Goal: Book appointment/travel/reservation

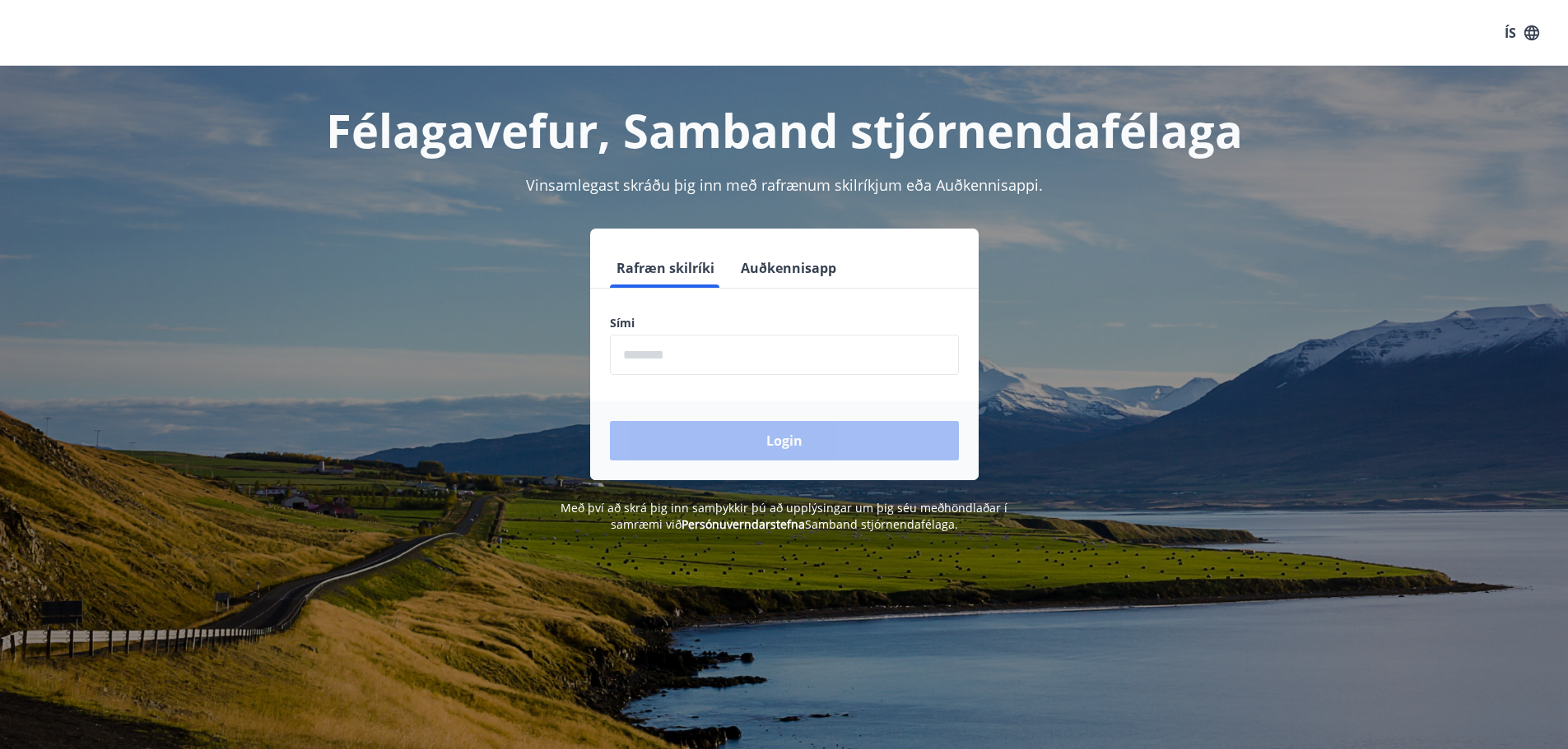
click at [693, 351] on input "phone" at bounding box center [784, 355] width 349 height 40
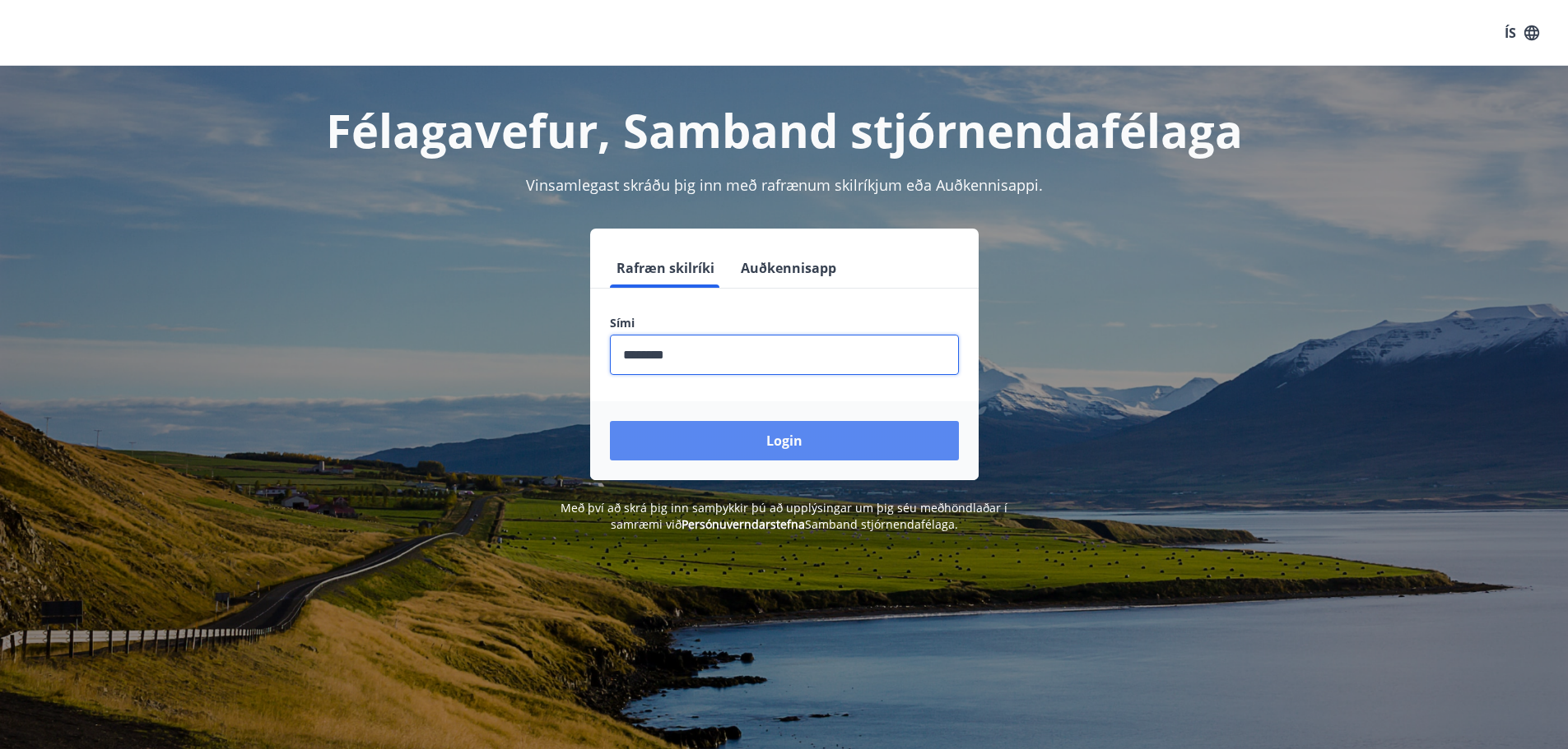
type input "********"
click at [730, 437] on button "Login" at bounding box center [784, 441] width 349 height 40
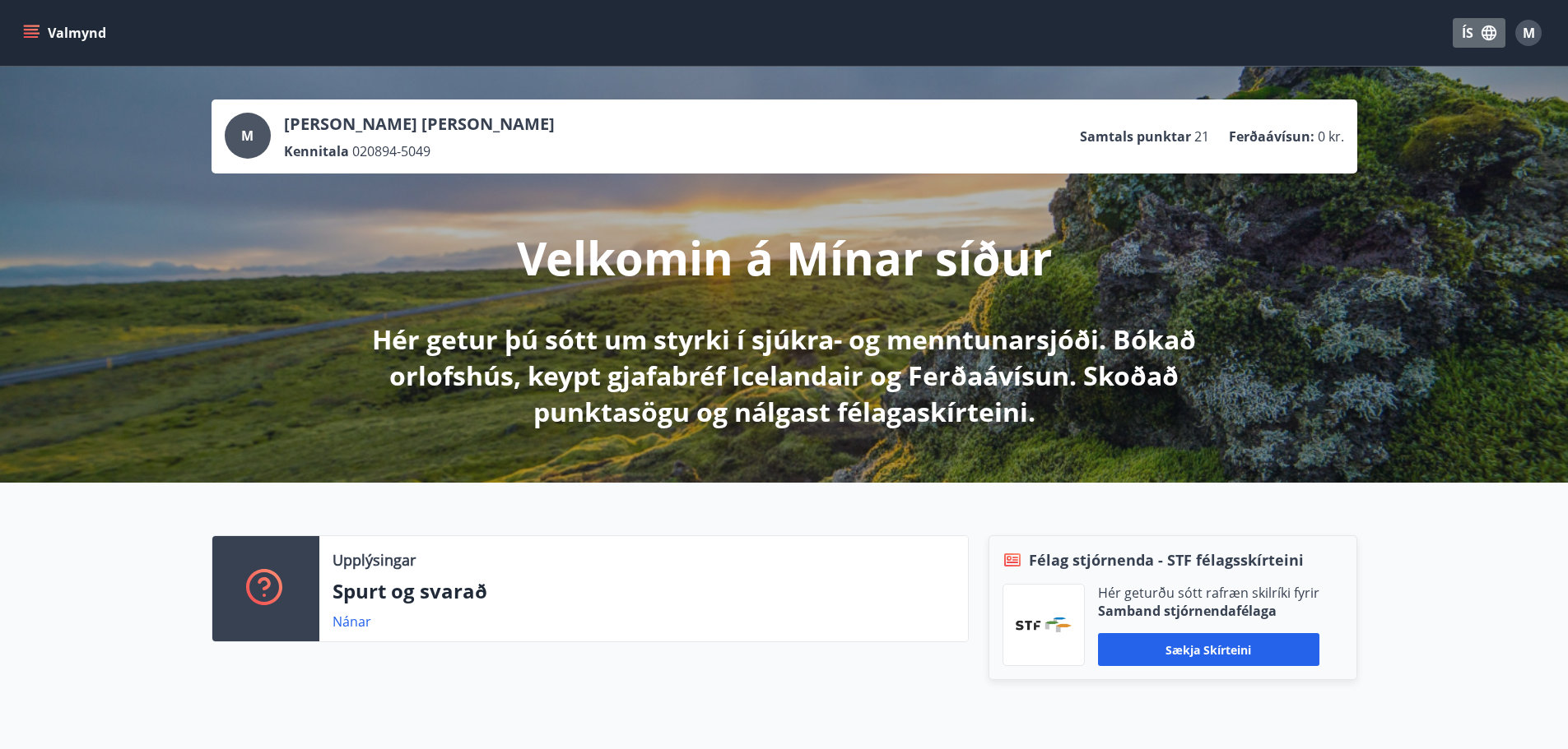
click at [1485, 34] on icon "button" at bounding box center [1489, 33] width 15 height 15
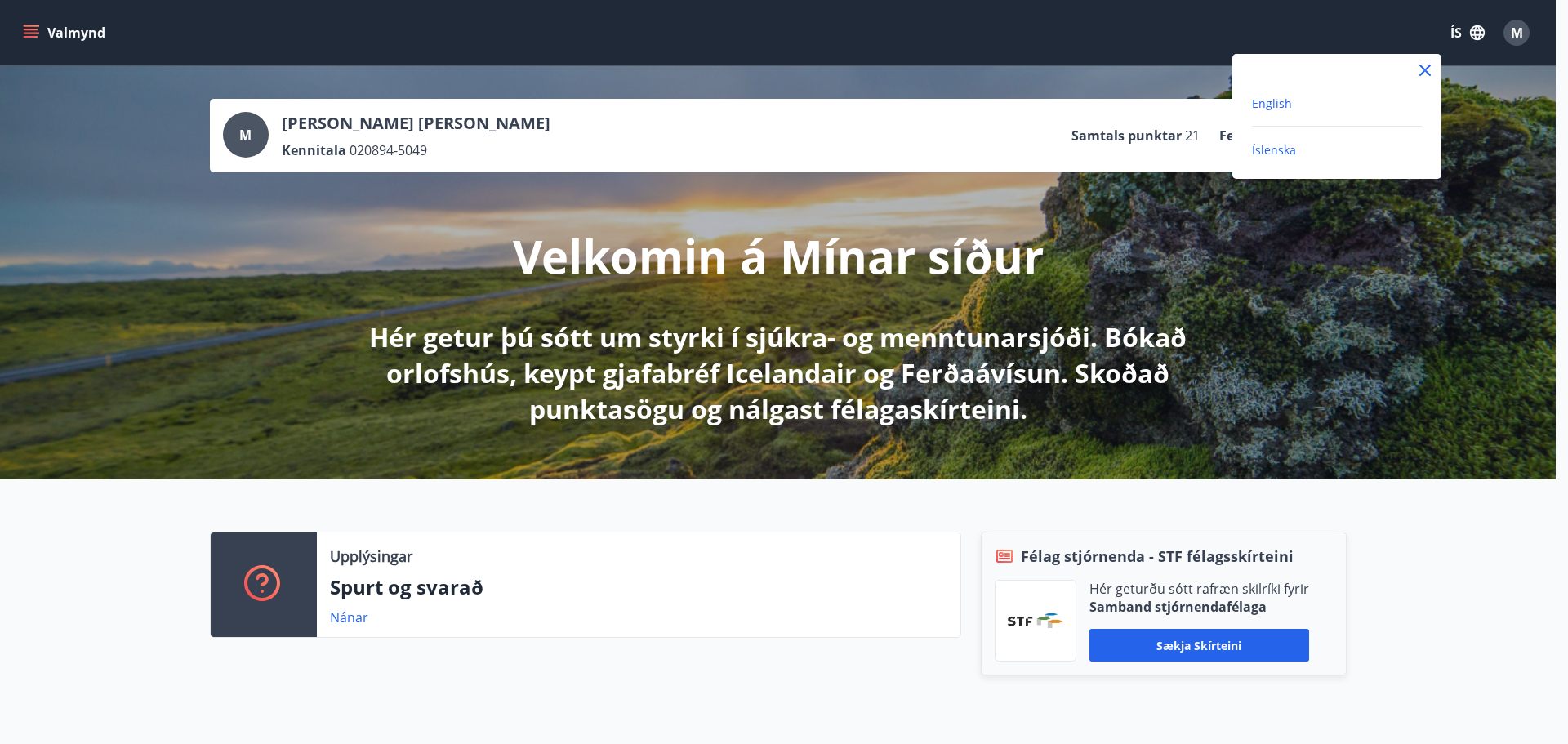
click at [1289, 106] on span "English" at bounding box center [1272, 103] width 40 height 16
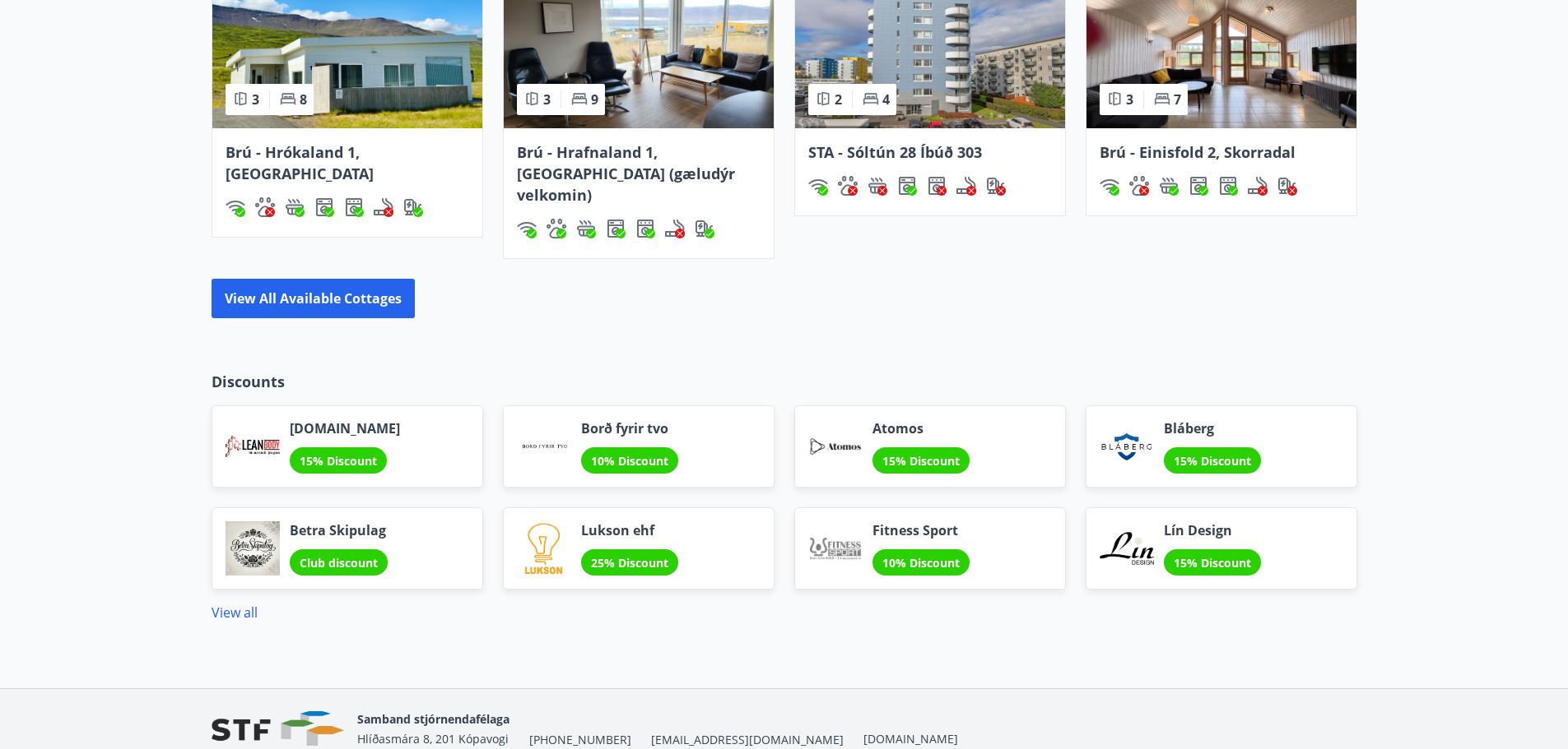
scroll to position [1234, 0]
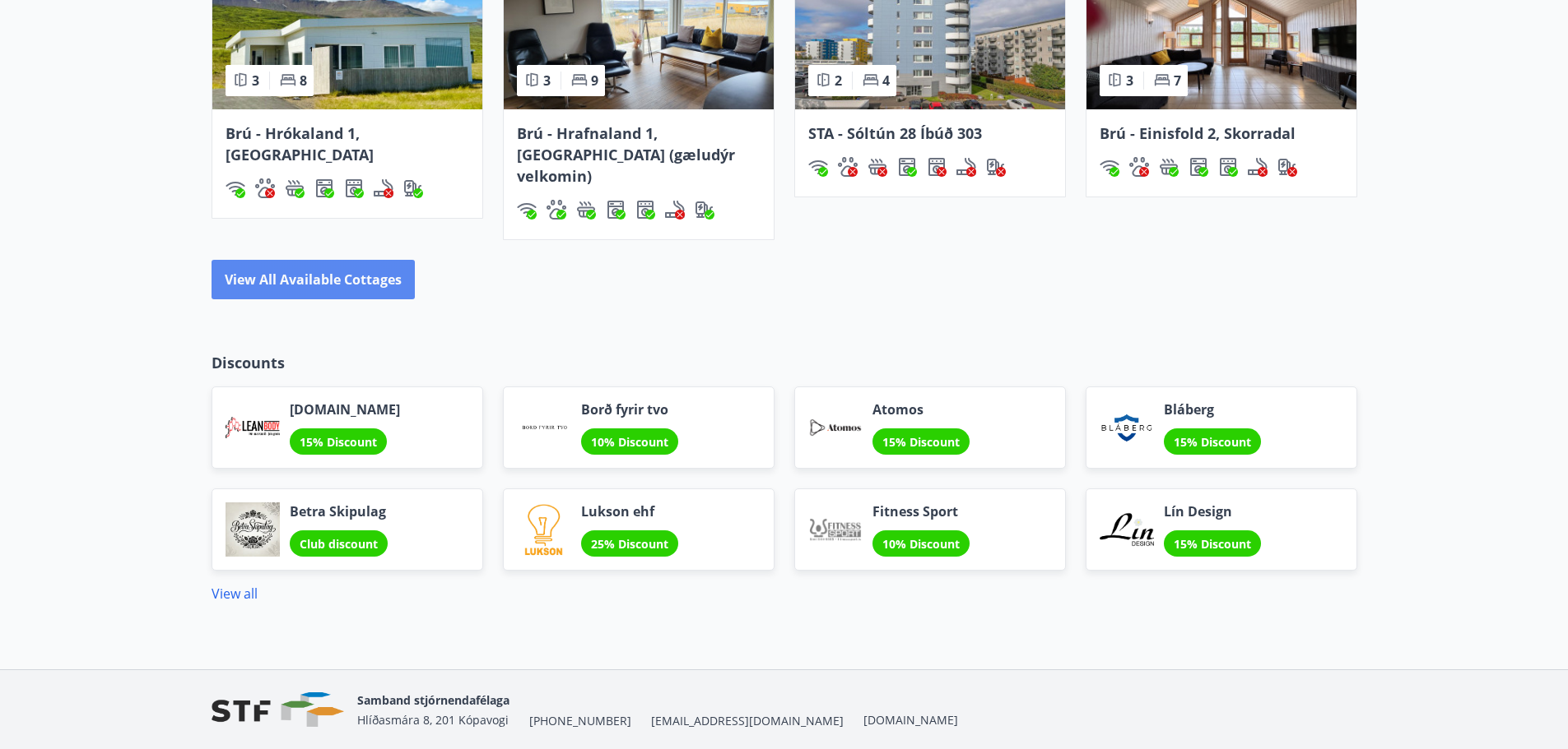
click at [311, 259] on button "View all available cottages" at bounding box center [313, 279] width 203 height 40
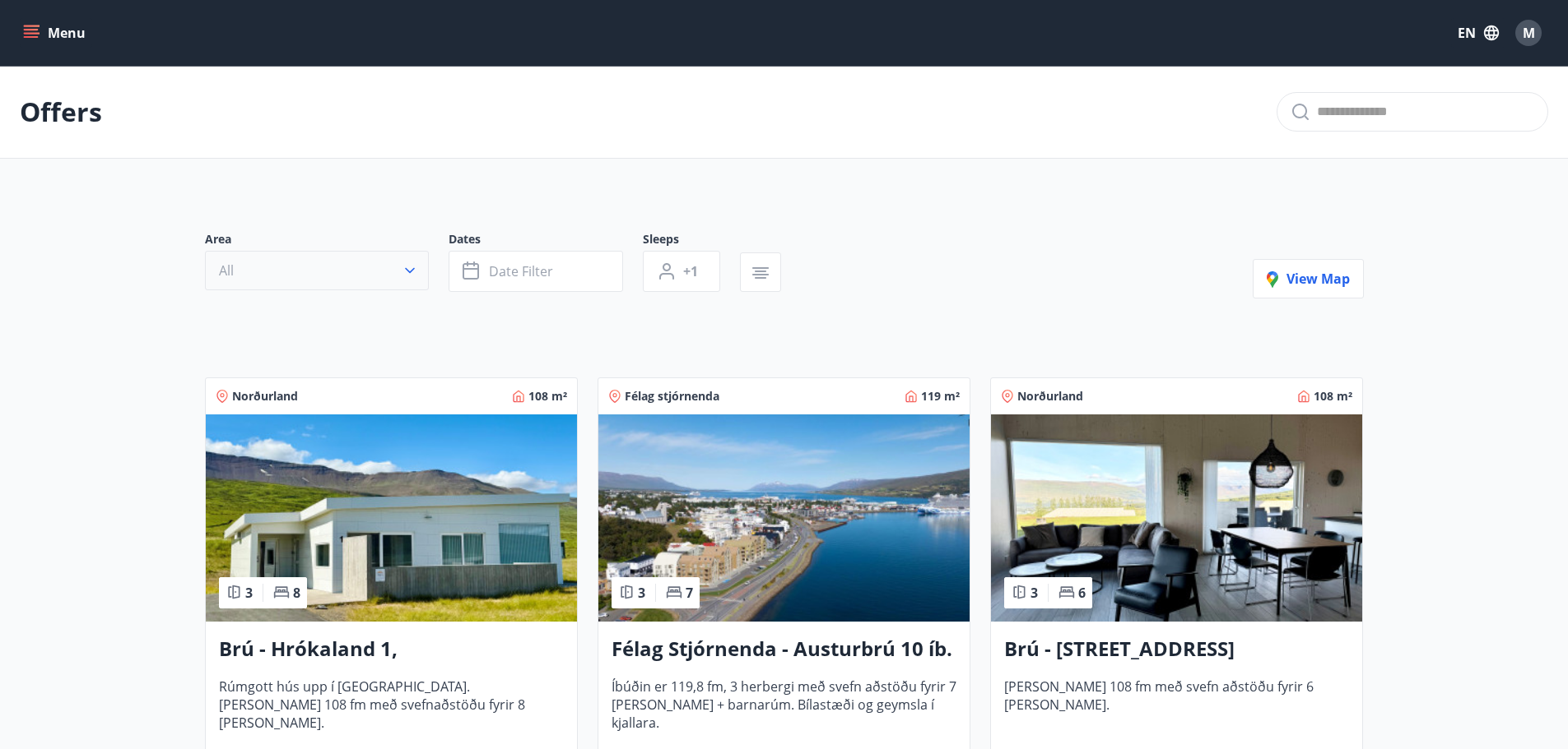
click at [390, 275] on button "All" at bounding box center [317, 271] width 224 height 40
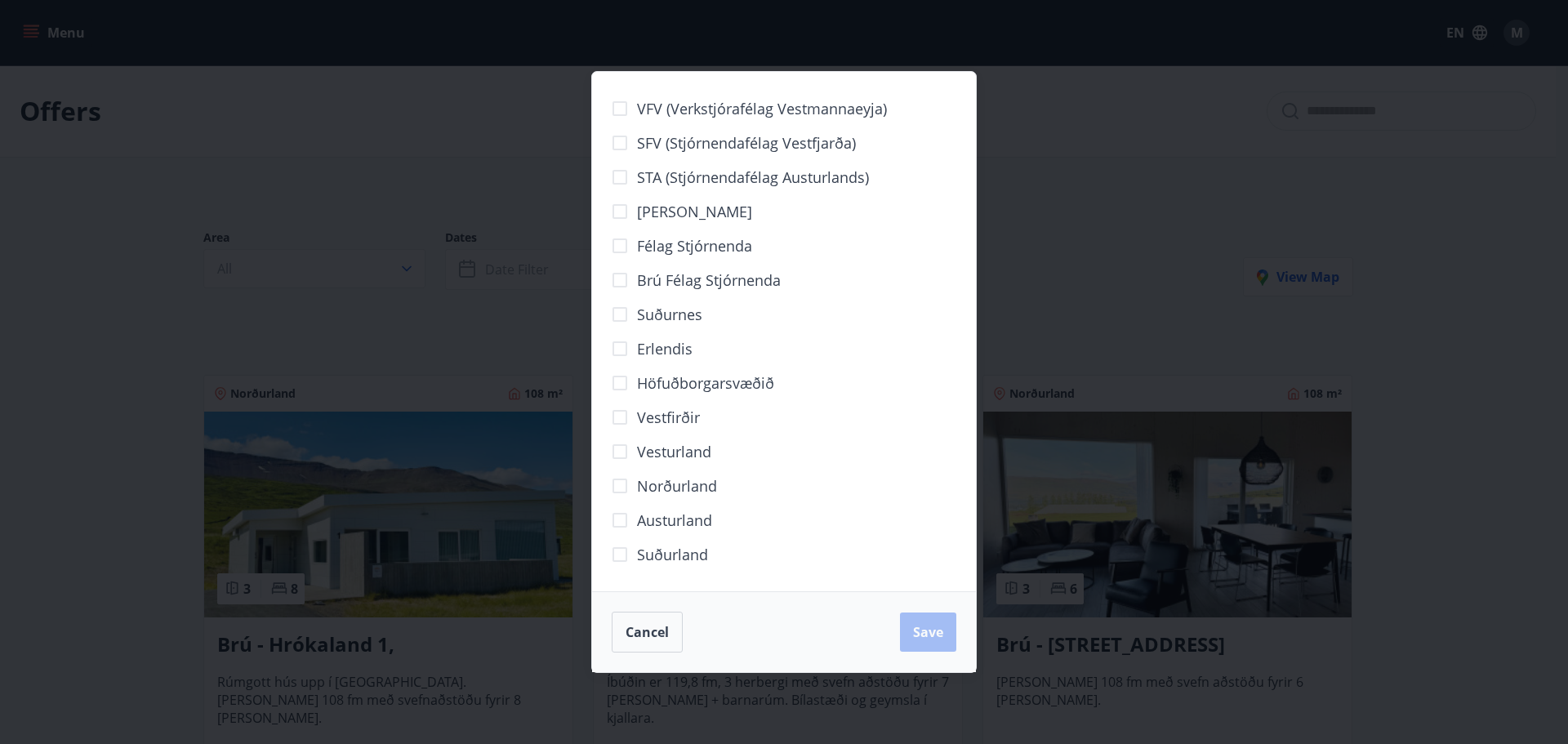
click at [1141, 200] on div "VFV (Verkstjórafélag Vestmannaeyja) SFV (Stjórnendafélag Vestfjarða) STA (Stjór…" at bounding box center [784, 372] width 1568 height 744
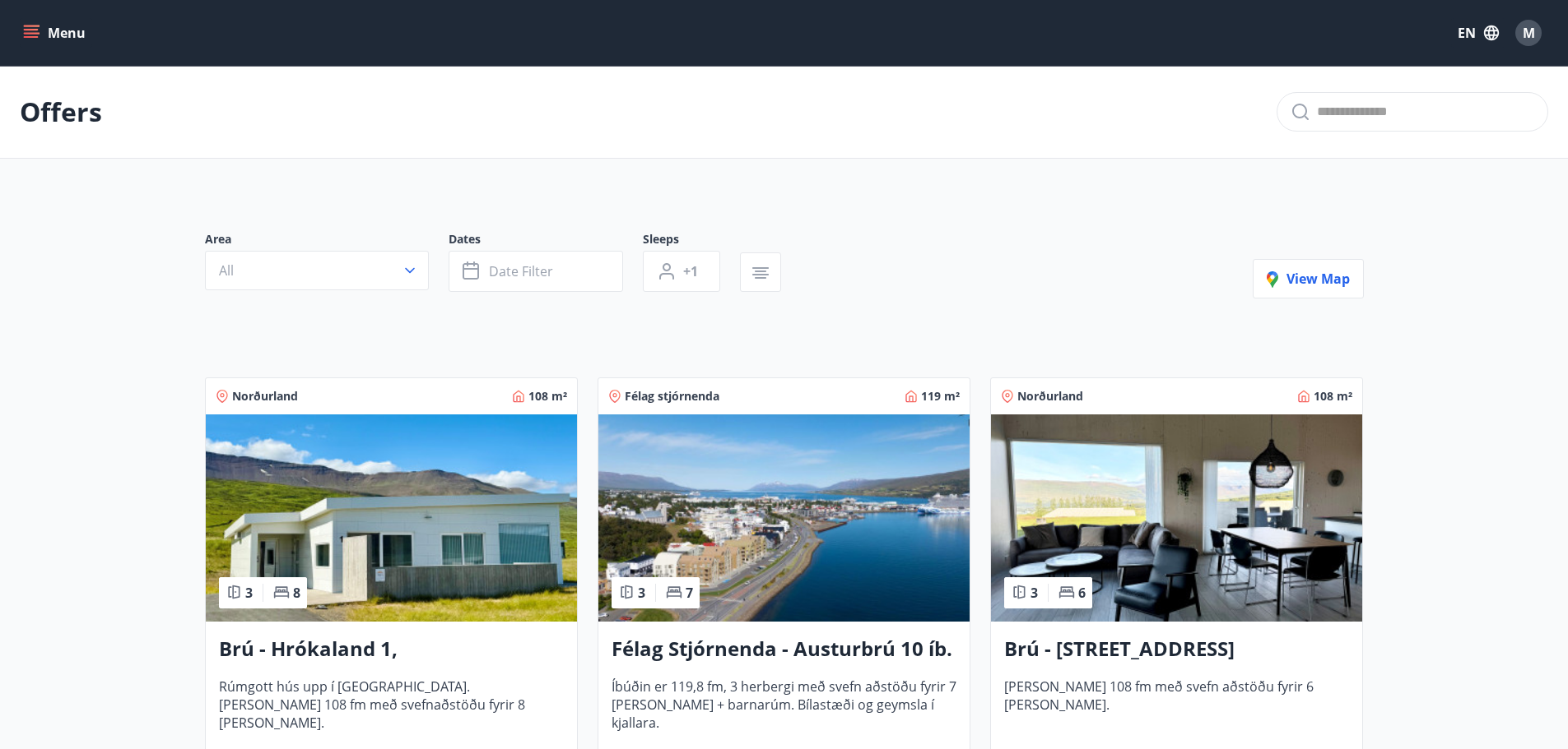
click at [1288, 259] on div "View map" at bounding box center [1307, 264] width 111 height 67
click at [1296, 275] on span "View map" at bounding box center [1307, 279] width 83 height 18
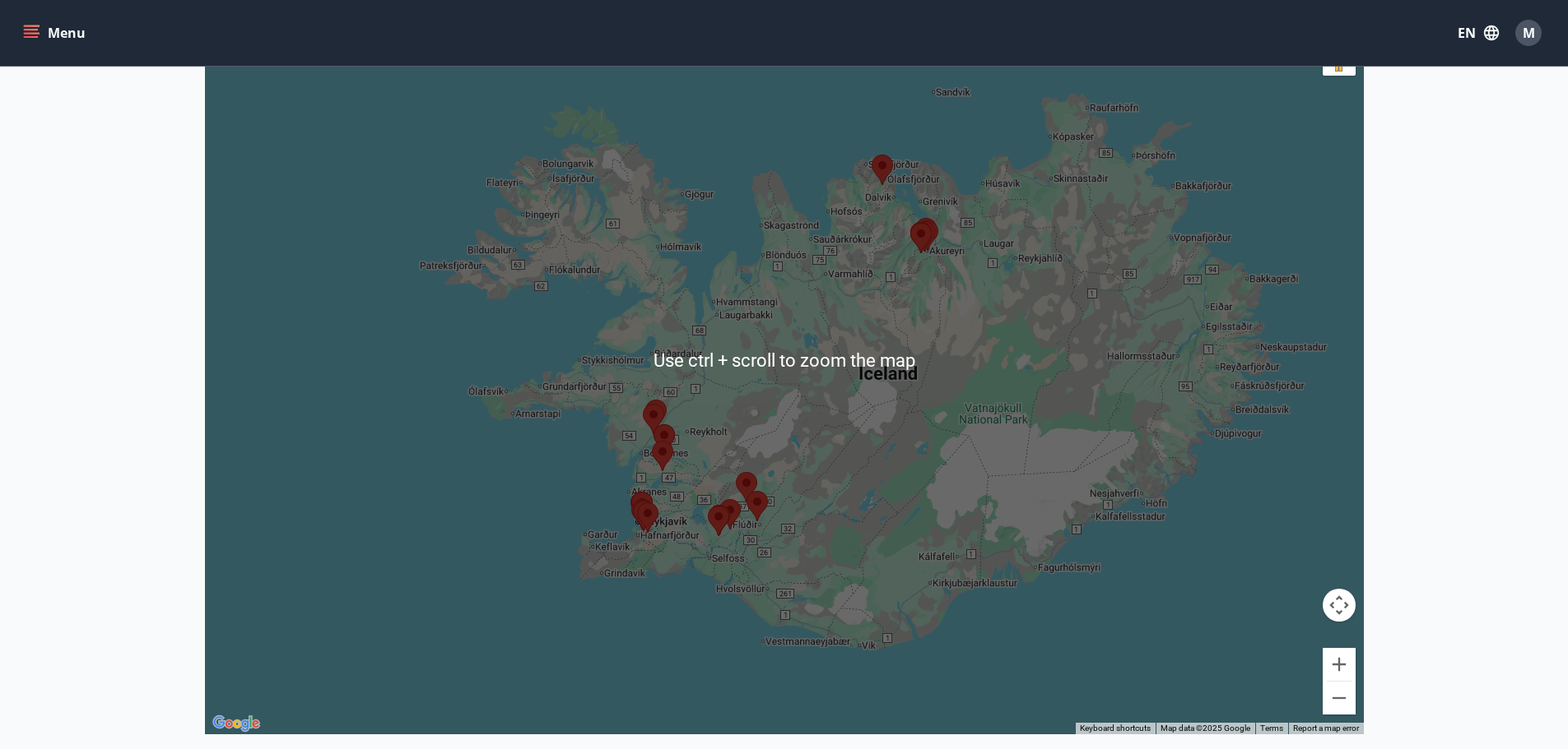
scroll to position [328, 0]
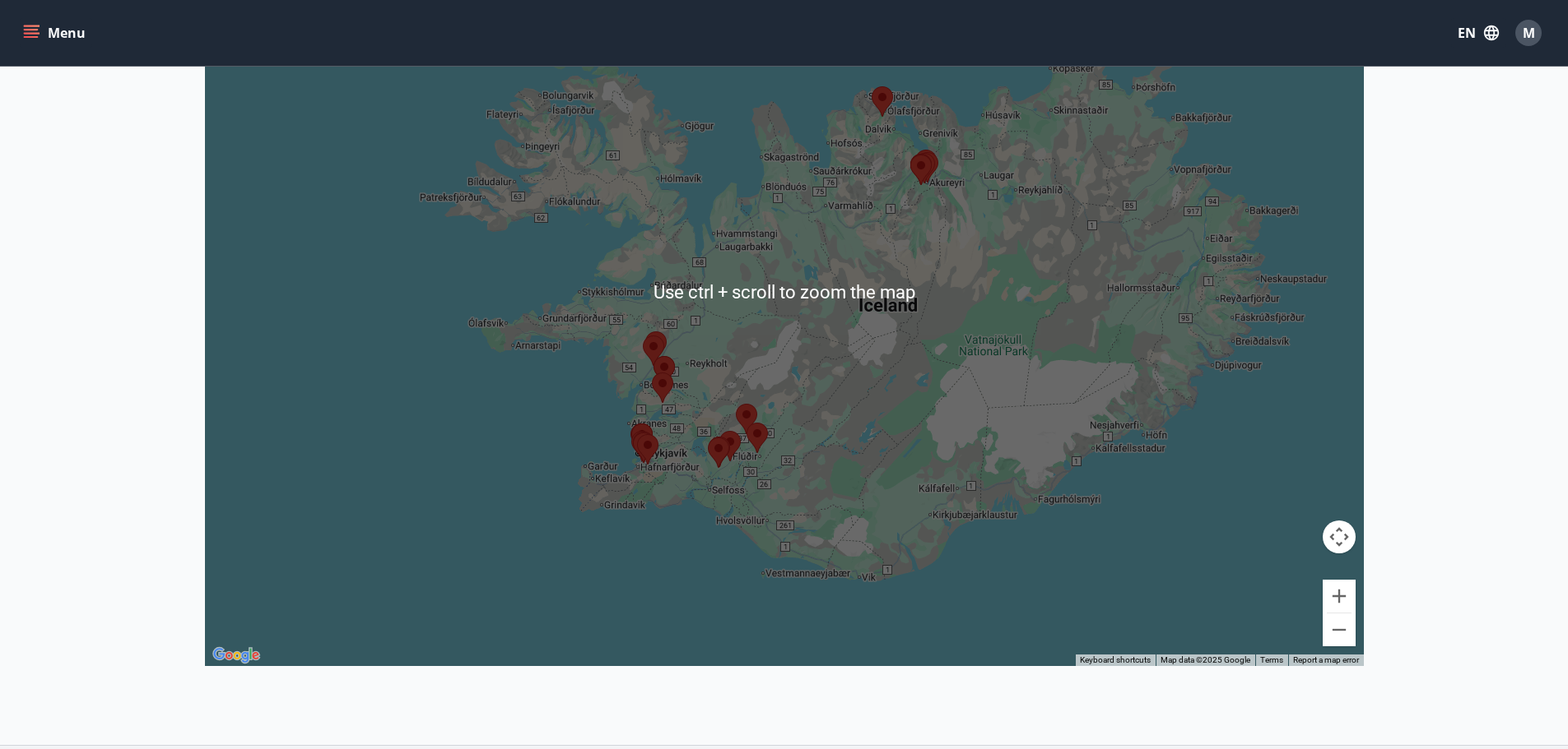
click at [970, 422] on div at bounding box center [784, 292] width 1158 height 749
click at [842, 409] on div at bounding box center [784, 292] width 1158 height 749
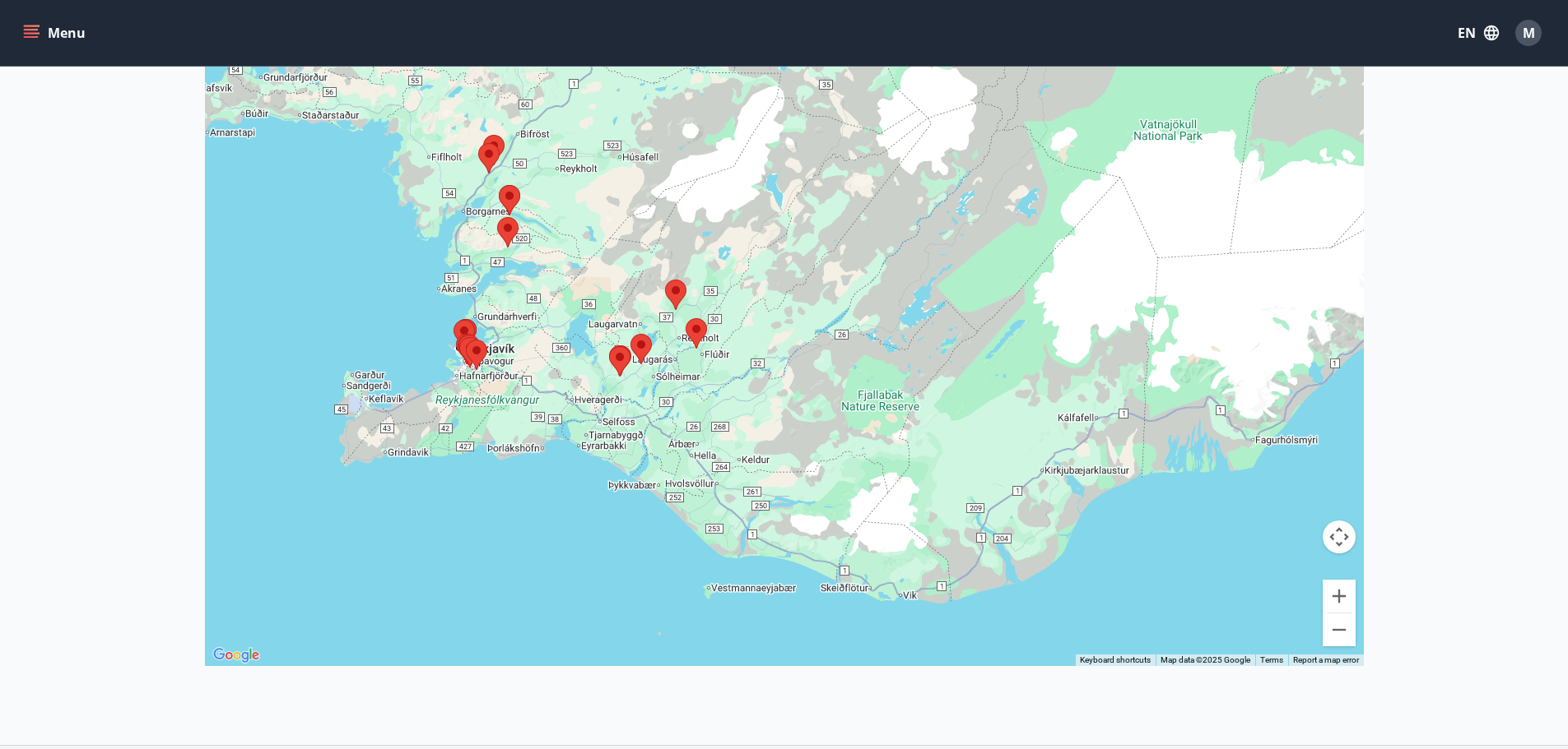
drag, startPoint x: 796, startPoint y: 532, endPoint x: 834, endPoint y: 344, distance: 191.8
click at [834, 344] on div at bounding box center [784, 292] width 1158 height 749
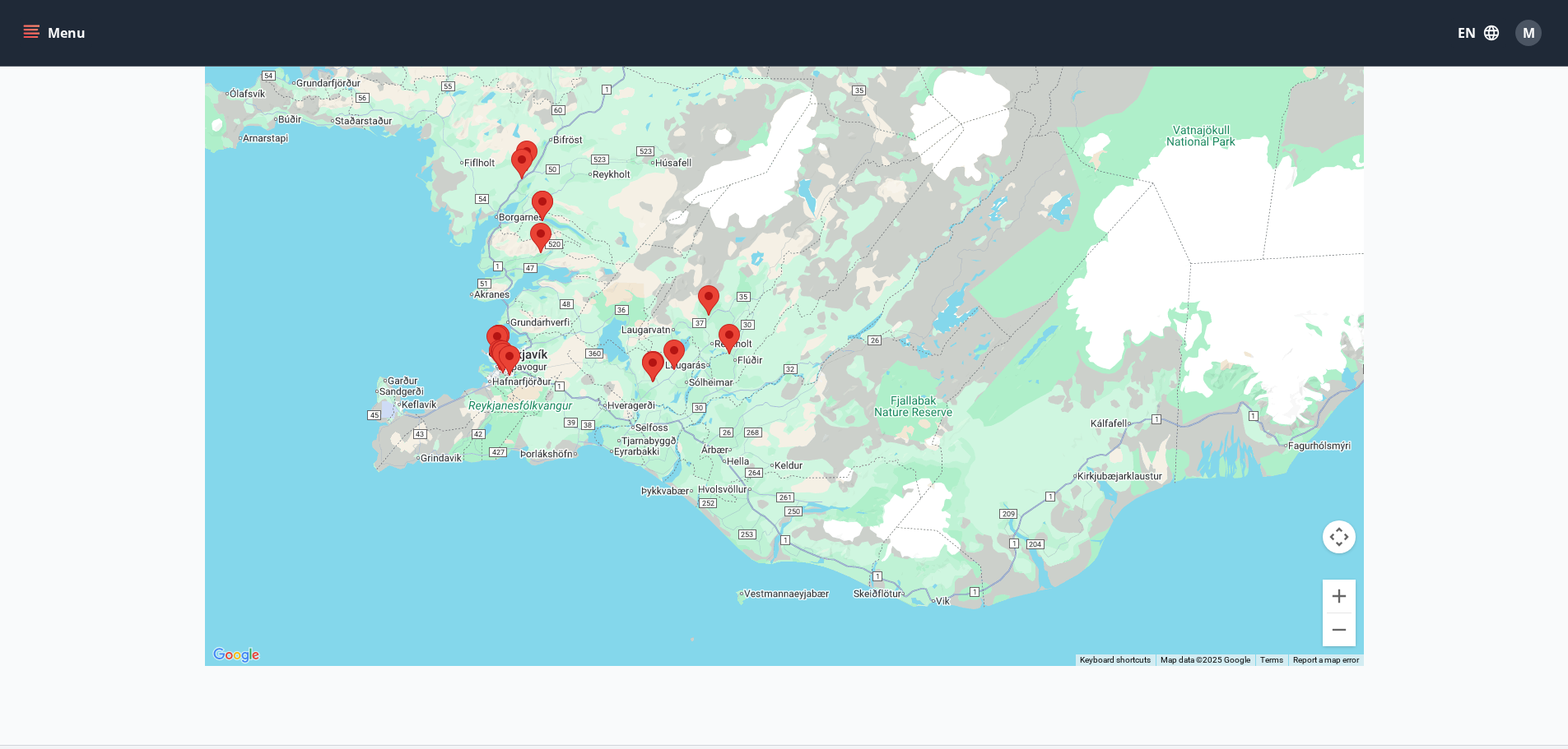
drag, startPoint x: 862, startPoint y: 378, endPoint x: 847, endPoint y: 450, distance: 73.5
click at [847, 450] on div at bounding box center [784, 292] width 1158 height 749
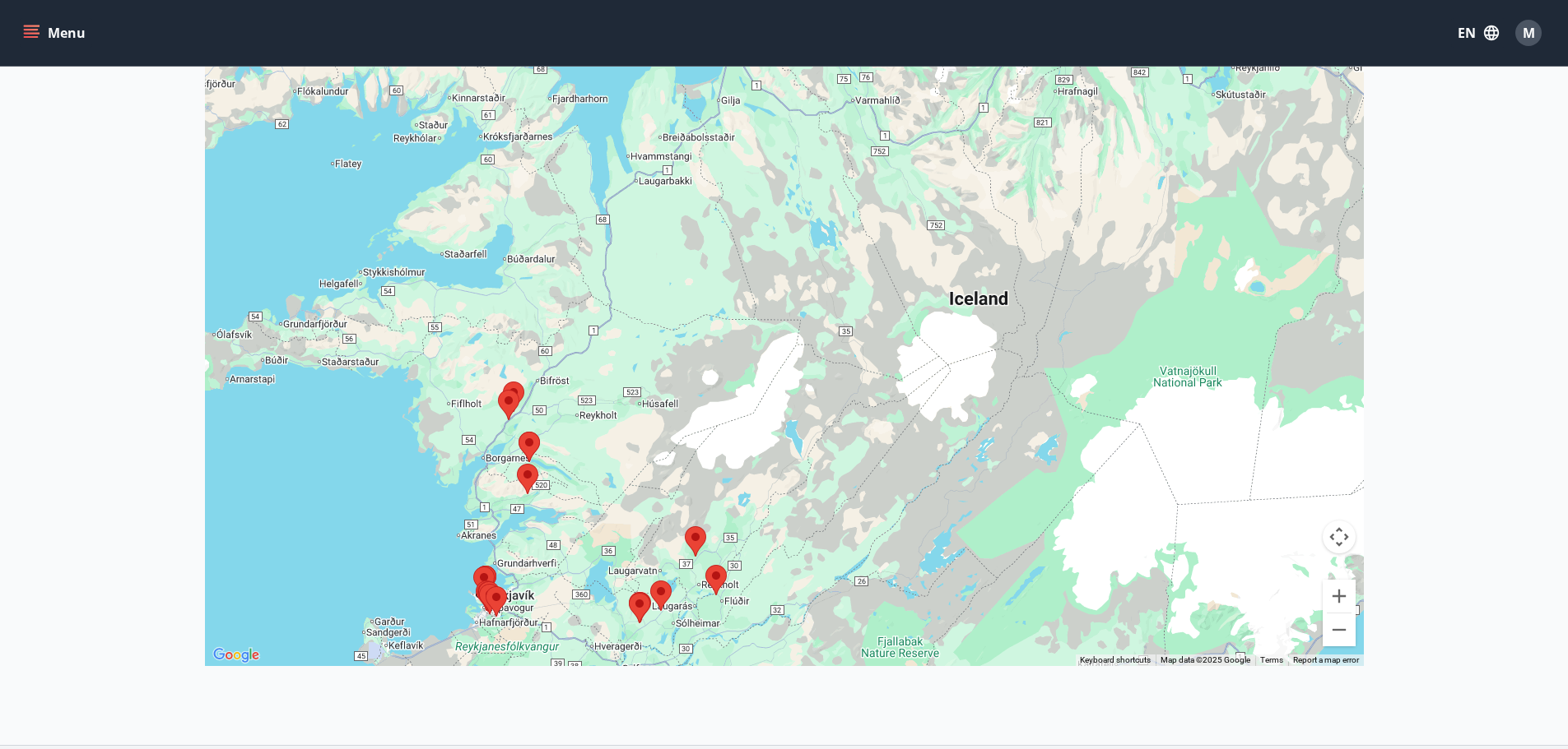
drag, startPoint x: 855, startPoint y: 393, endPoint x: 842, endPoint y: 568, distance: 175.5
click at [842, 568] on div at bounding box center [784, 292] width 1158 height 749
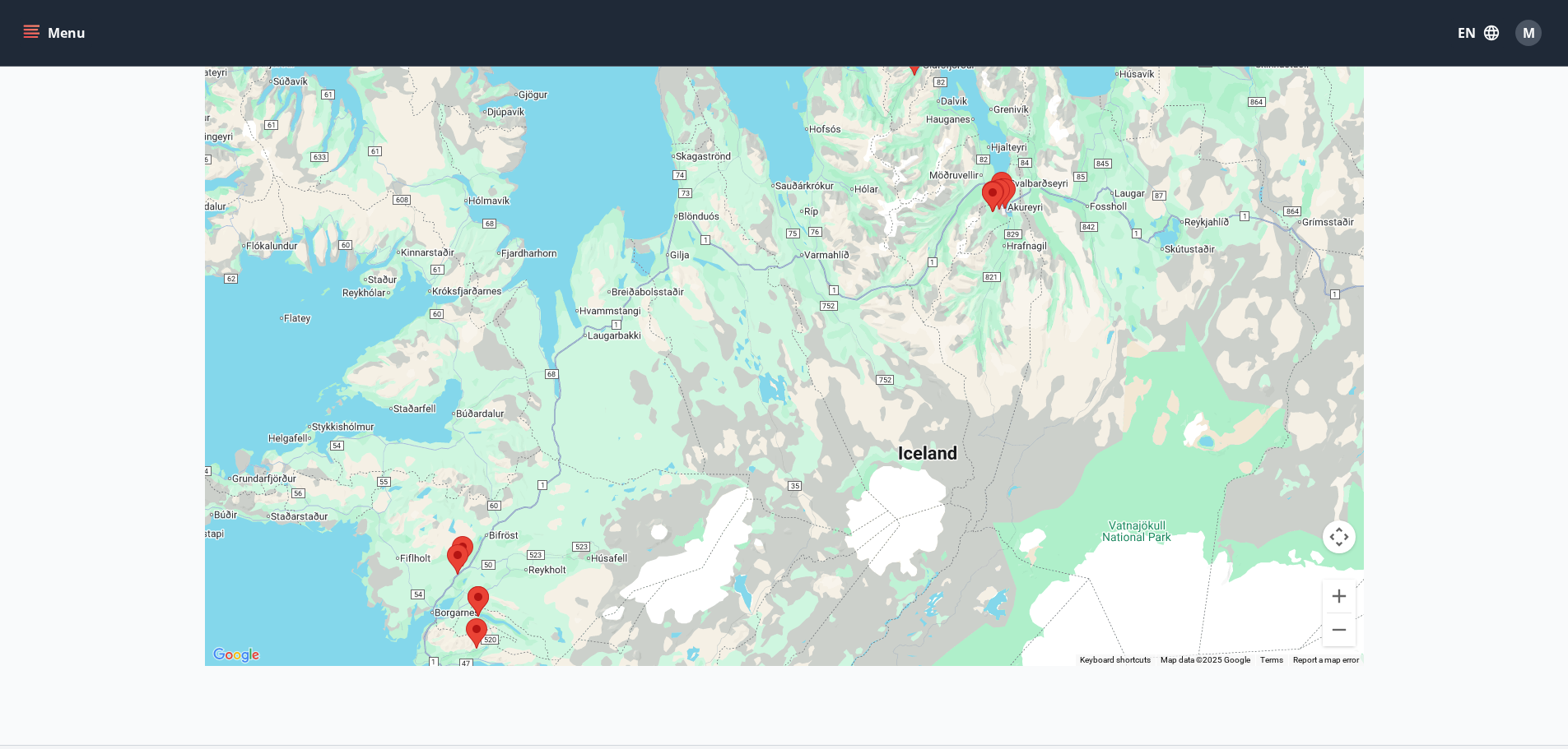
drag, startPoint x: 892, startPoint y: 393, endPoint x: 848, endPoint y: 508, distance: 123.1
click at [848, 508] on div at bounding box center [784, 292] width 1158 height 749
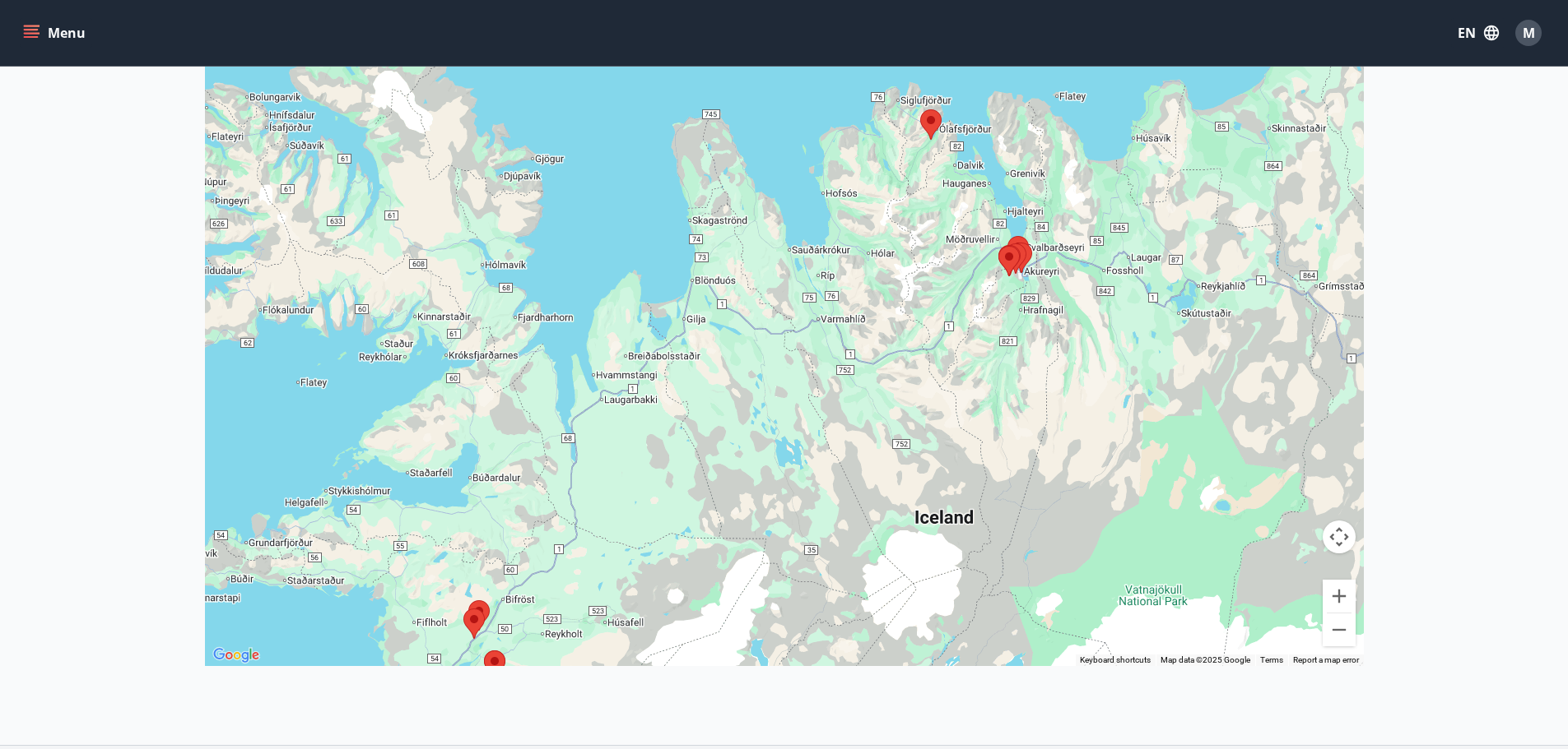
drag, startPoint x: 795, startPoint y: 337, endPoint x: 811, endPoint y: 400, distance: 65.0
click at [811, 400] on div at bounding box center [784, 292] width 1158 height 749
click at [998, 246] on area at bounding box center [998, 246] width 0 height 0
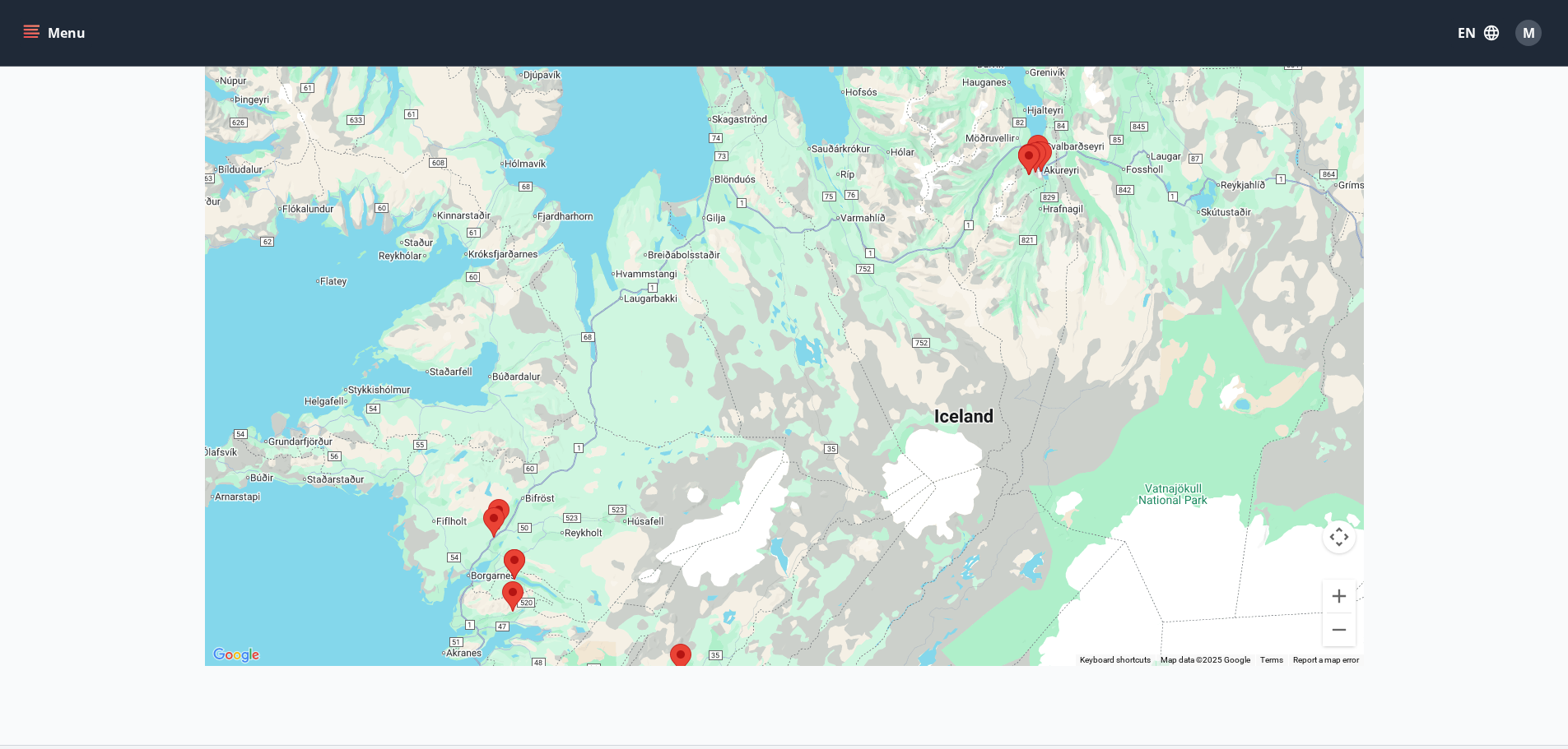
drag, startPoint x: 876, startPoint y: 409, endPoint x: 909, endPoint y: 271, distance: 141.9
click at [909, 271] on div at bounding box center [784, 292] width 1158 height 749
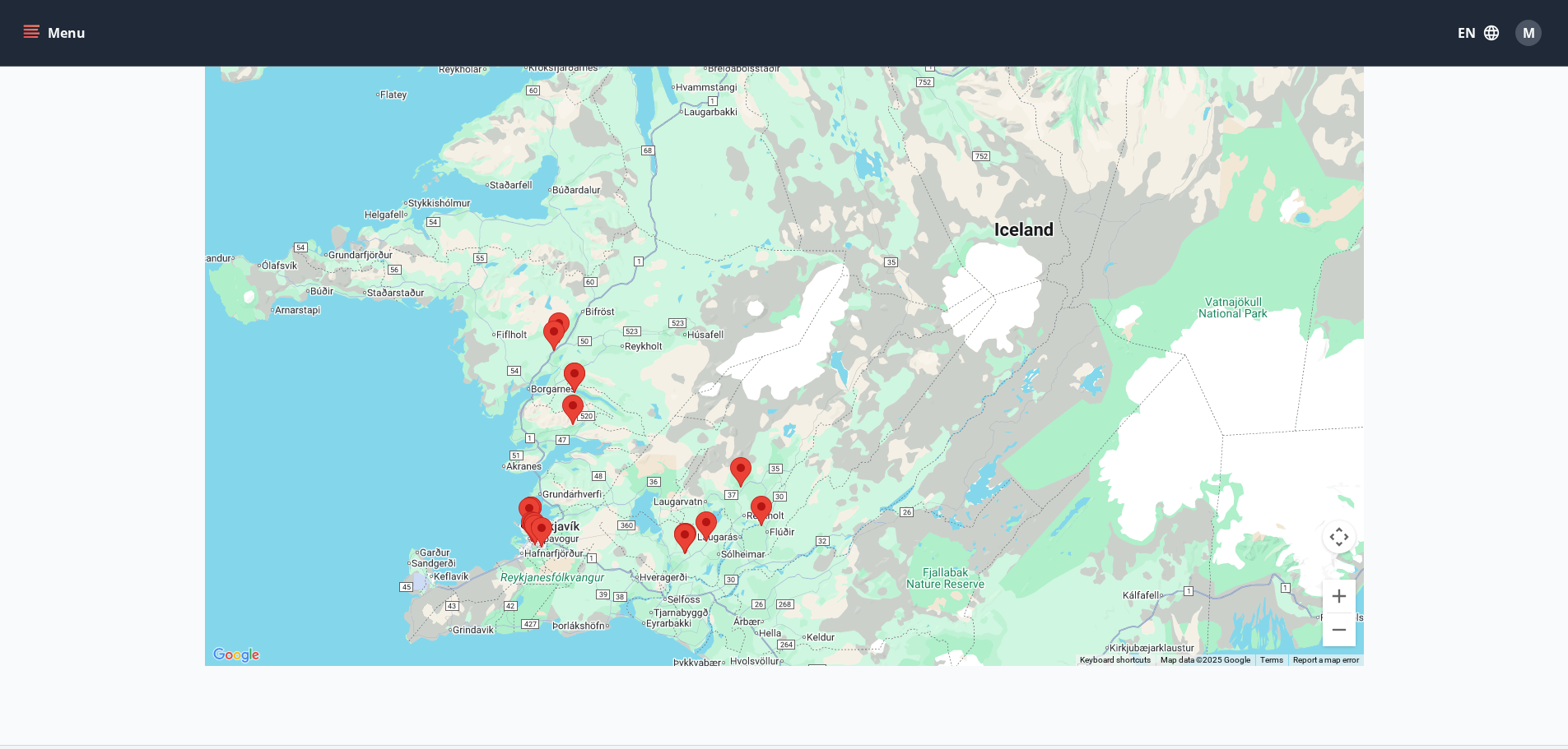
drag, startPoint x: 947, startPoint y: 448, endPoint x: 993, endPoint y: 284, distance: 170.3
click at [993, 284] on div at bounding box center [784, 292] width 1158 height 749
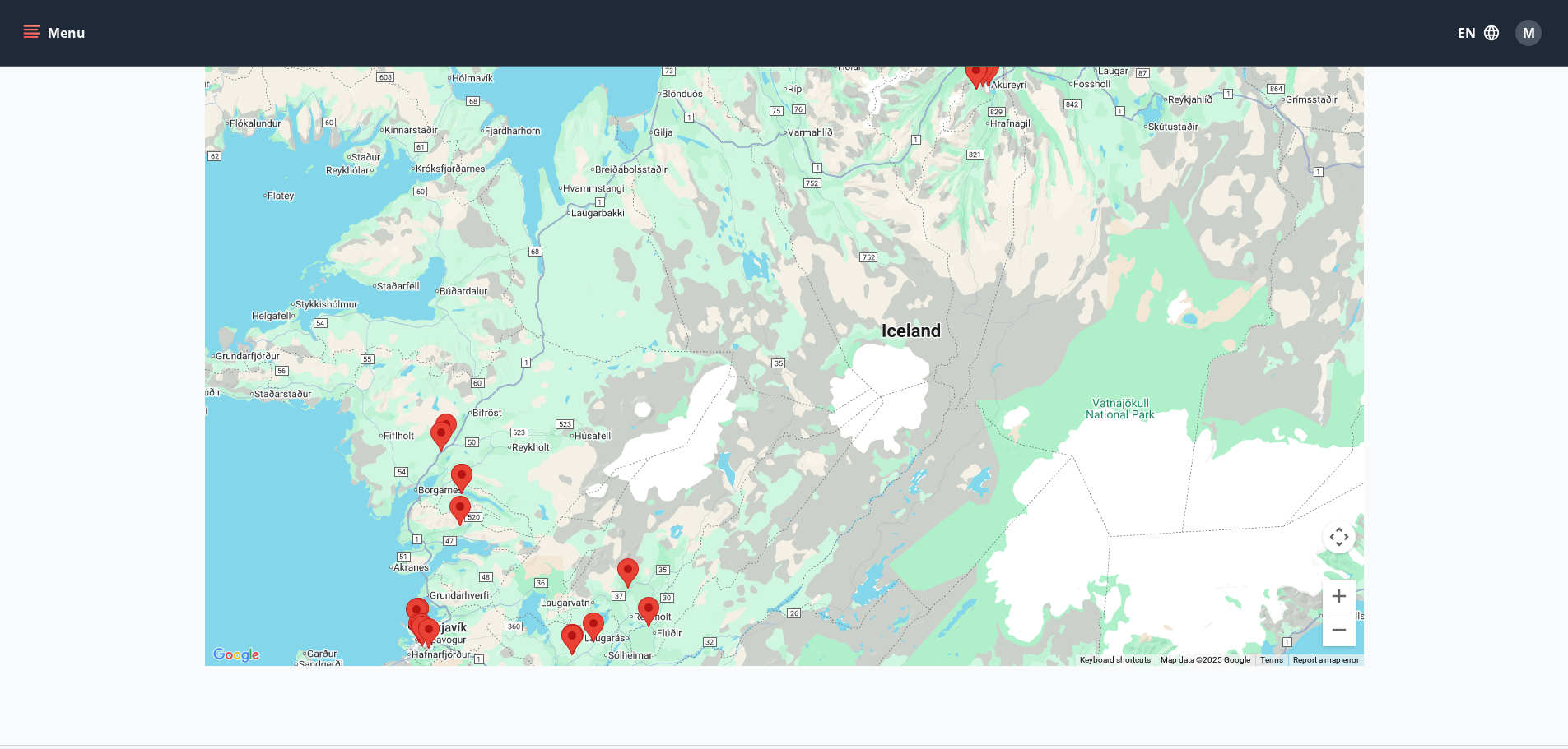
drag, startPoint x: 954, startPoint y: 317, endPoint x: 807, endPoint y: 467, distance: 210.0
click at [807, 467] on div at bounding box center [784, 292] width 1158 height 749
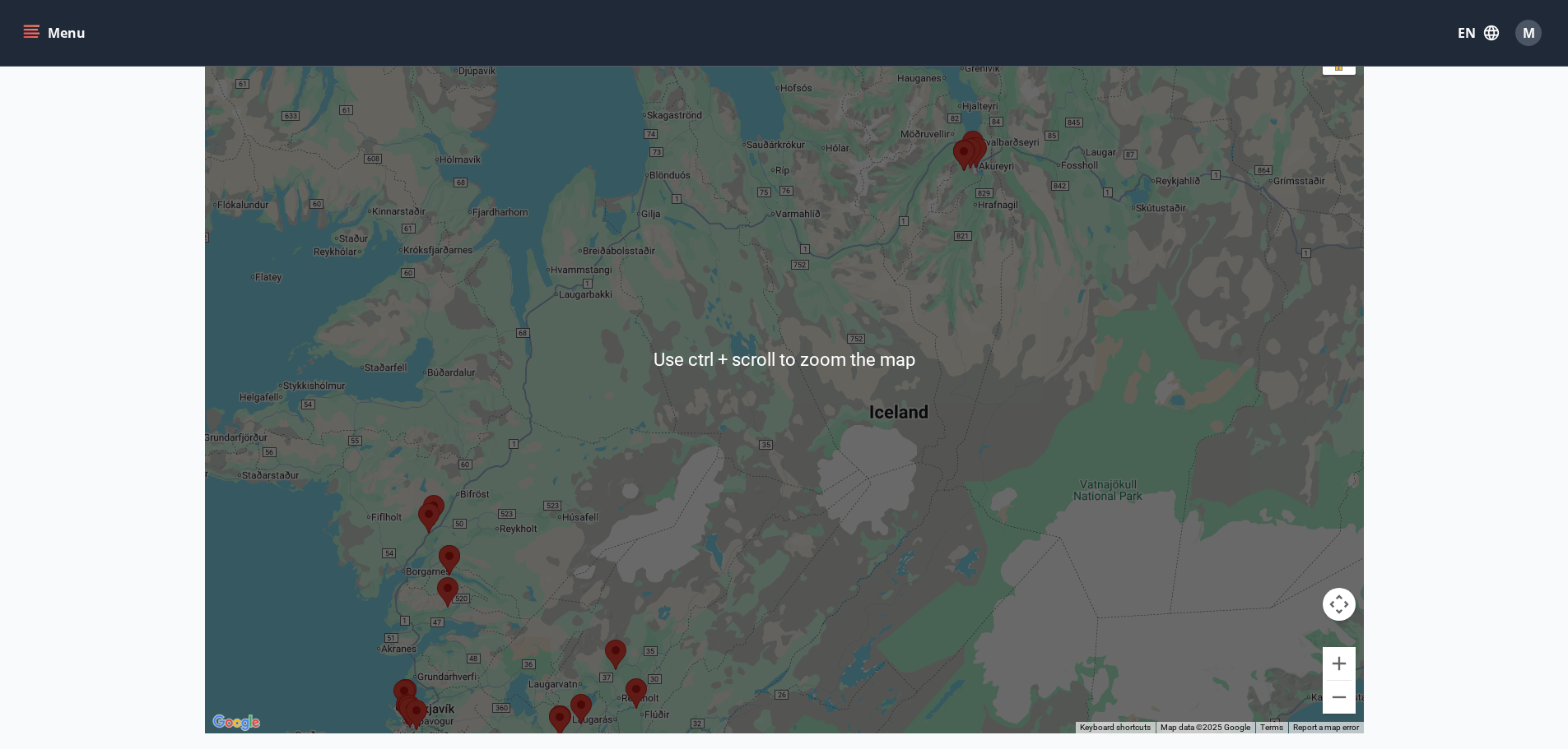
scroll to position [247, 0]
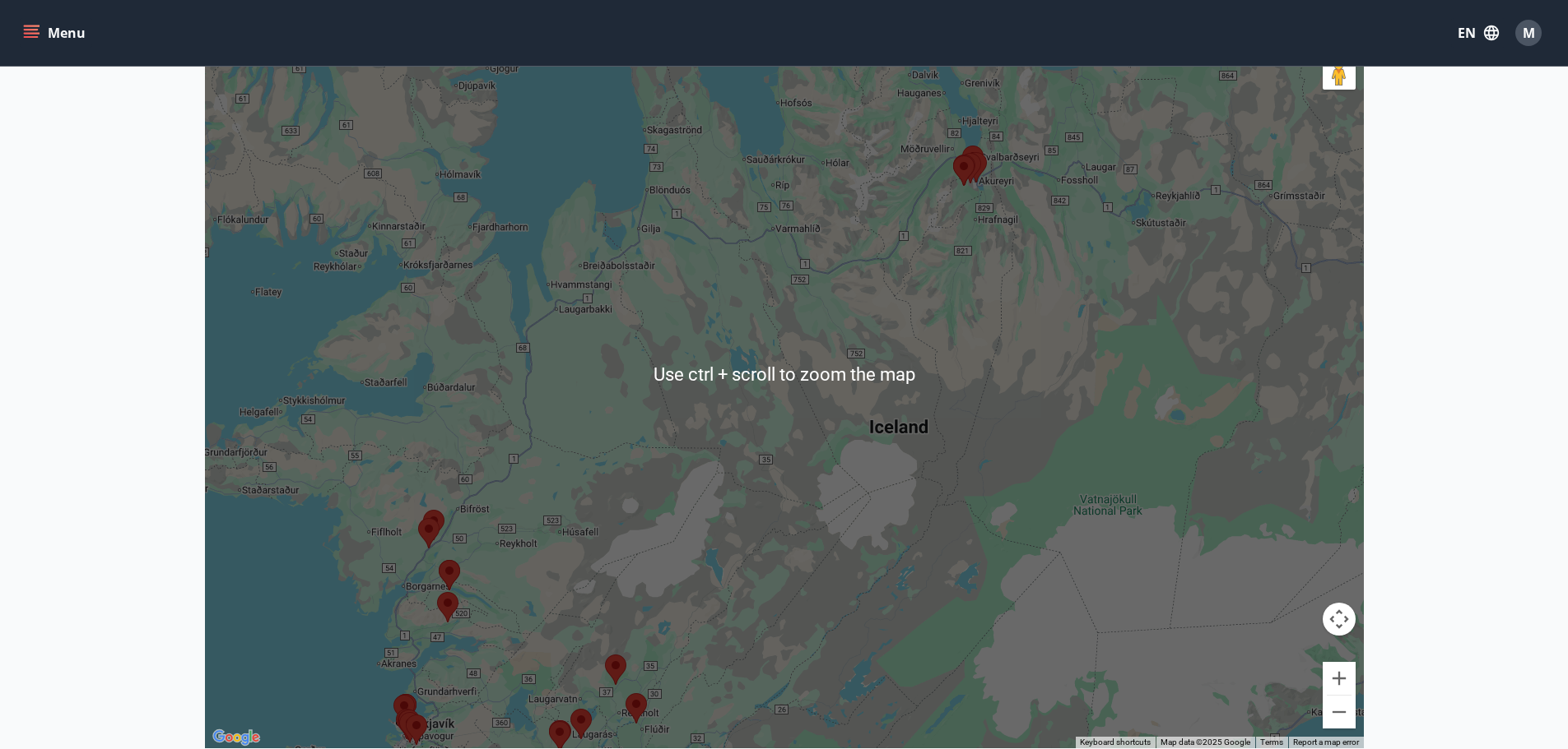
click at [959, 153] on area at bounding box center [959, 153] width 0 height 0
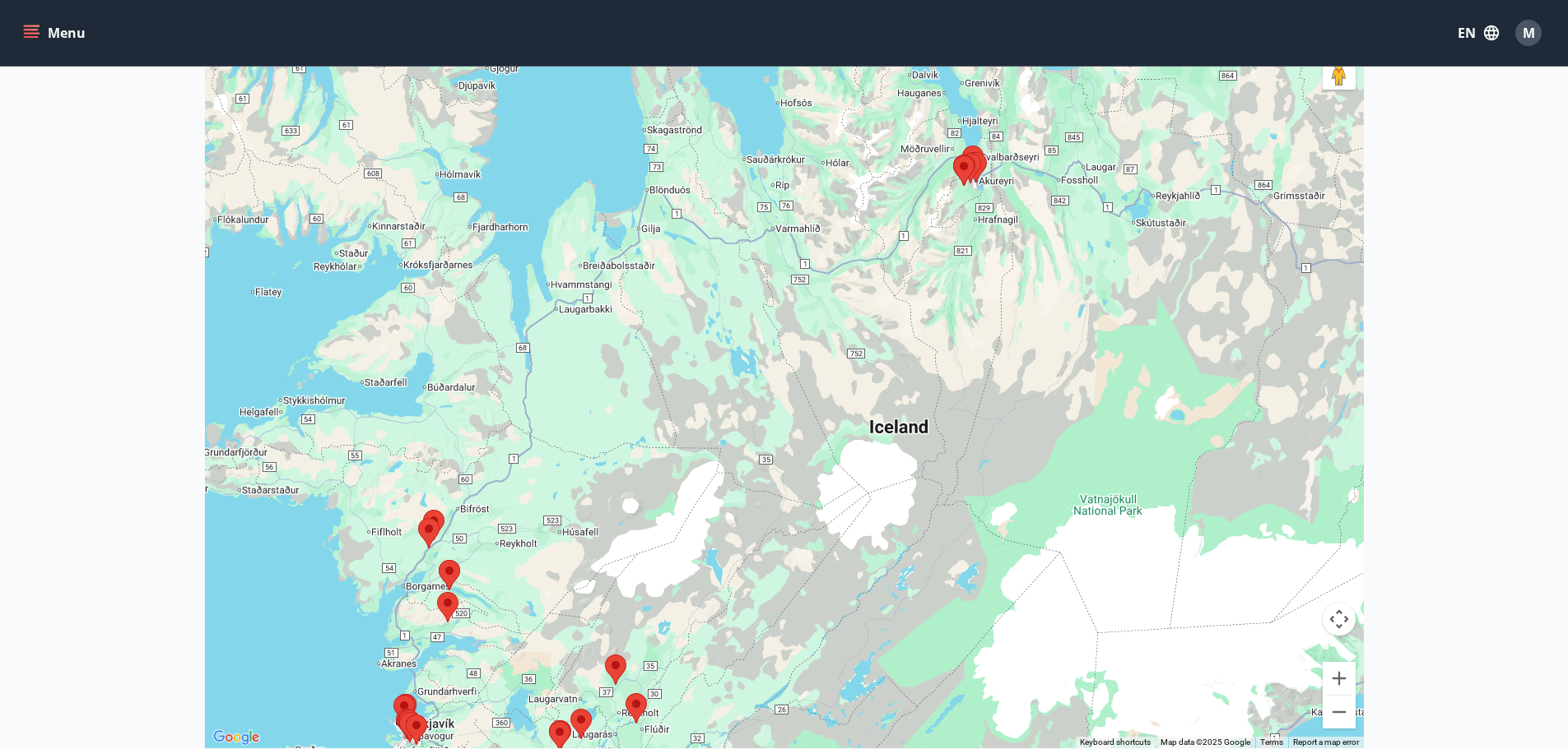
click at [953, 156] on area at bounding box center [953, 156] width 0 height 0
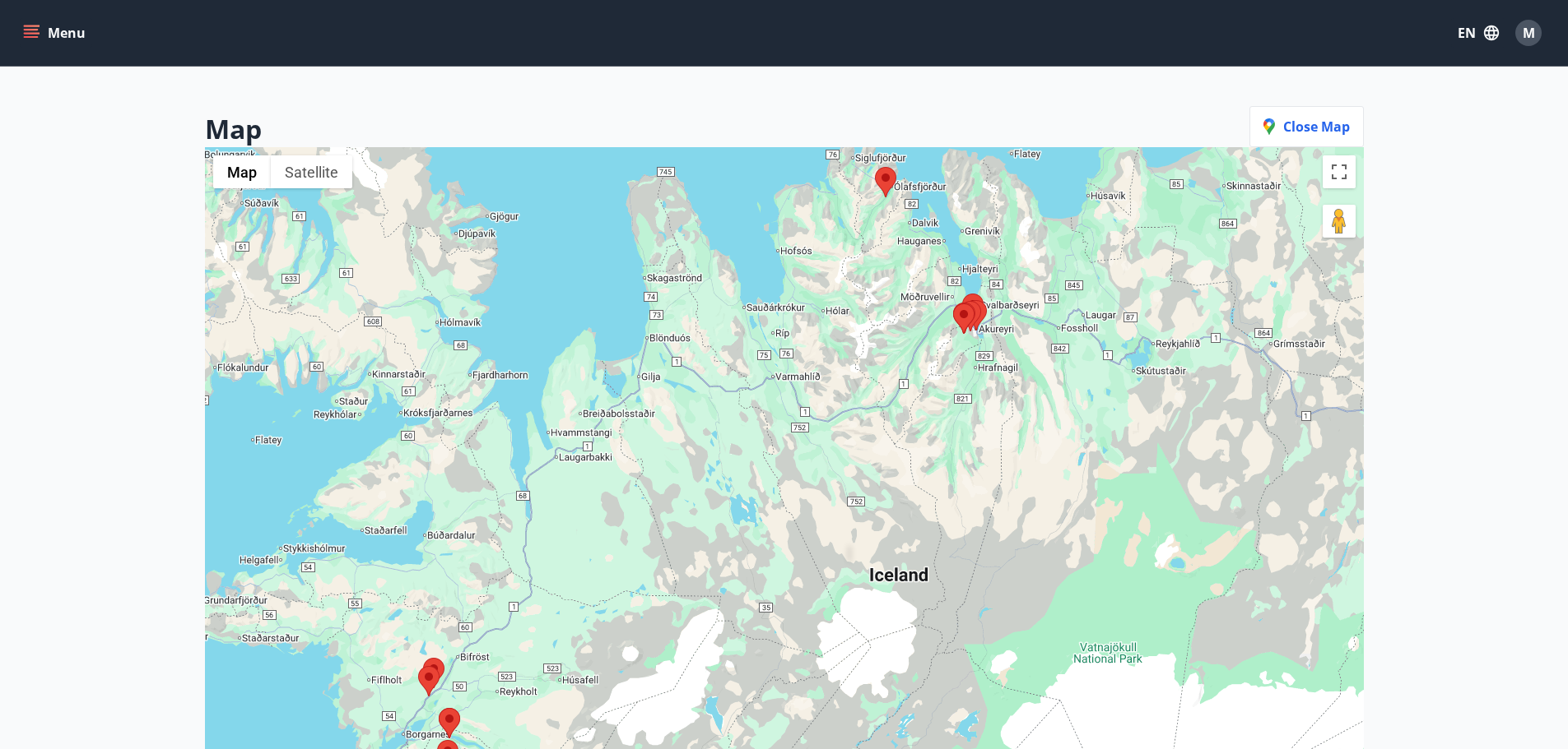
scroll to position [82, 0]
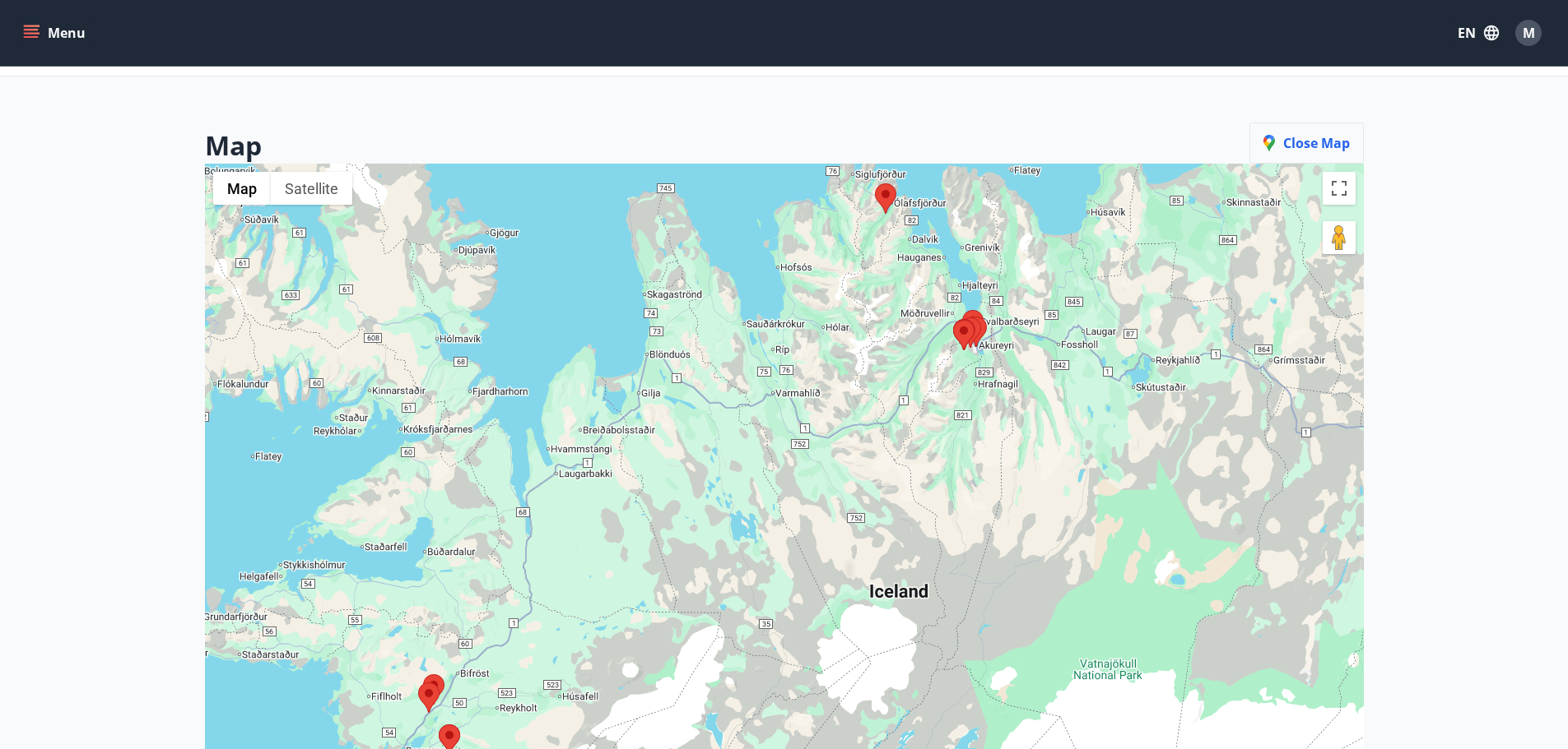
click at [1352, 138] on button "Close map" at bounding box center [1307, 143] width 114 height 41
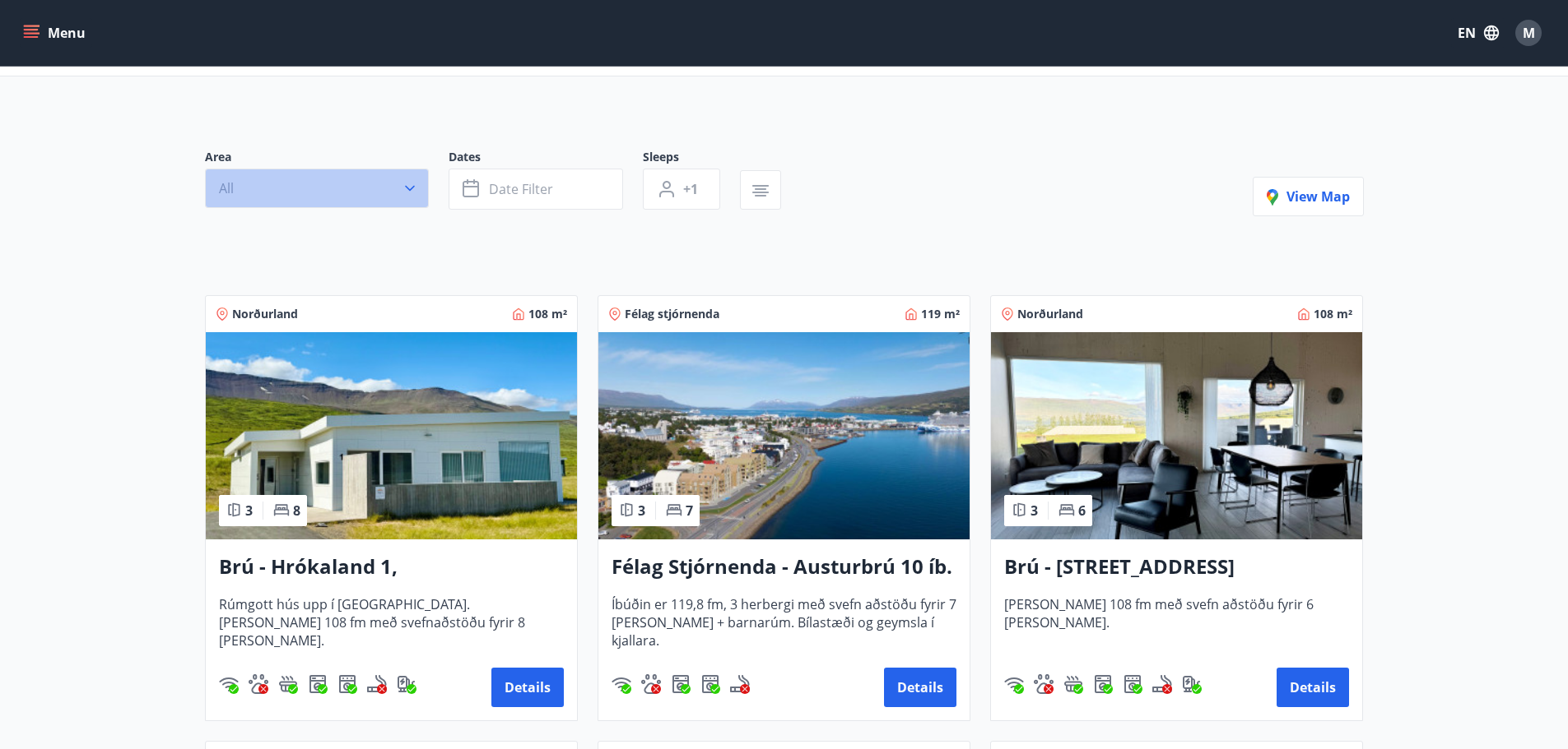
click at [360, 184] on button "All" at bounding box center [317, 188] width 224 height 40
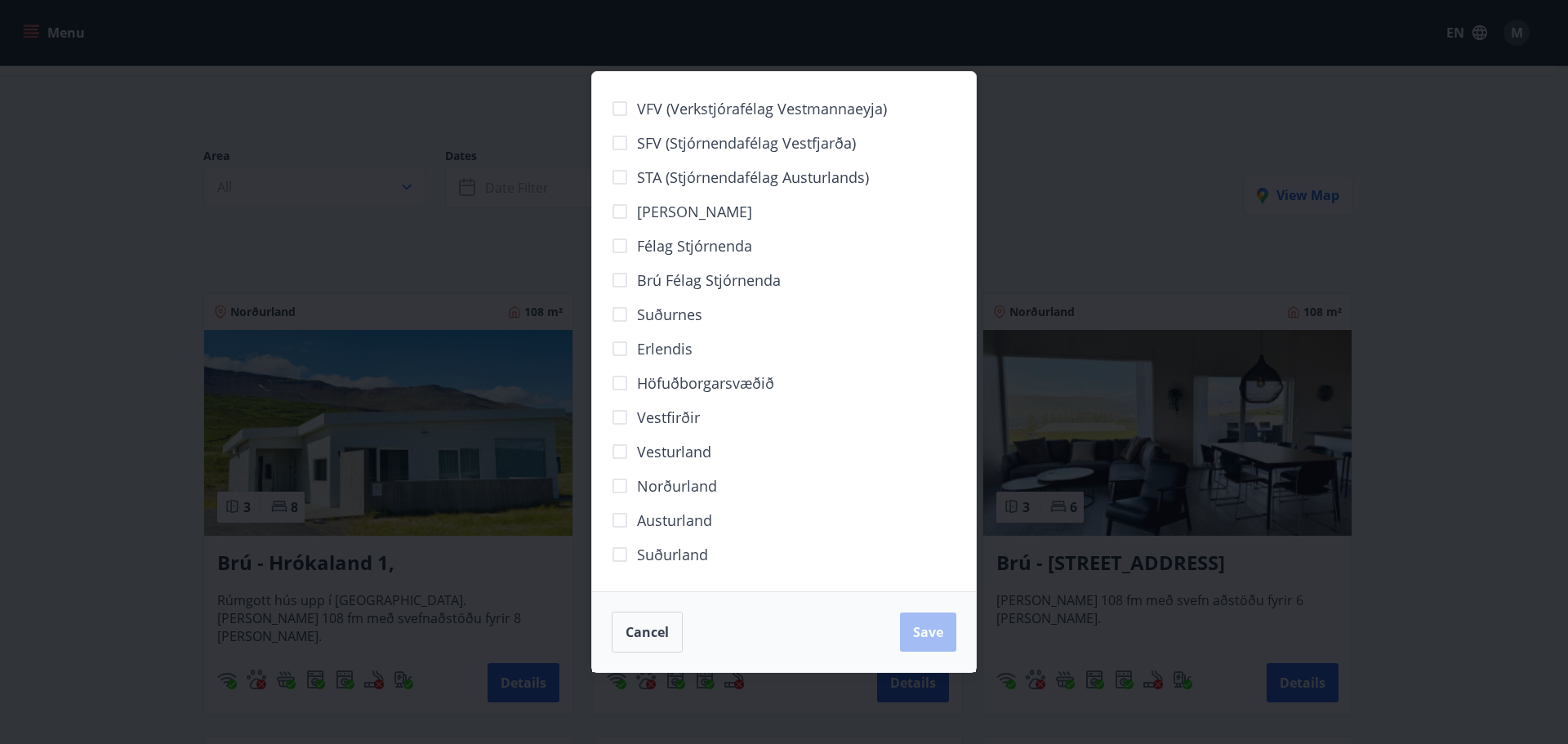
click at [302, 214] on div "VFV (Verkstjórafélag Vestmannaeyja) SFV (Stjórnendafélag Vestfjarða) STA (Stjór…" at bounding box center [784, 372] width 1568 height 744
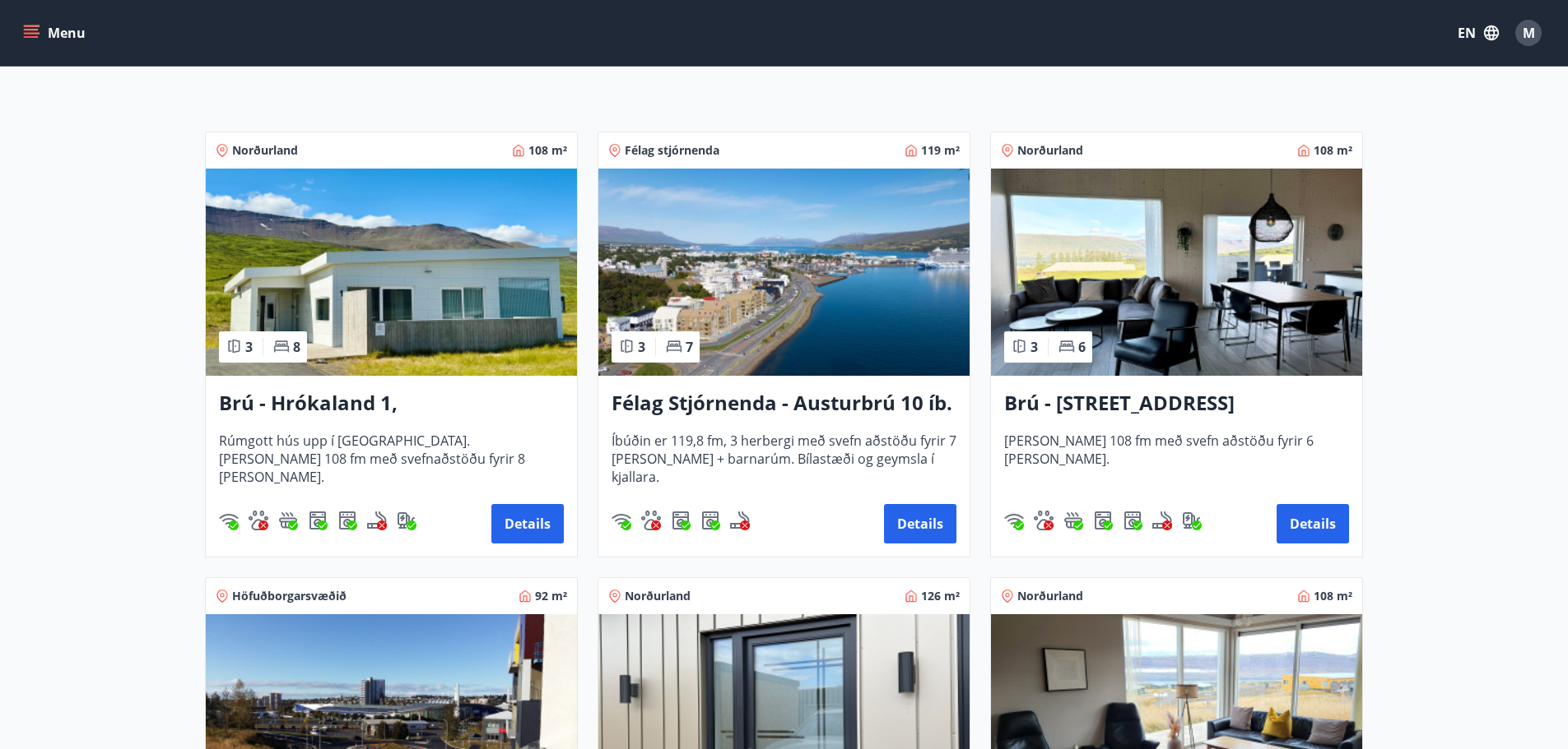
scroll to position [247, 0]
click at [1167, 397] on h3 "Brú - Hyrnuland 14, Akureyri" at bounding box center [1176, 403] width 344 height 29
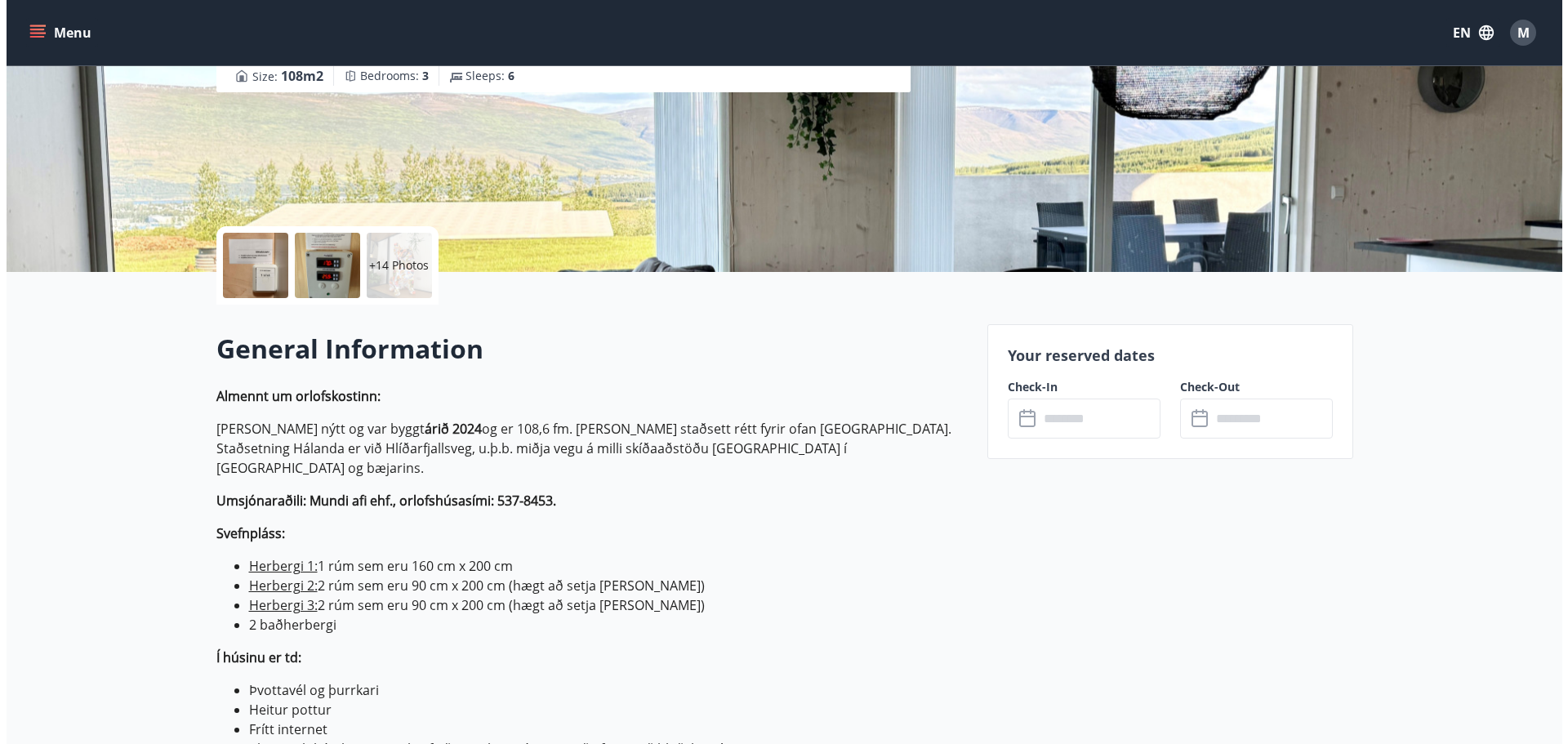
scroll to position [245, 0]
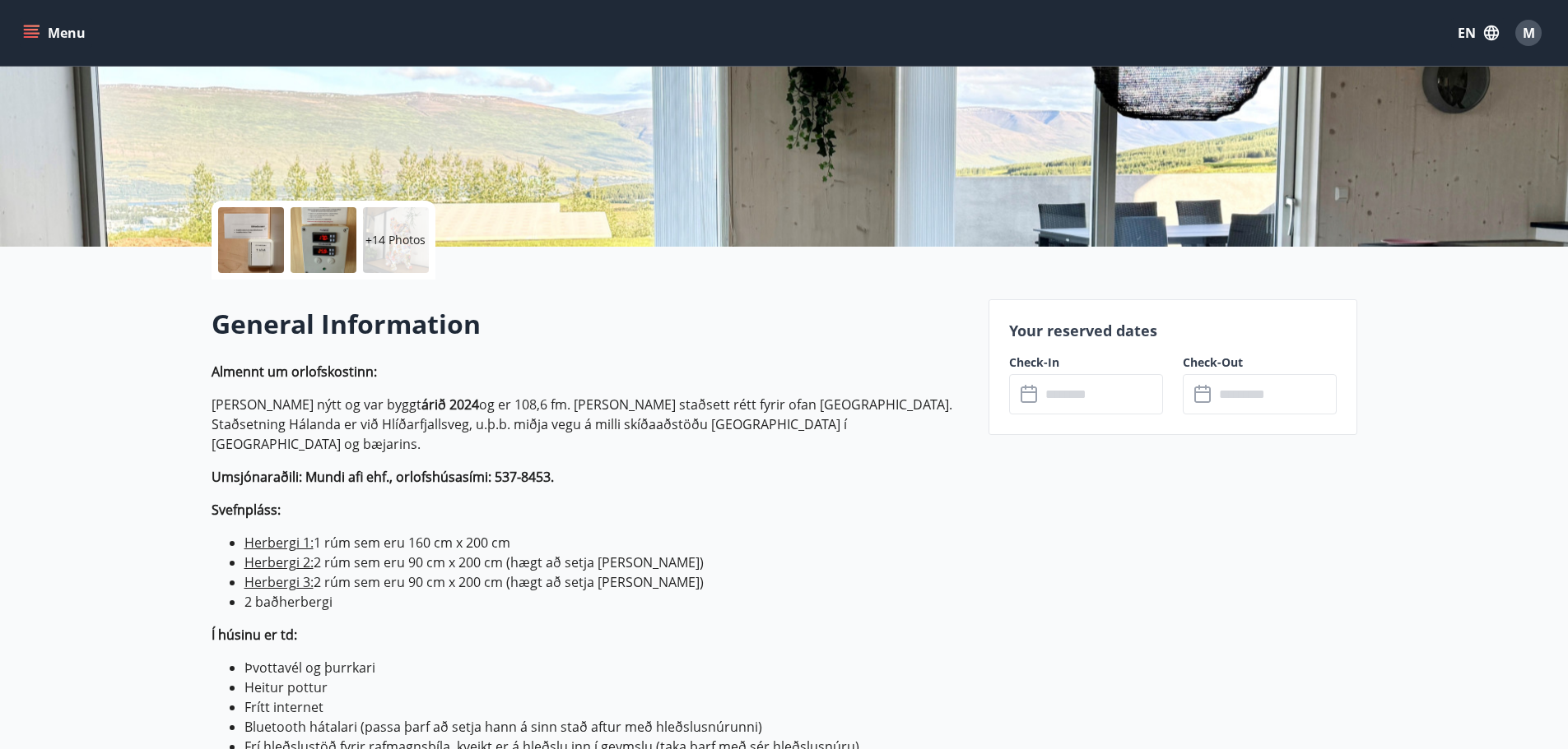
click at [343, 255] on div at bounding box center [322, 239] width 65 height 65
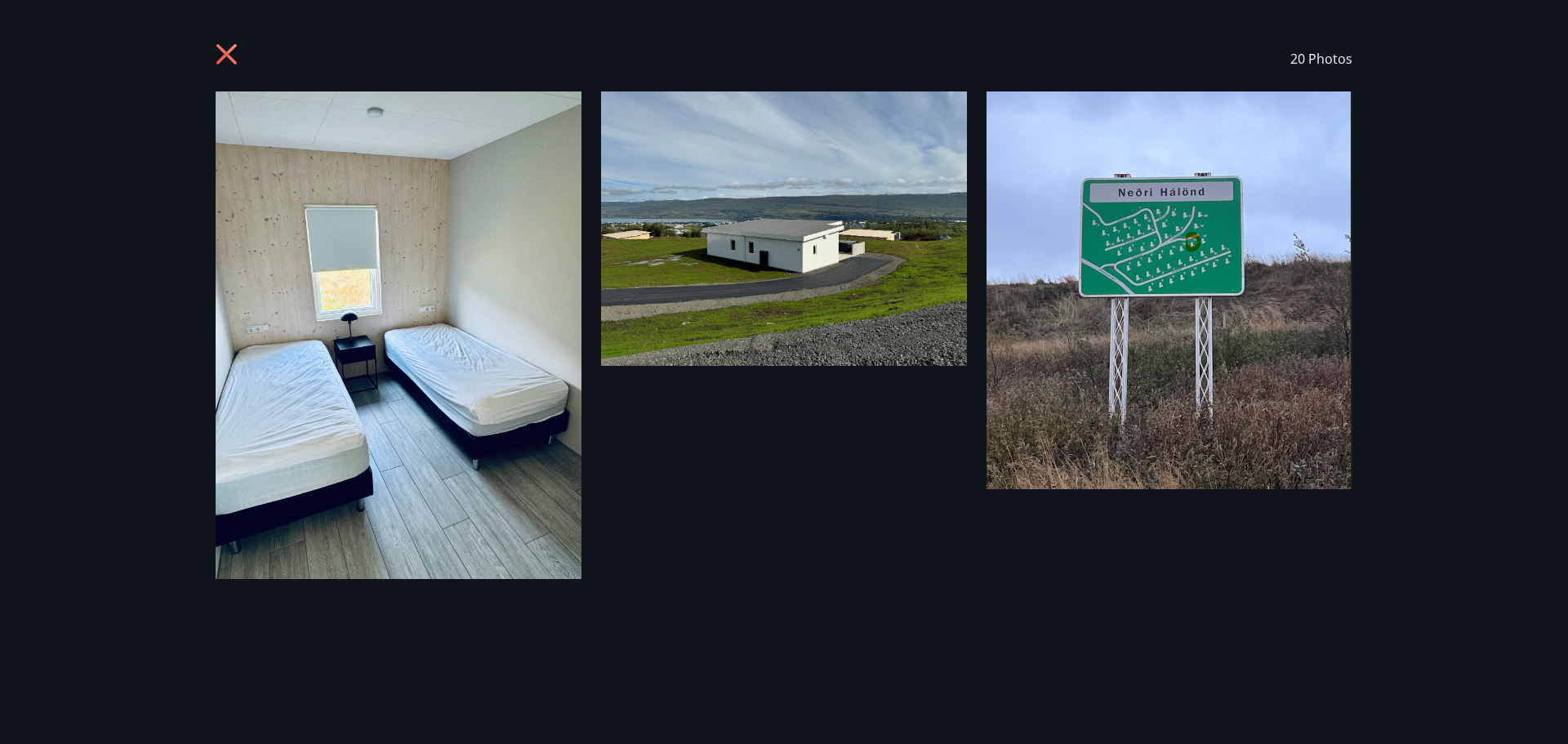
click at [215, 46] on div "20 Photos" at bounding box center [783, 58] width 1176 height 65
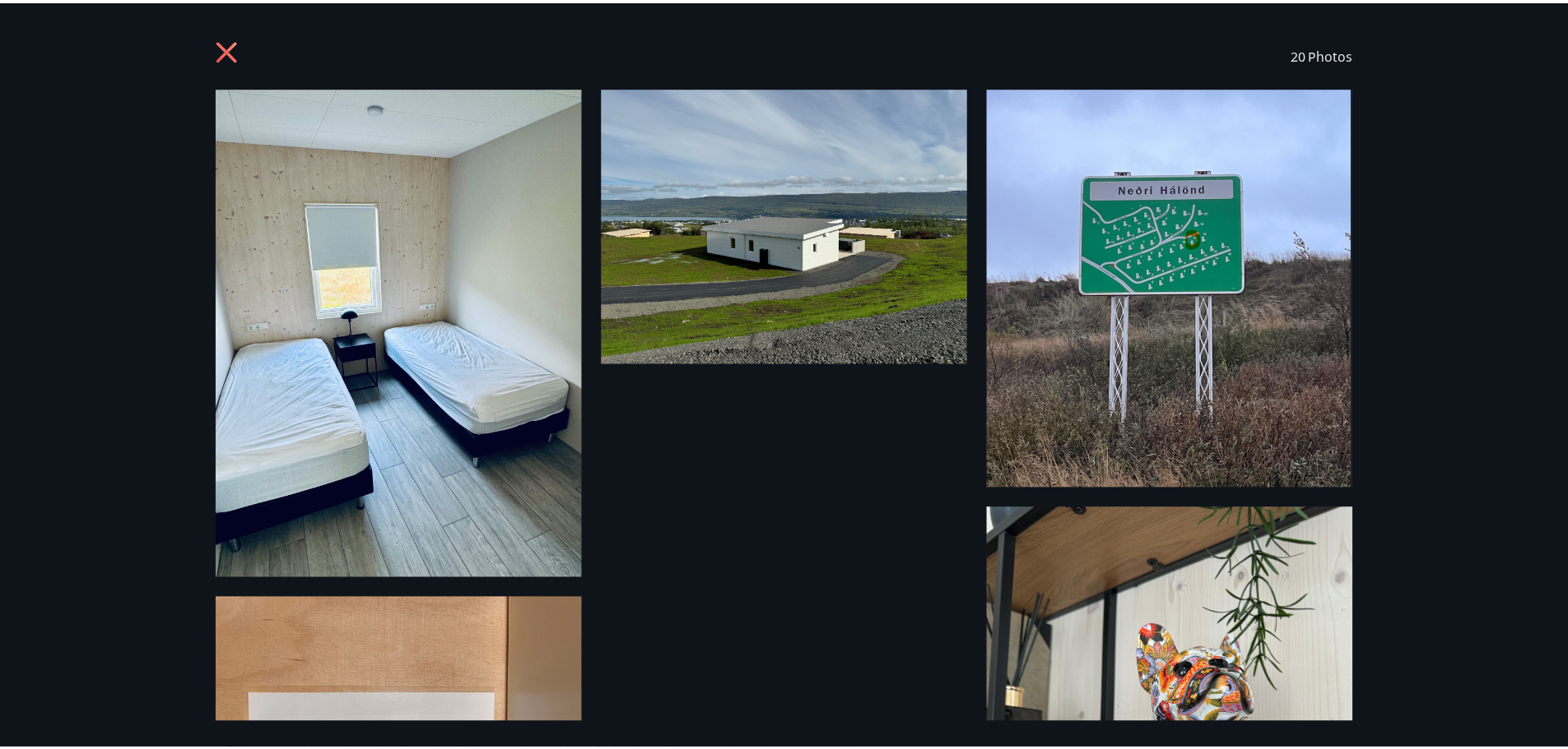
scroll to position [0, 0]
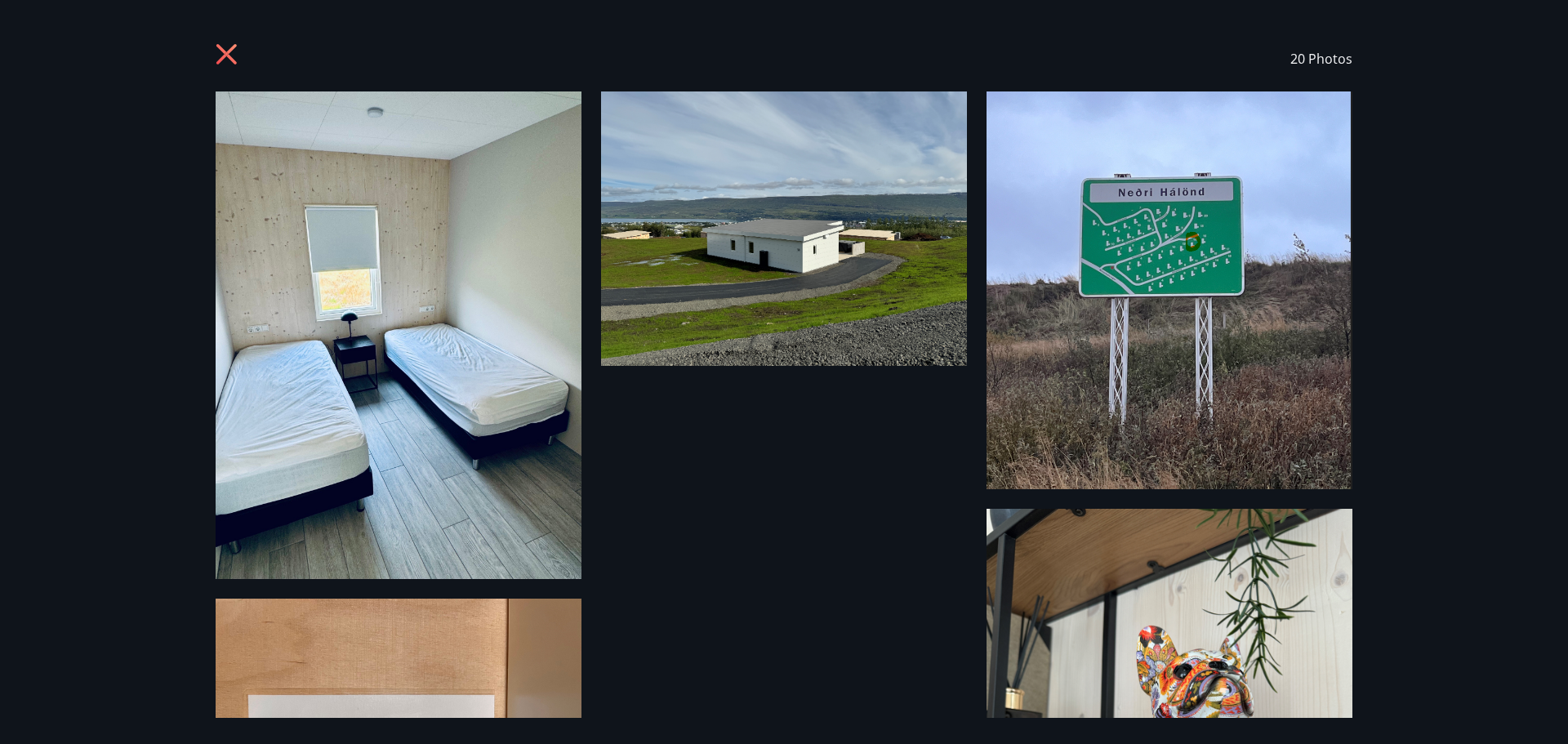
click at [228, 58] on icon at bounding box center [228, 56] width 26 height 27
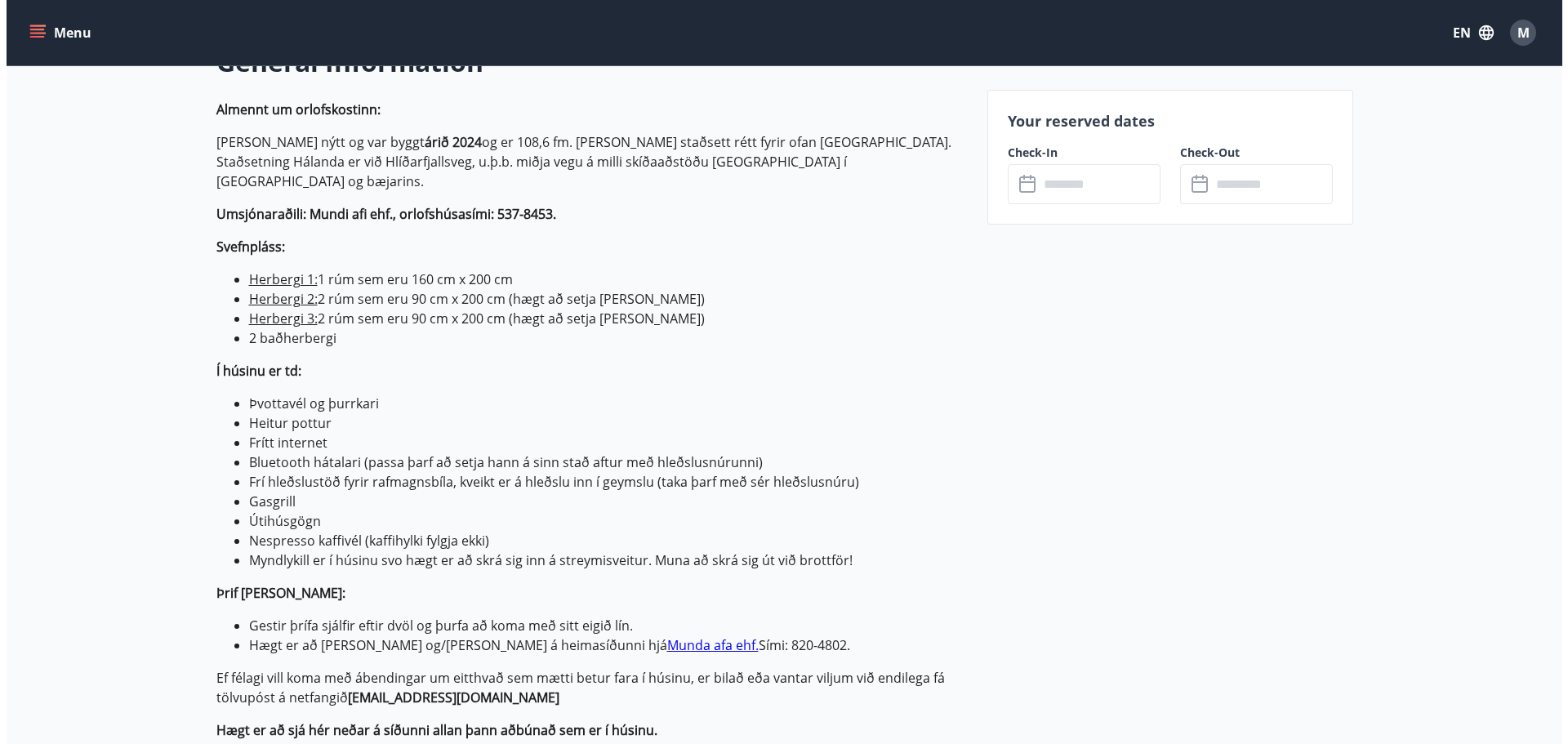
scroll to position [490, 0]
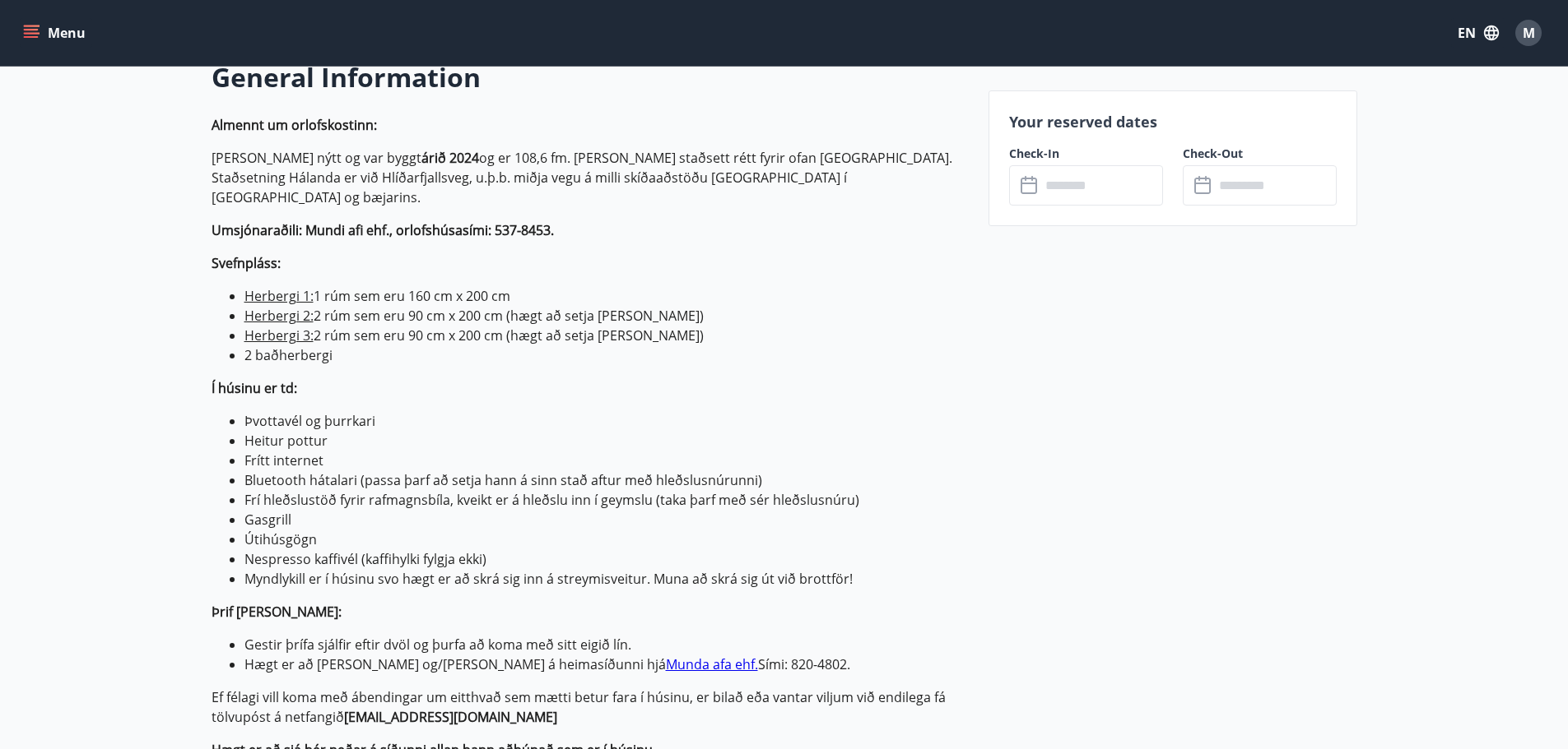
click at [1066, 186] on input "text" at bounding box center [1101, 186] width 122 height 40
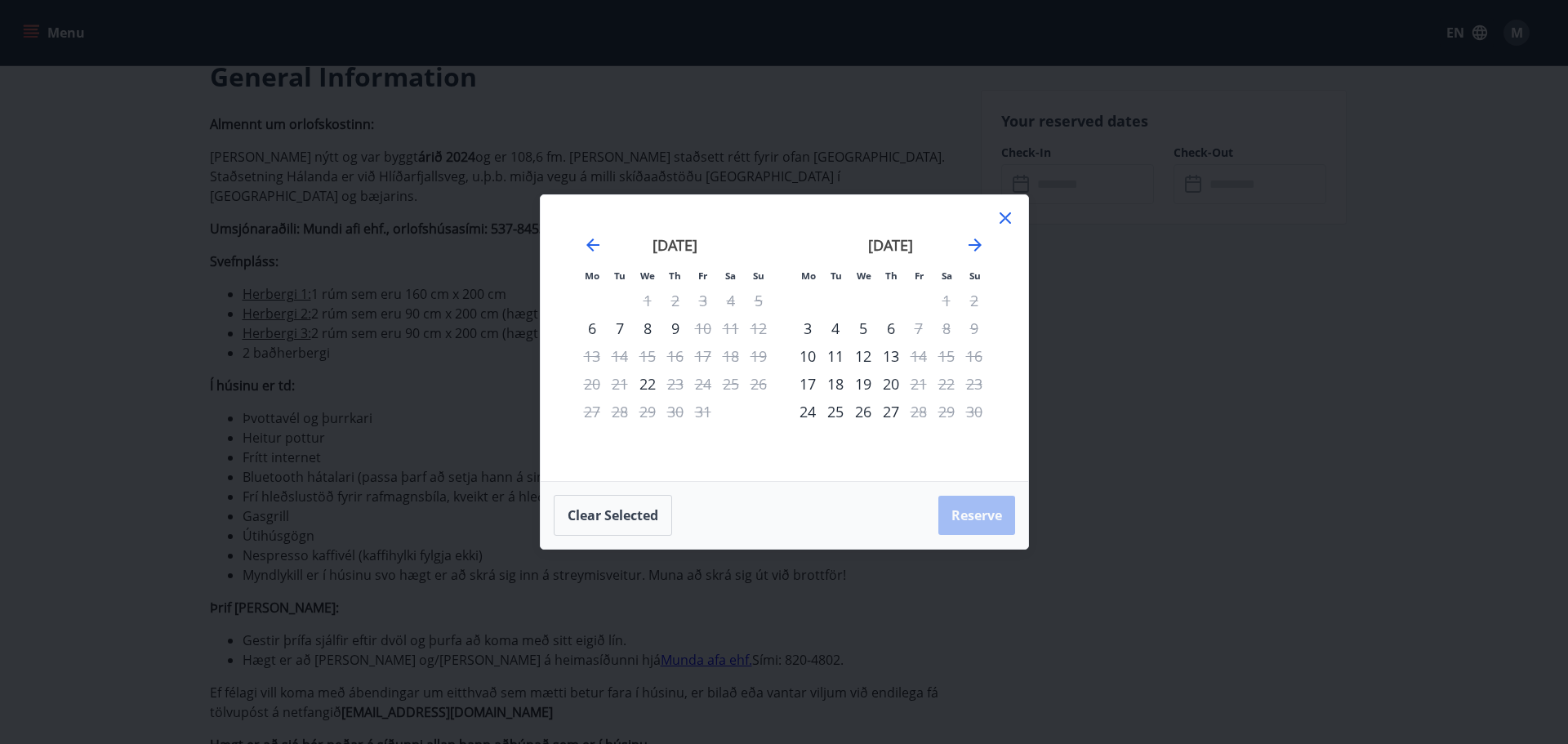
click at [1002, 211] on icon at bounding box center [1004, 218] width 19 height 19
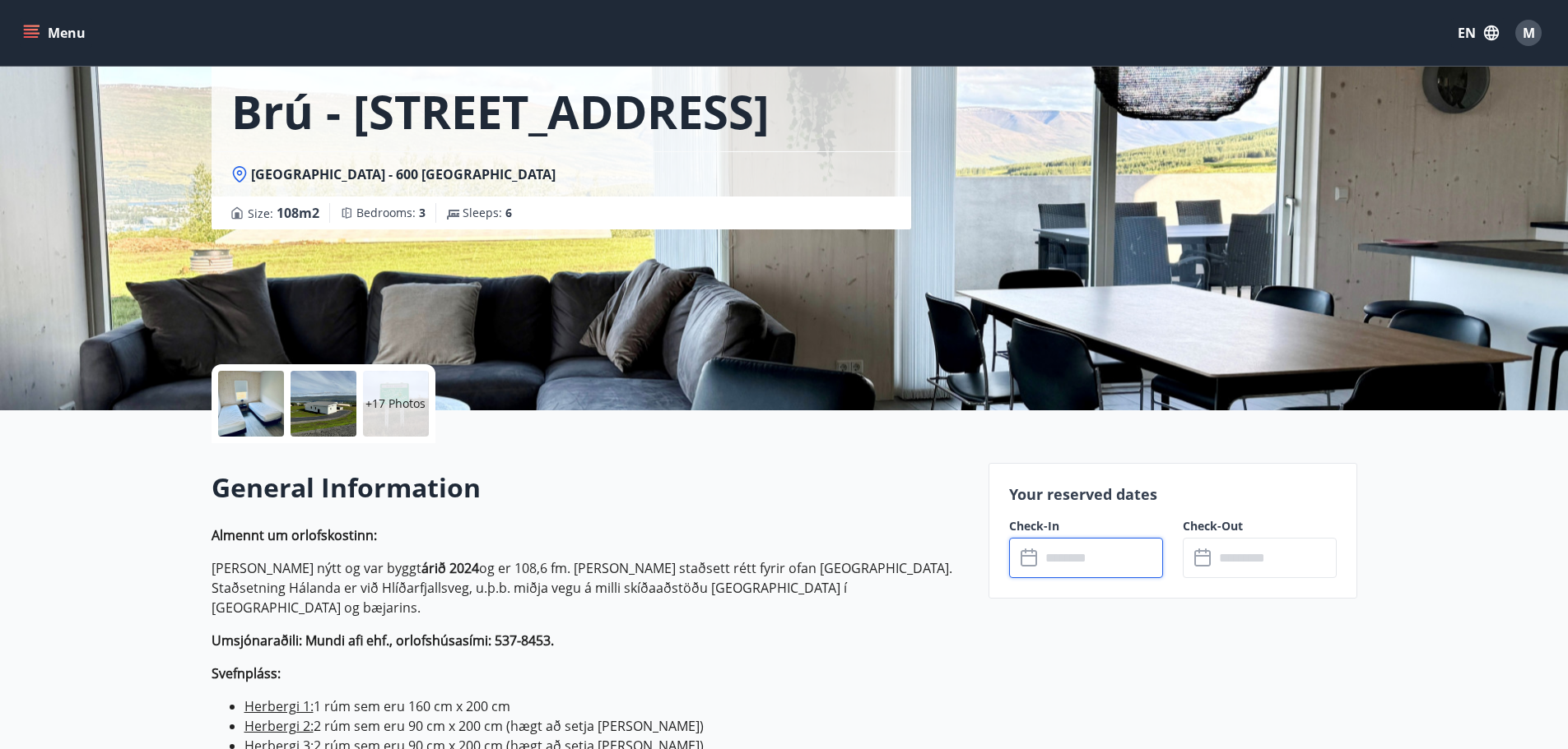
scroll to position [82, 0]
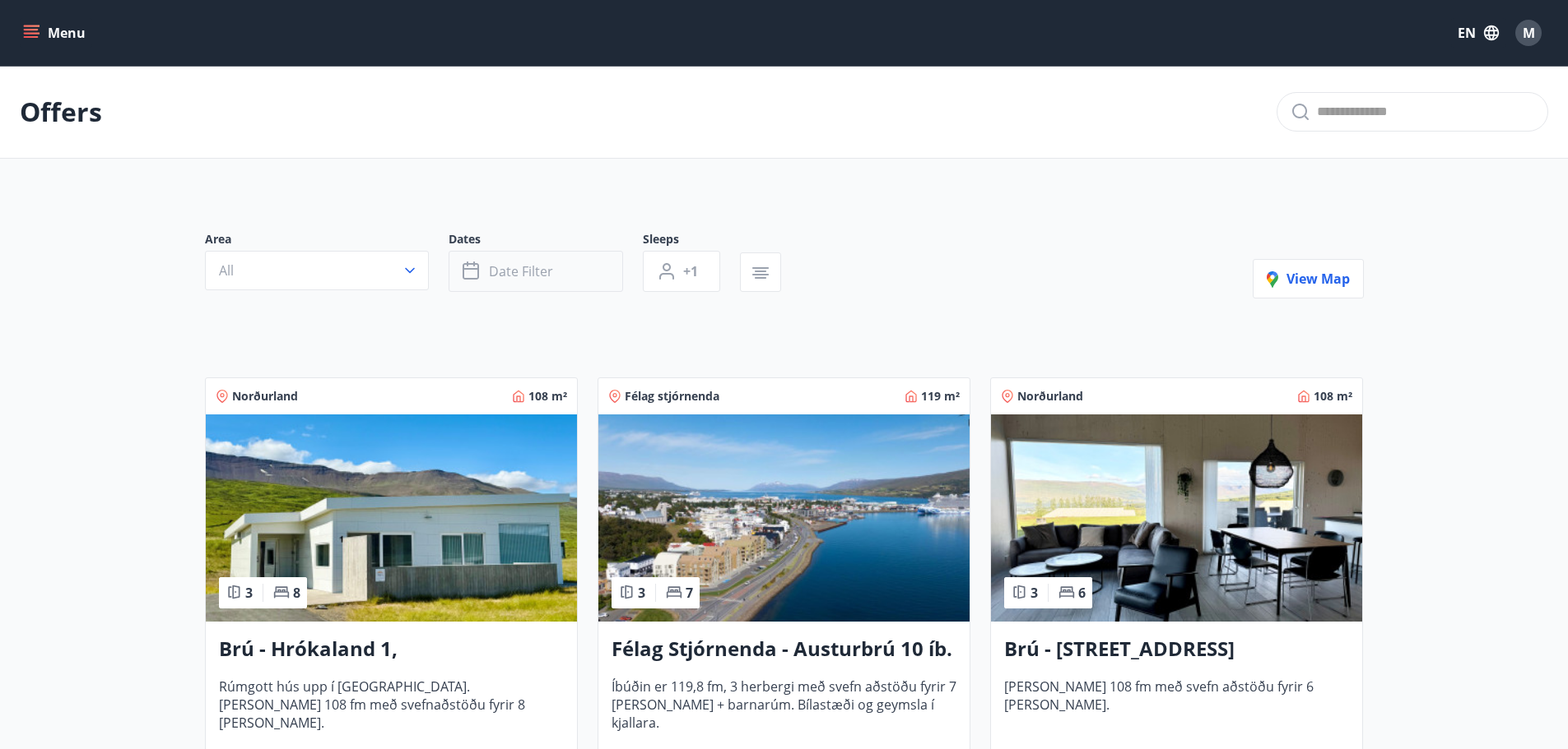
click at [547, 273] on span "Date filter" at bounding box center [521, 271] width 64 height 18
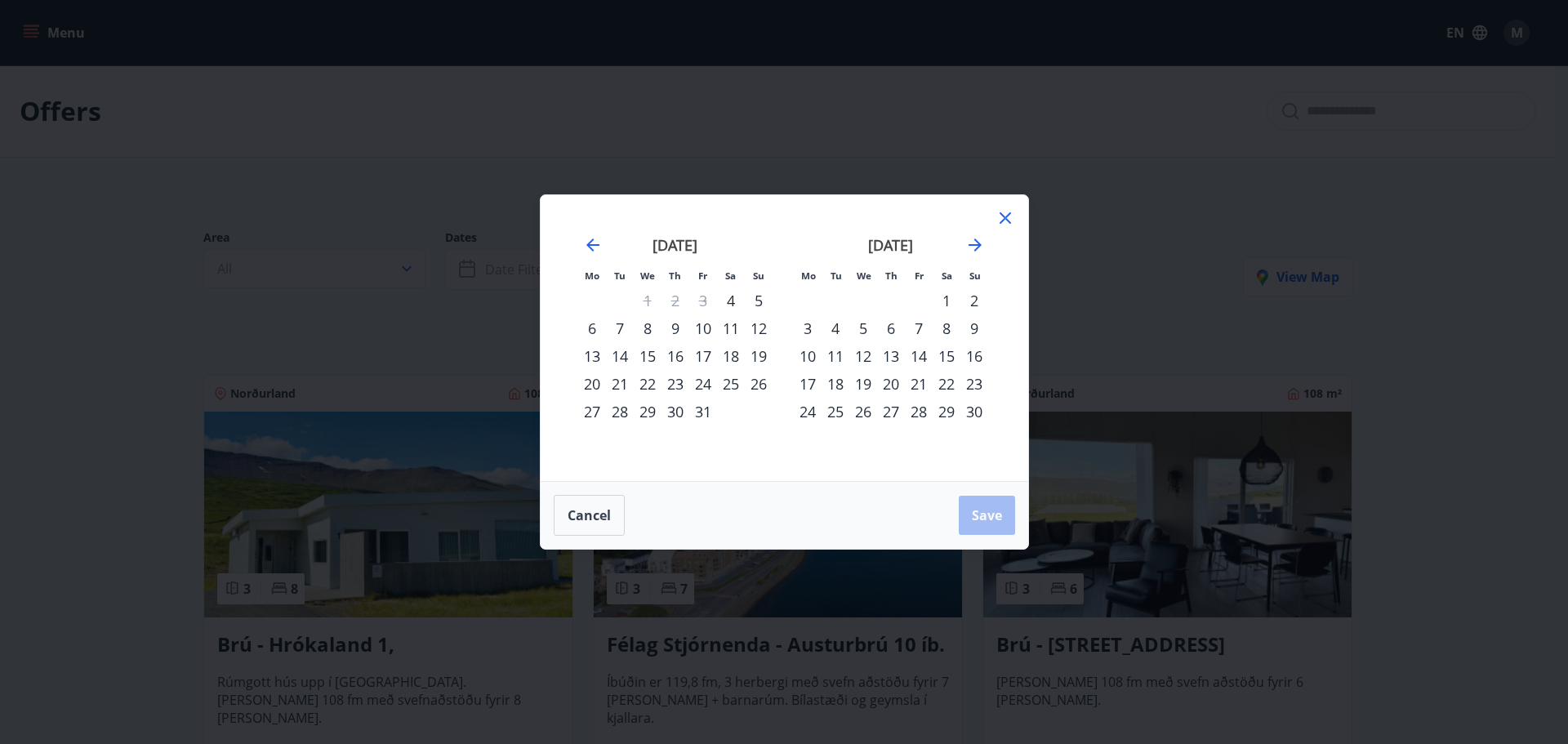
click at [702, 357] on div "17" at bounding box center [703, 356] width 27 height 27
click at [766, 356] on div "19" at bounding box center [758, 356] width 27 height 27
click at [981, 510] on span "Save" at bounding box center [987, 515] width 30 height 18
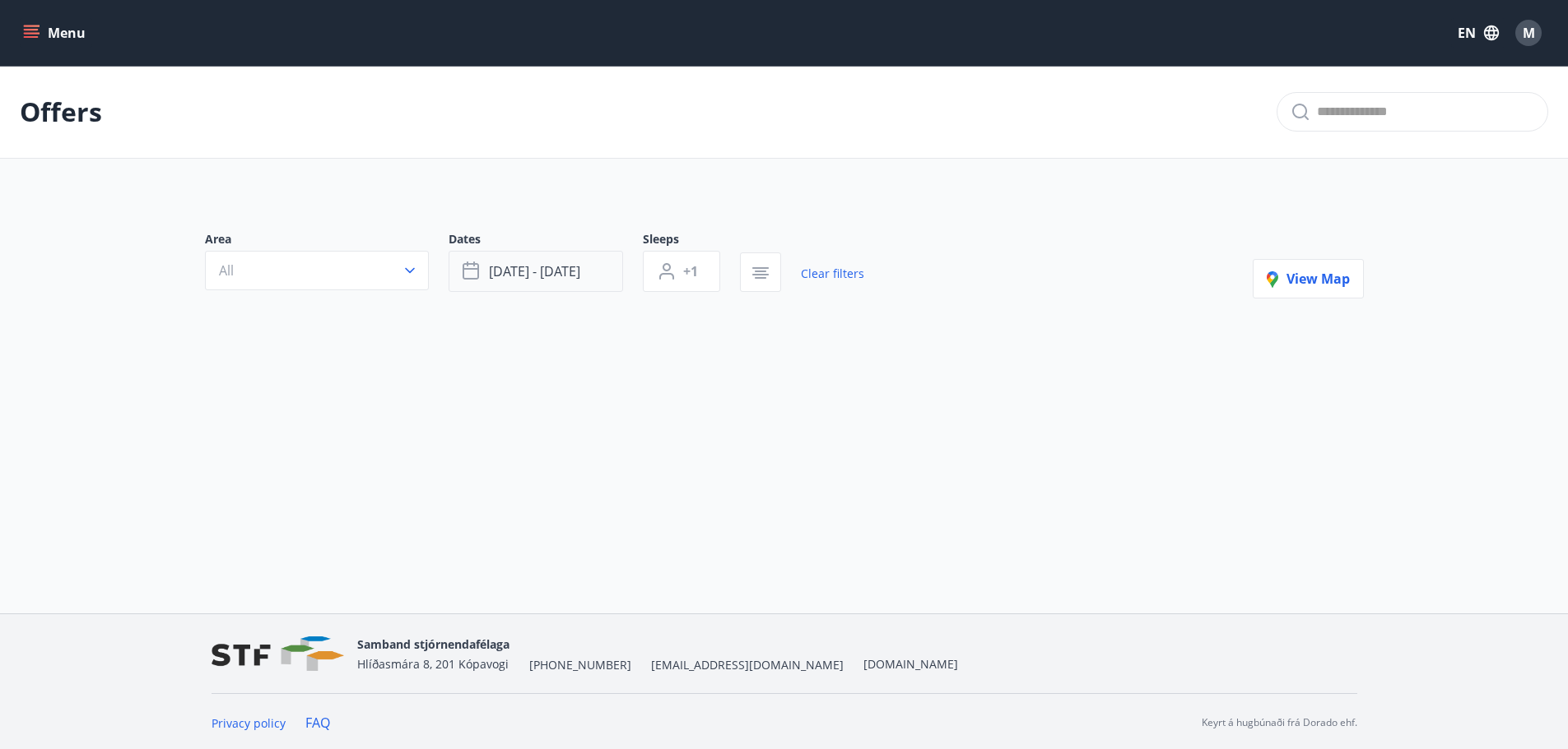
click at [593, 272] on button "Oct 17 - Oct 19" at bounding box center [535, 271] width 174 height 41
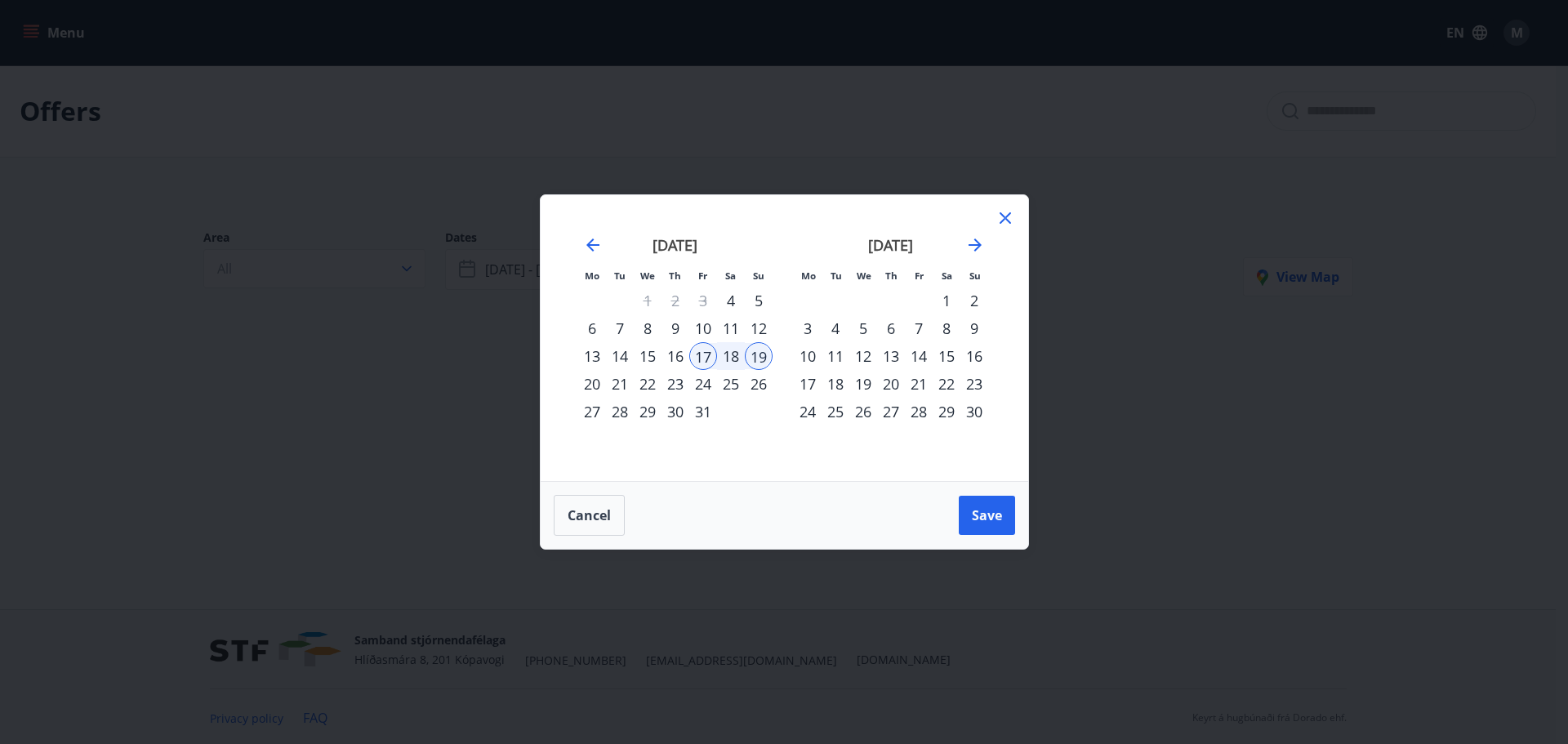
click at [683, 358] on div "16" at bounding box center [675, 356] width 27 height 27
click at [765, 351] on div "19" at bounding box center [758, 356] width 27 height 27
click at [1005, 514] on button "Save" at bounding box center [987, 515] width 57 height 39
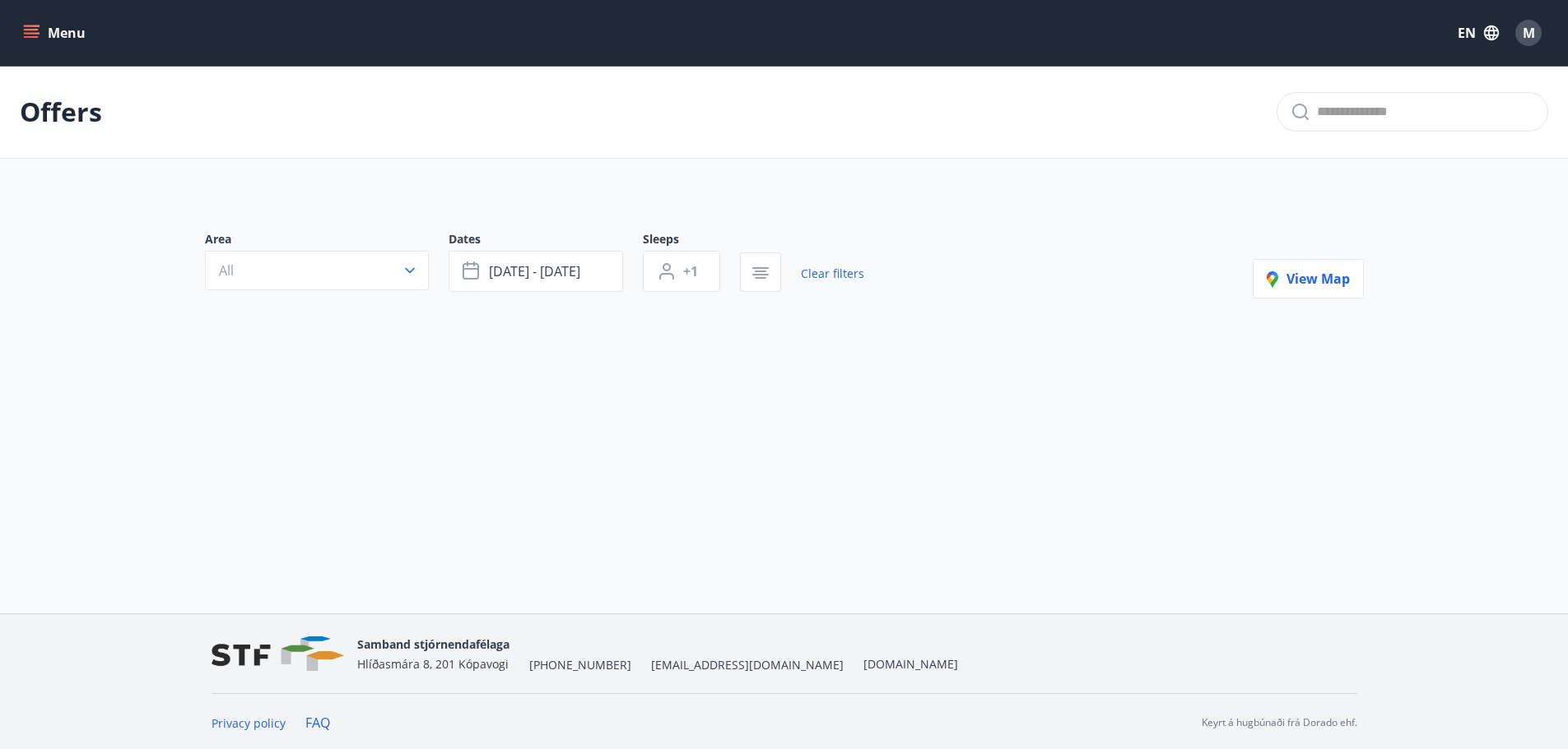
click at [664, 367] on div at bounding box center [774, 367] width 1179 height 19
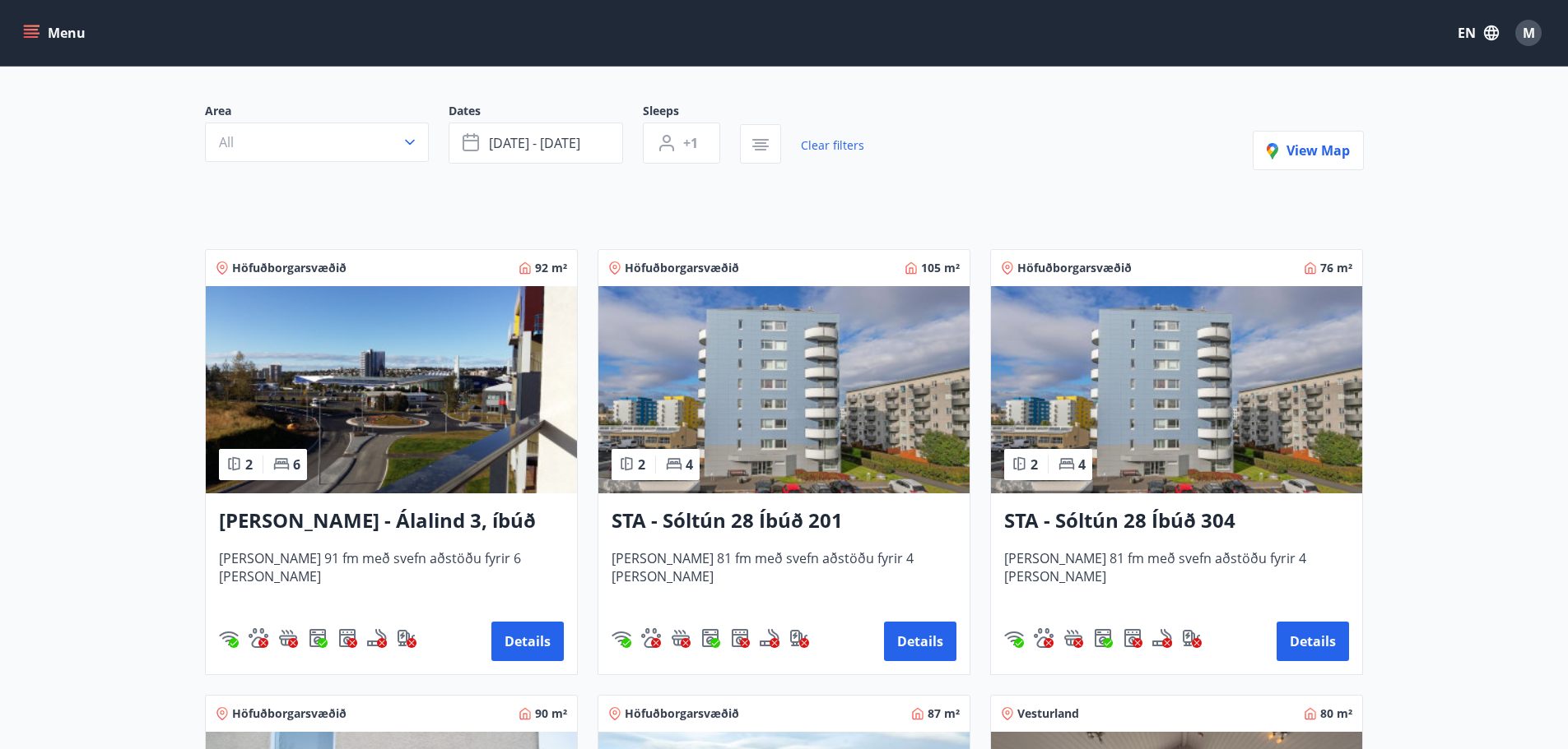
scroll to position [165, 0]
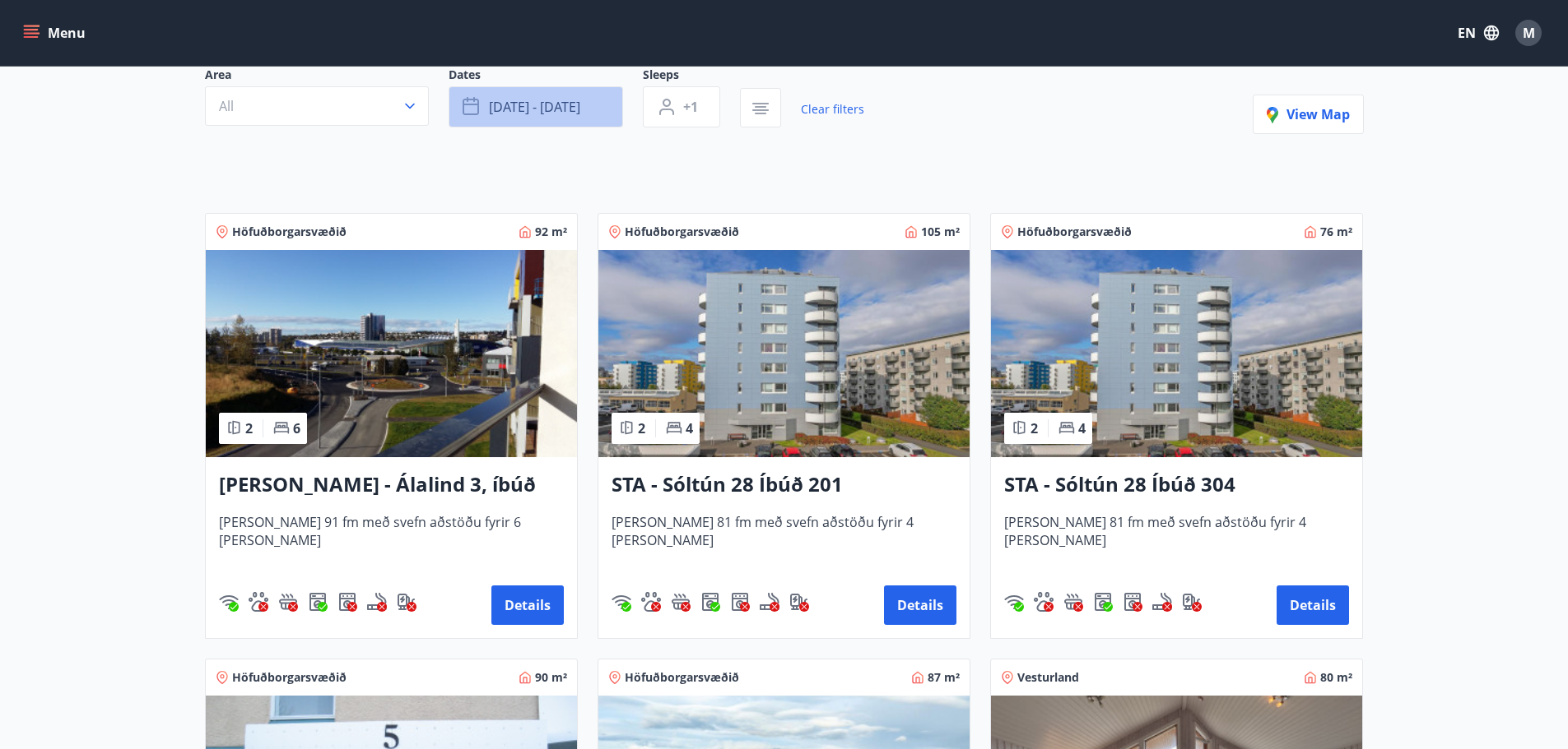
click at [534, 103] on span "Oct 16 - Oct 19" at bounding box center [534, 107] width 91 height 18
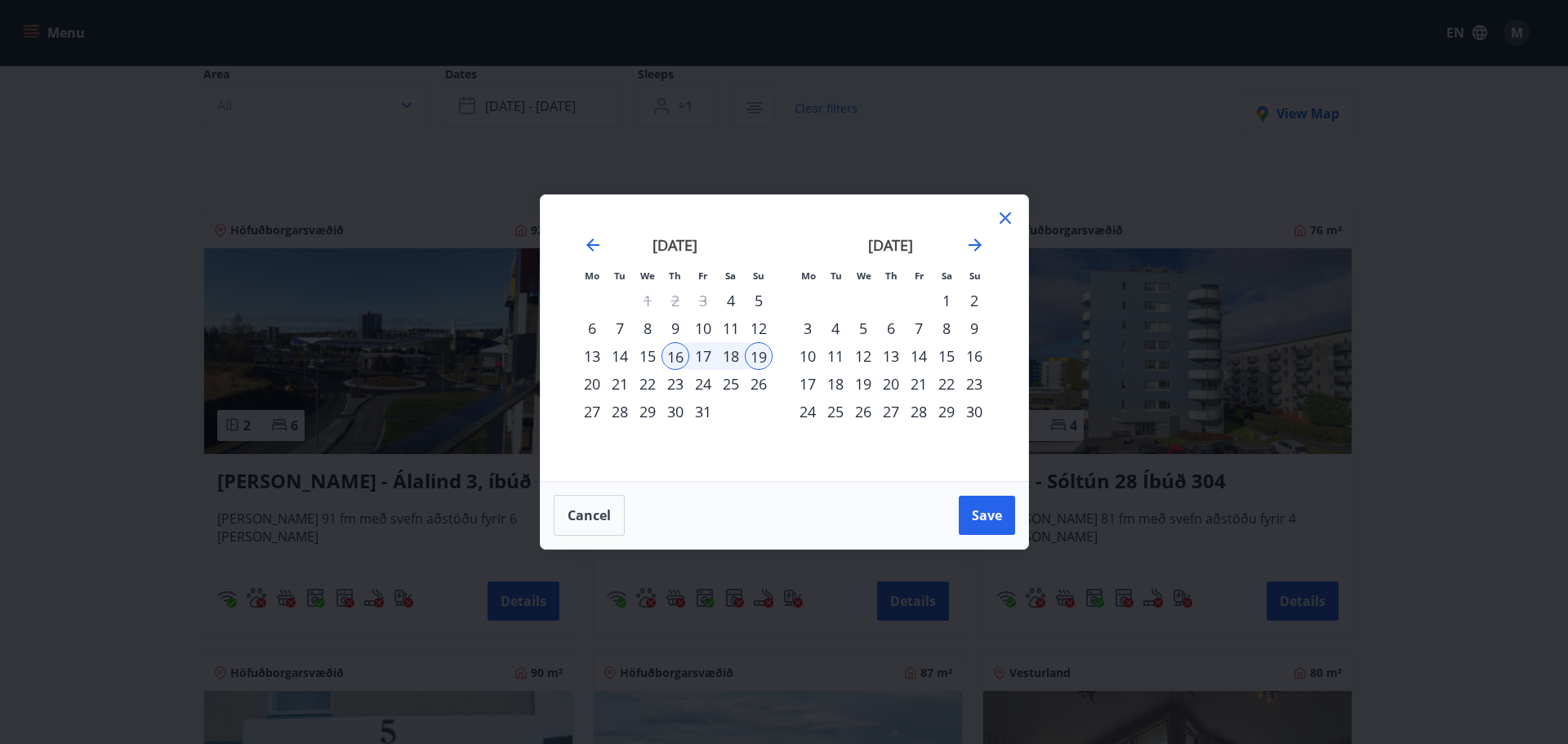
click at [703, 359] on div "17" at bounding box center [703, 356] width 27 height 27
click at [995, 516] on span "Save" at bounding box center [987, 515] width 30 height 18
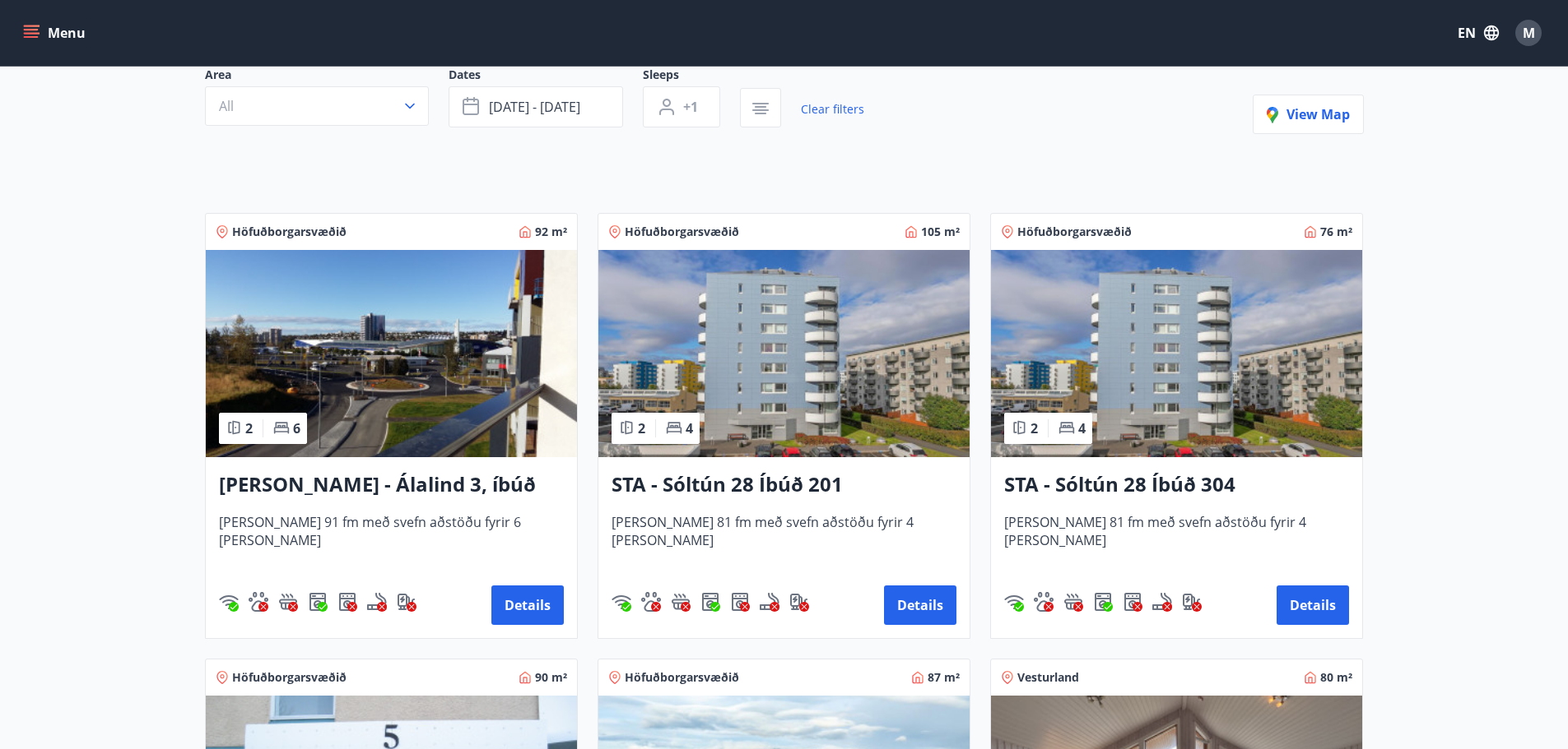
scroll to position [3, 0]
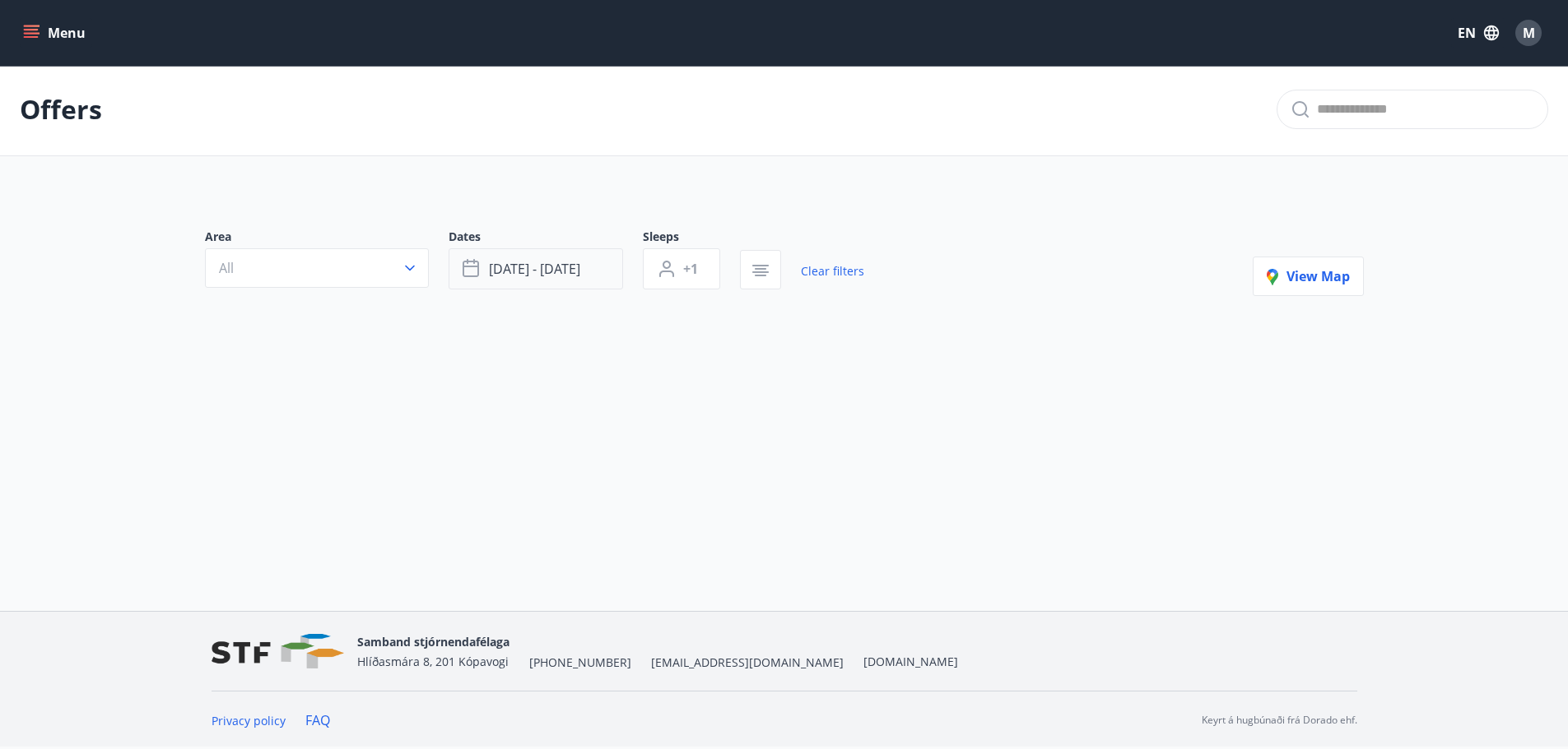
click at [550, 270] on span "Oct 17 - Oct 19" at bounding box center [534, 269] width 91 height 18
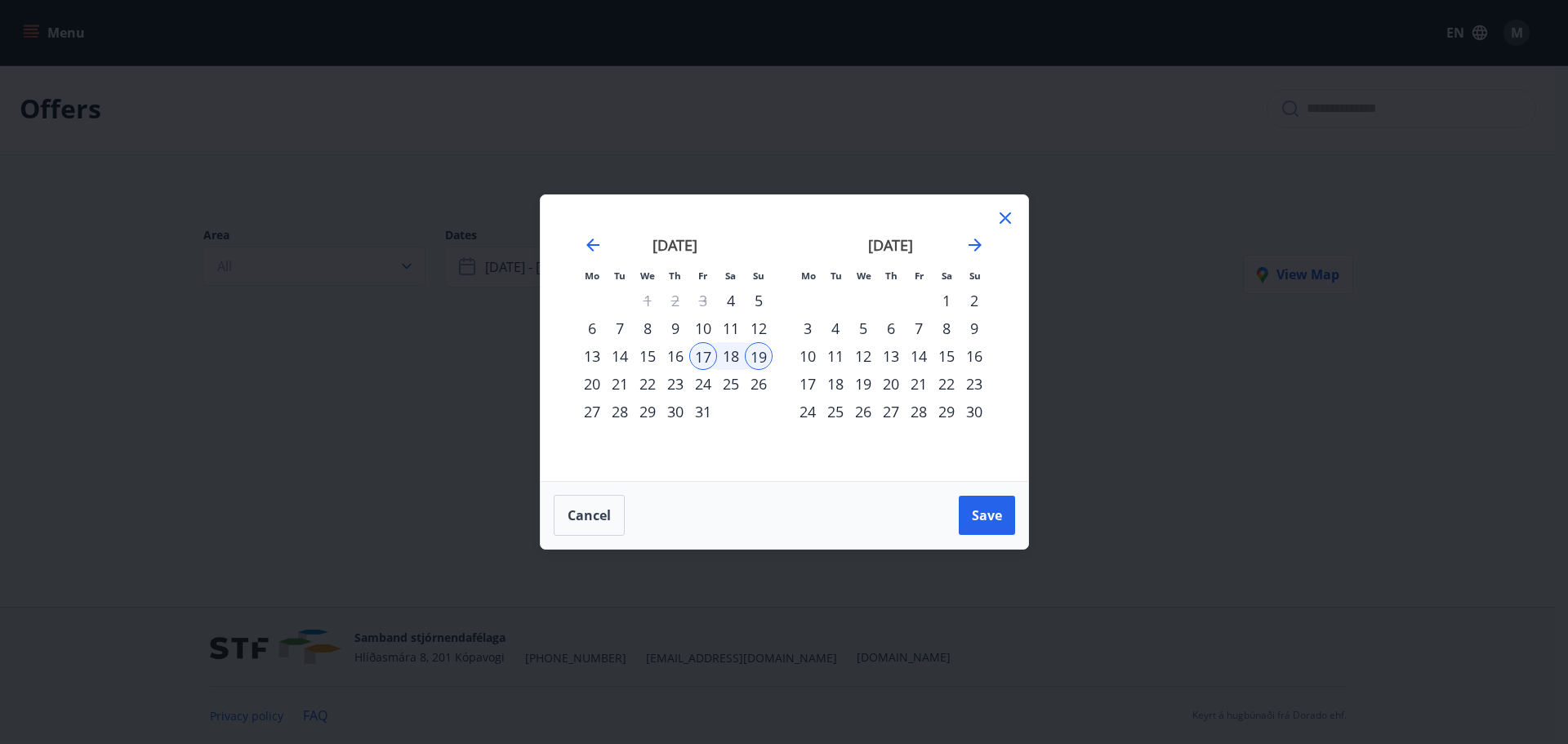
click at [681, 351] on div "16" at bounding box center [675, 356] width 27 height 27
click at [757, 353] on div "19" at bounding box center [758, 356] width 27 height 27
click at [984, 505] on button "Save" at bounding box center [987, 515] width 57 height 39
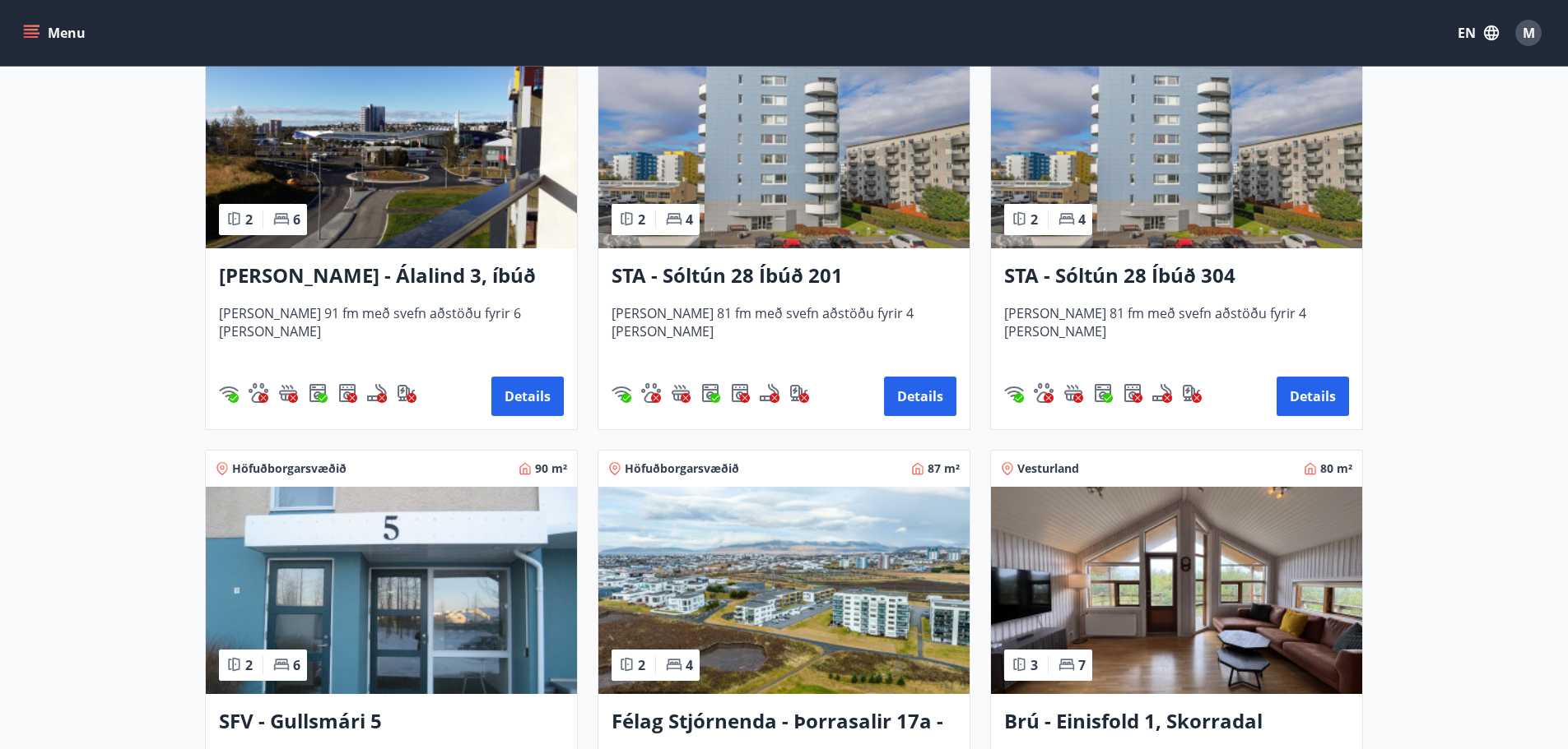
scroll to position [85, 0]
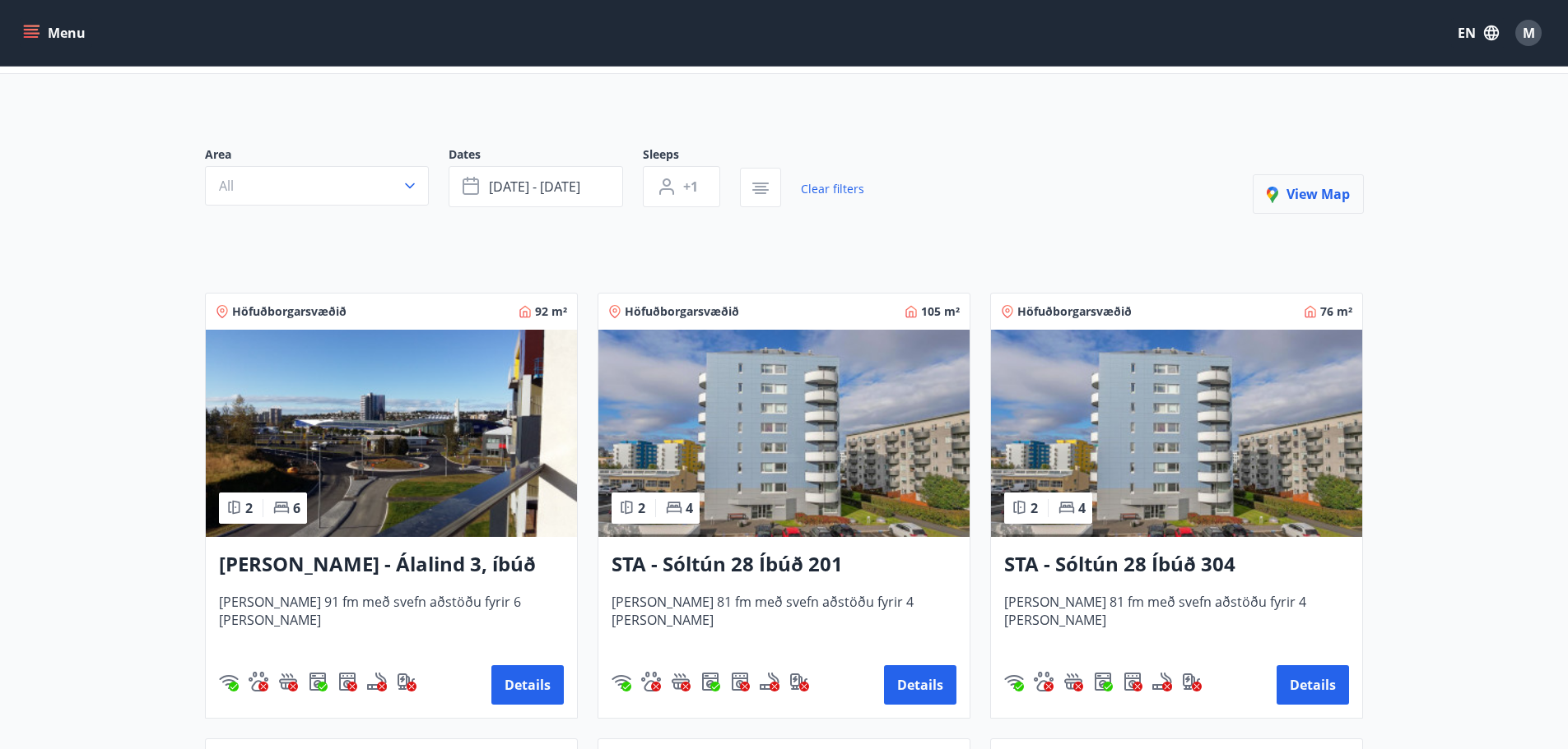
click at [1281, 207] on button "View map" at bounding box center [1307, 193] width 111 height 40
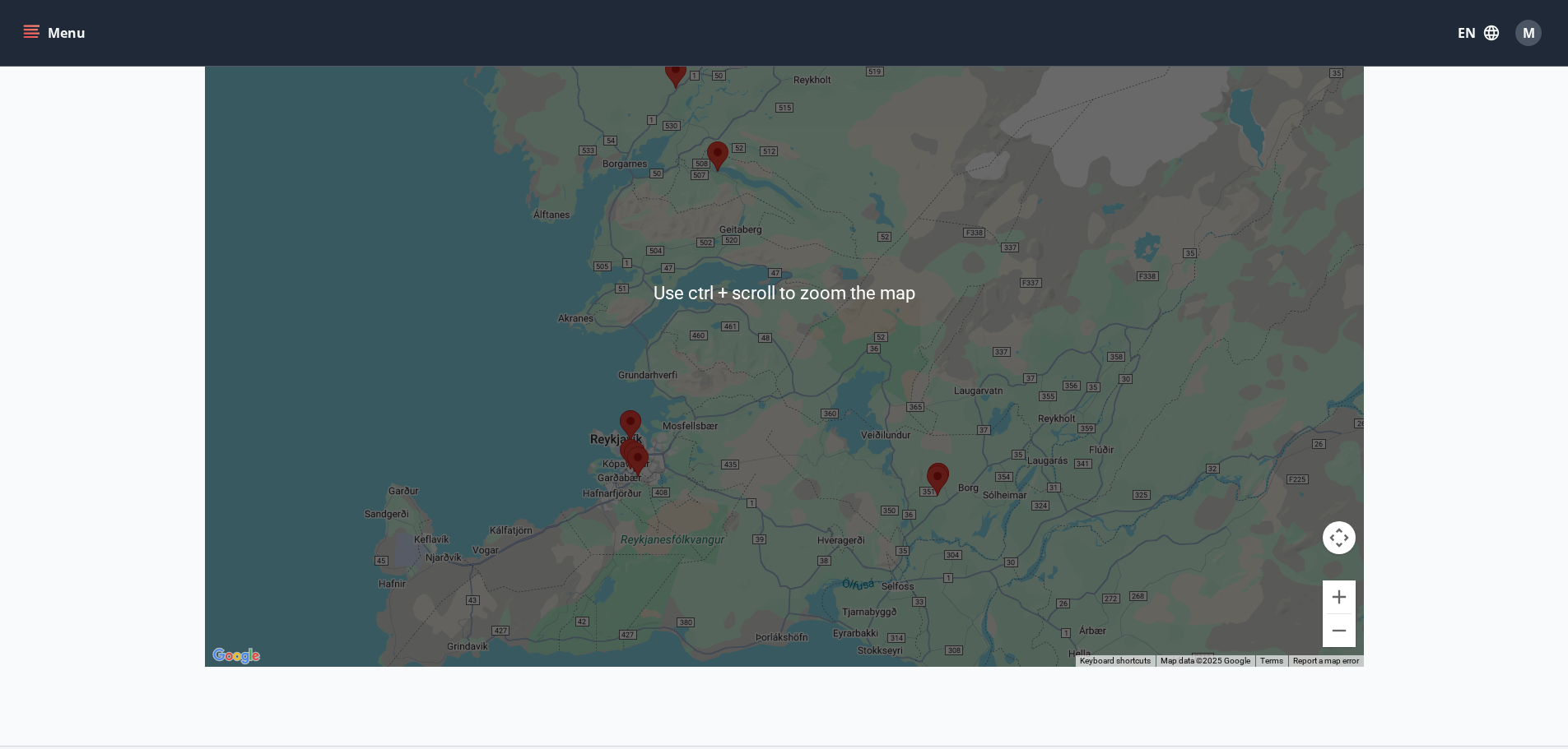
scroll to position [331, 0]
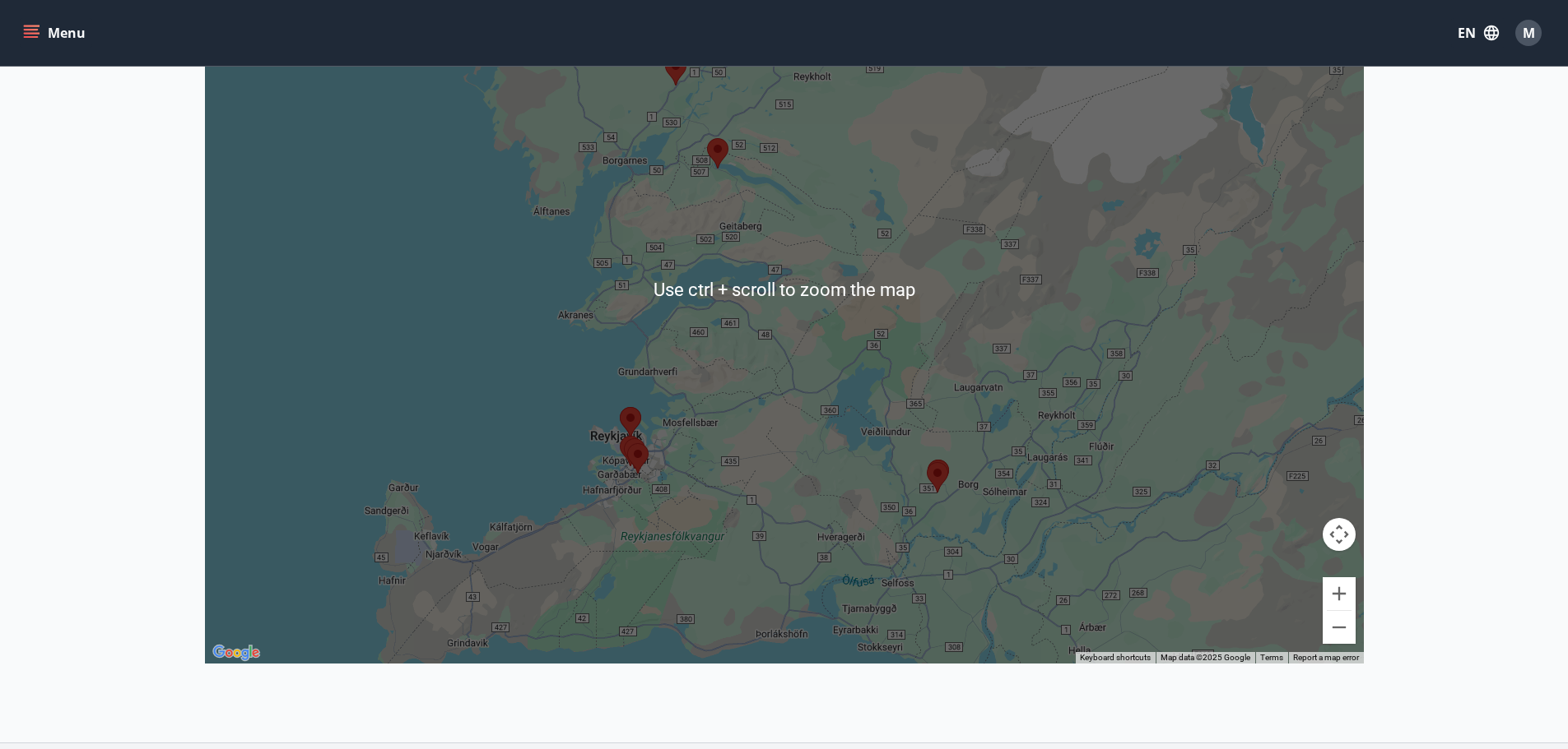
click at [830, 479] on div at bounding box center [784, 289] width 1158 height 749
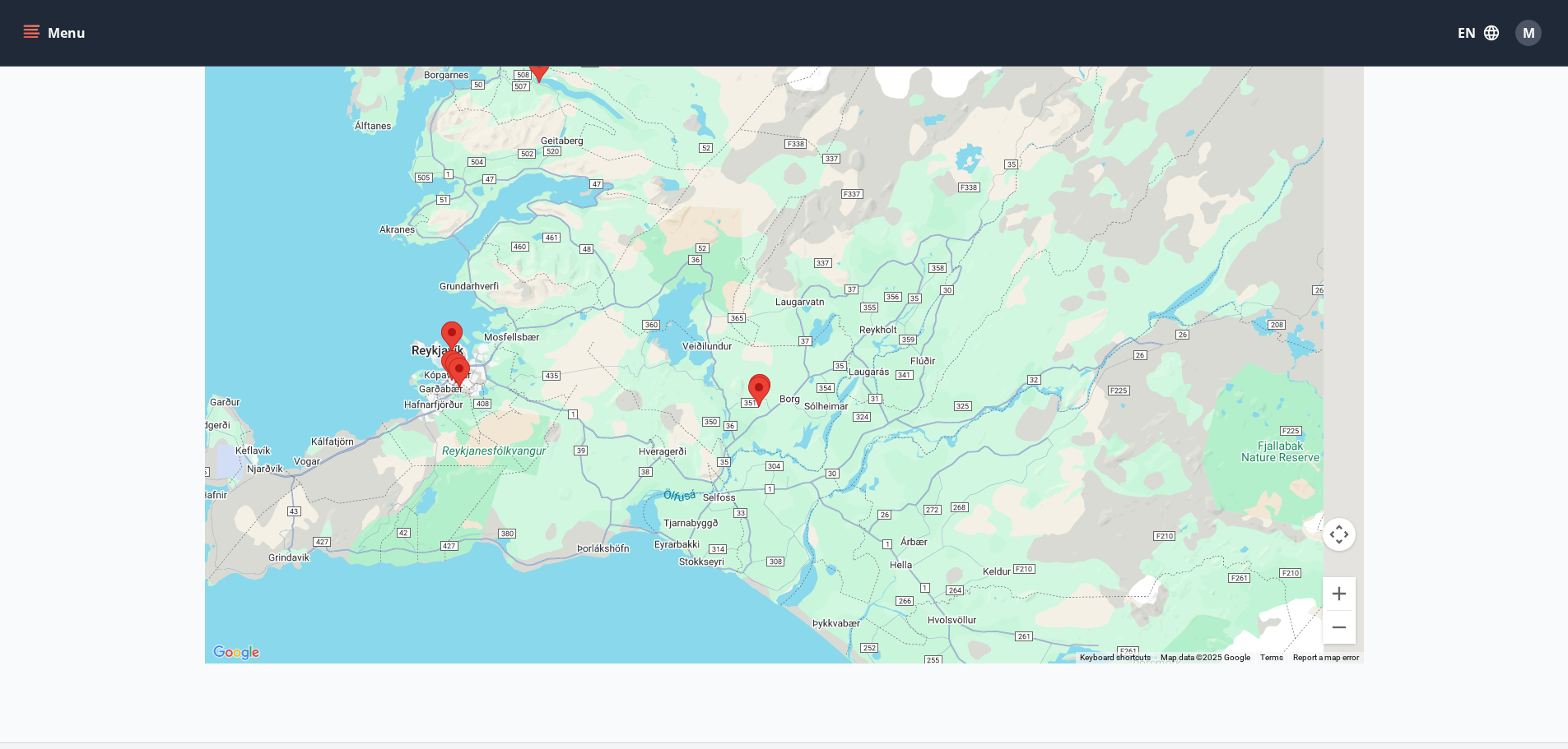
drag, startPoint x: 830, startPoint y: 478, endPoint x: 633, endPoint y: 387, distance: 217.0
click at [633, 387] on div at bounding box center [784, 289] width 1158 height 749
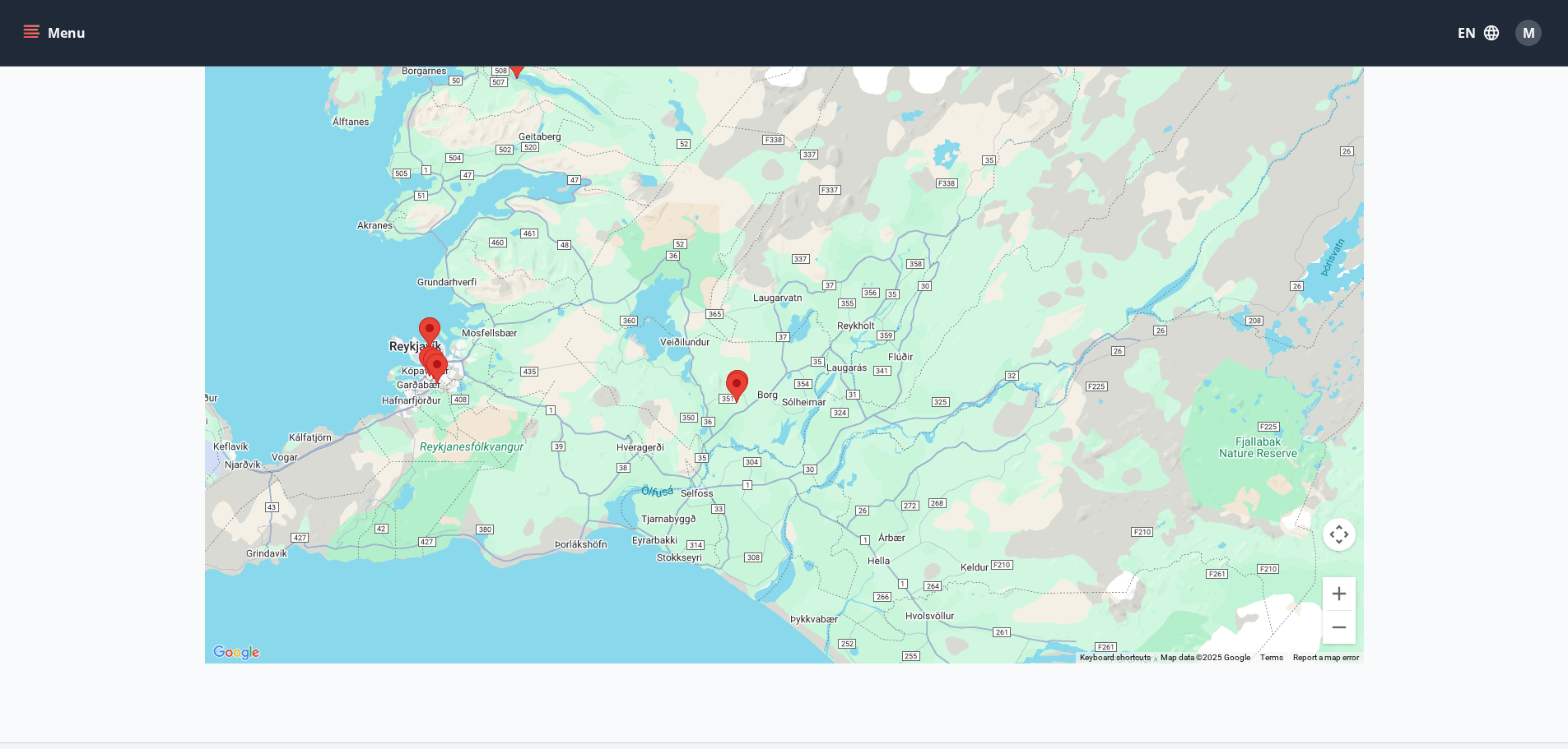
click at [726, 373] on area at bounding box center [726, 373] width 0 height 0
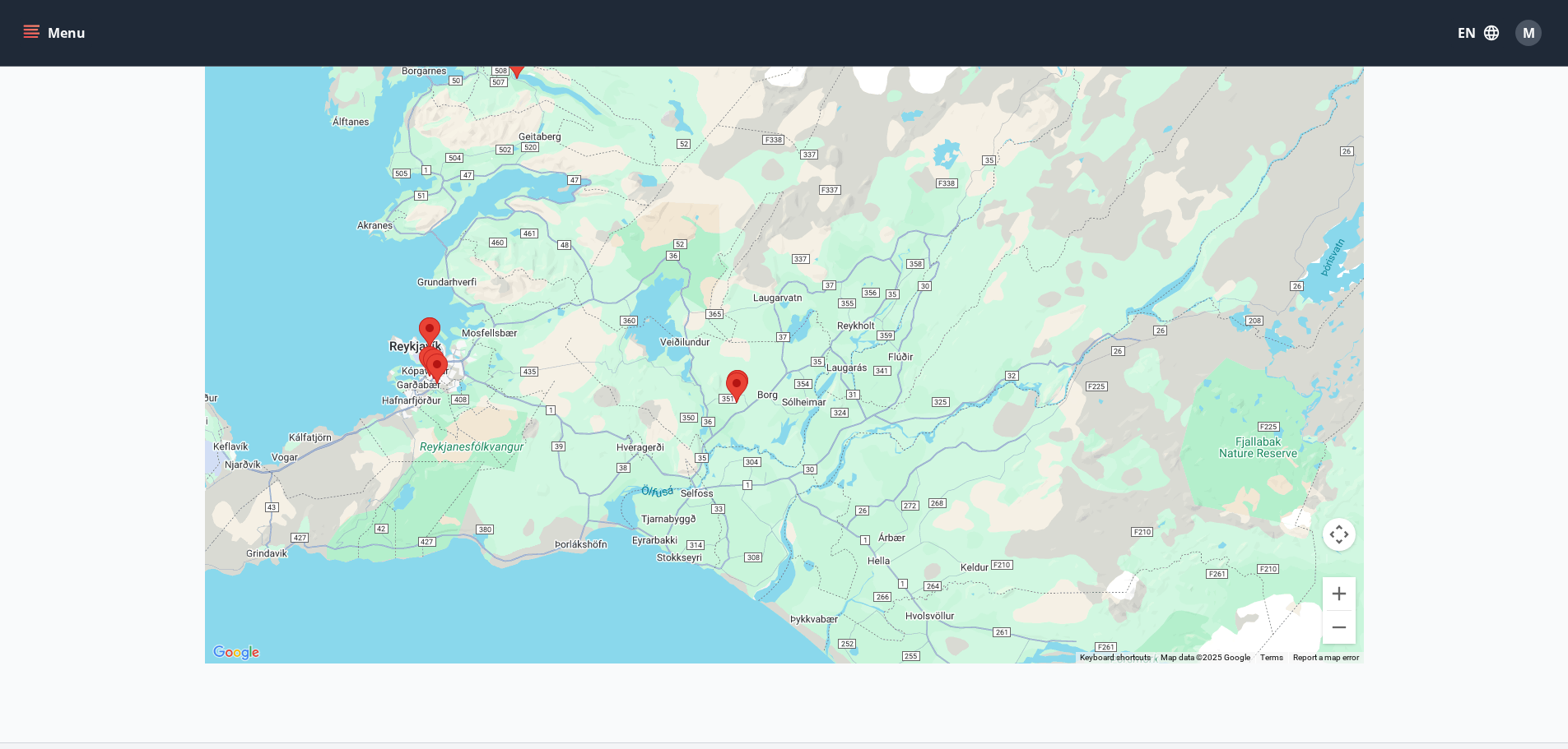
click at [726, 373] on area at bounding box center [726, 373] width 0 height 0
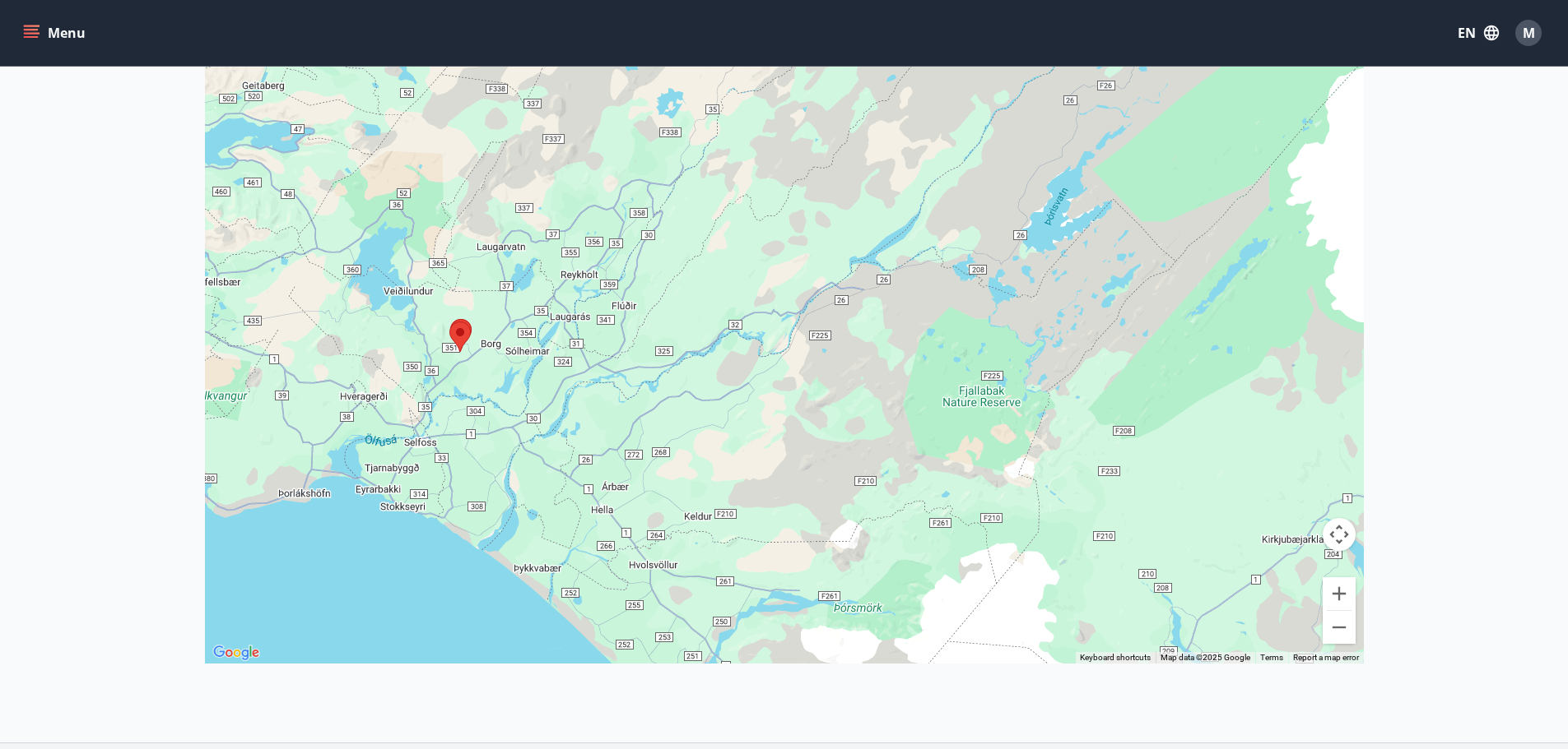
drag, startPoint x: 1216, startPoint y: 395, endPoint x: 989, endPoint y: 391, distance: 227.0
click at [989, 391] on div at bounding box center [784, 289] width 1158 height 749
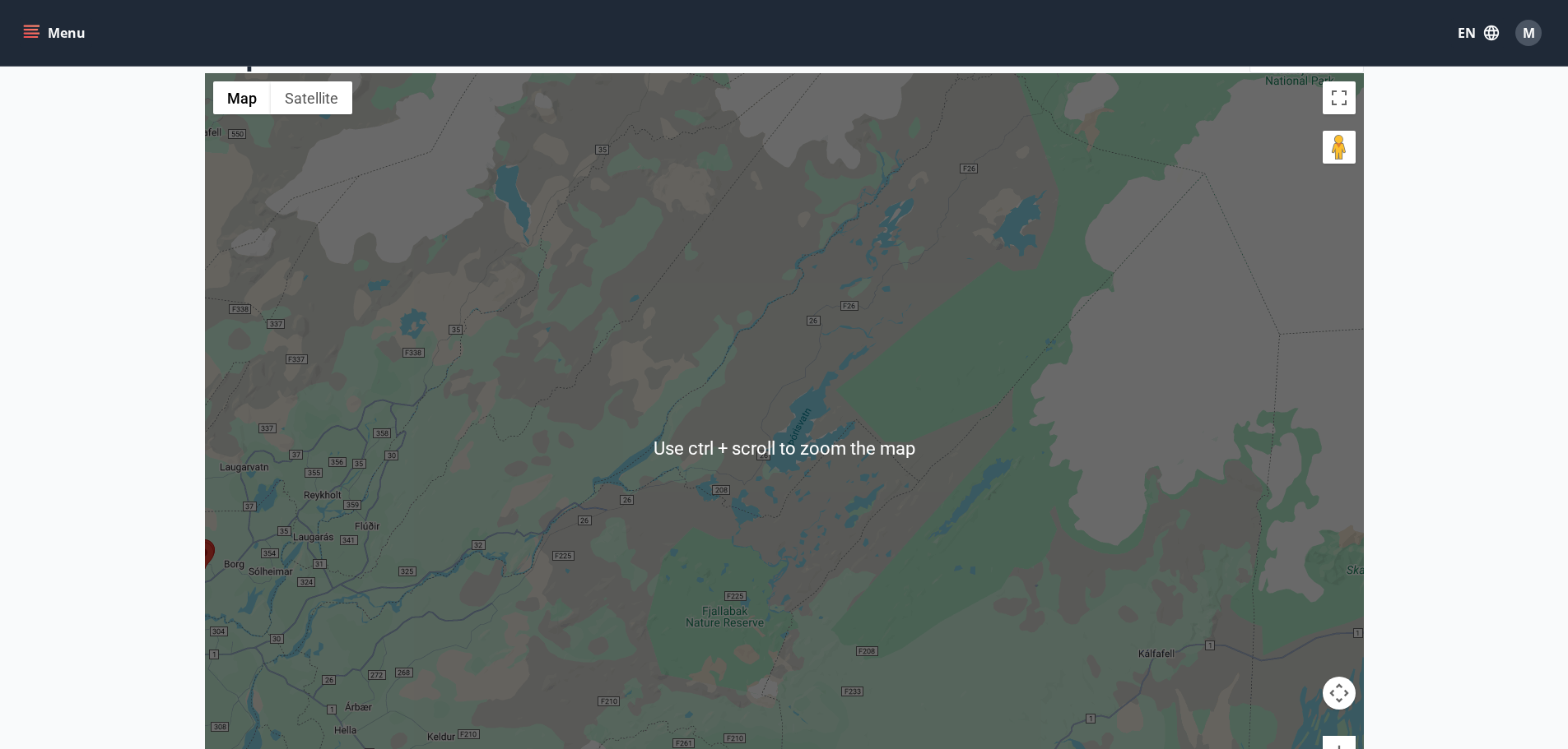
scroll to position [134, 0]
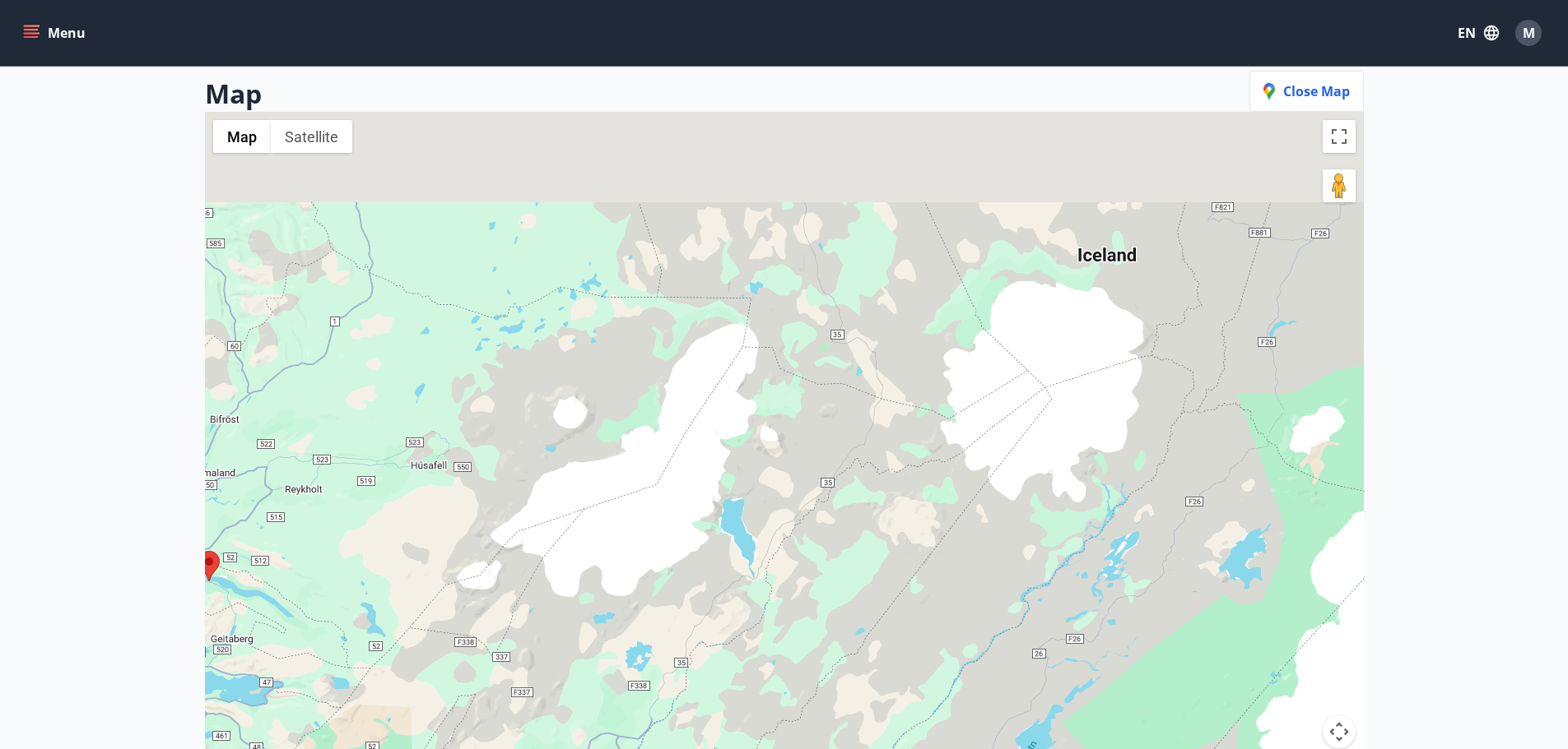
drag, startPoint x: 914, startPoint y: 326, endPoint x: 1191, endPoint y: 724, distance: 484.9
click at [1204, 723] on div at bounding box center [784, 487] width 1158 height 749
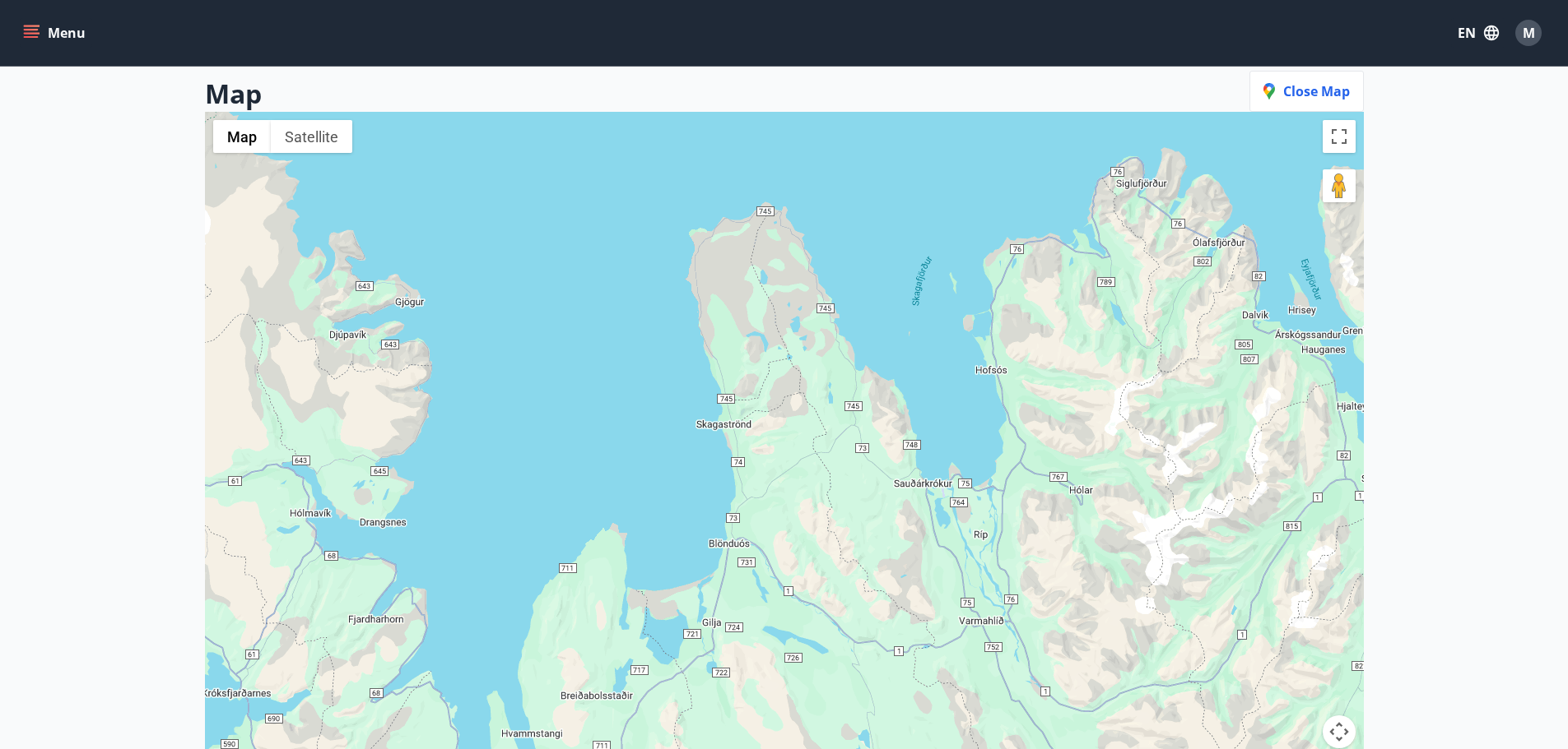
drag, startPoint x: 997, startPoint y: 479, endPoint x: 771, endPoint y: 698, distance: 314.7
click at [782, 698] on div at bounding box center [784, 487] width 1158 height 749
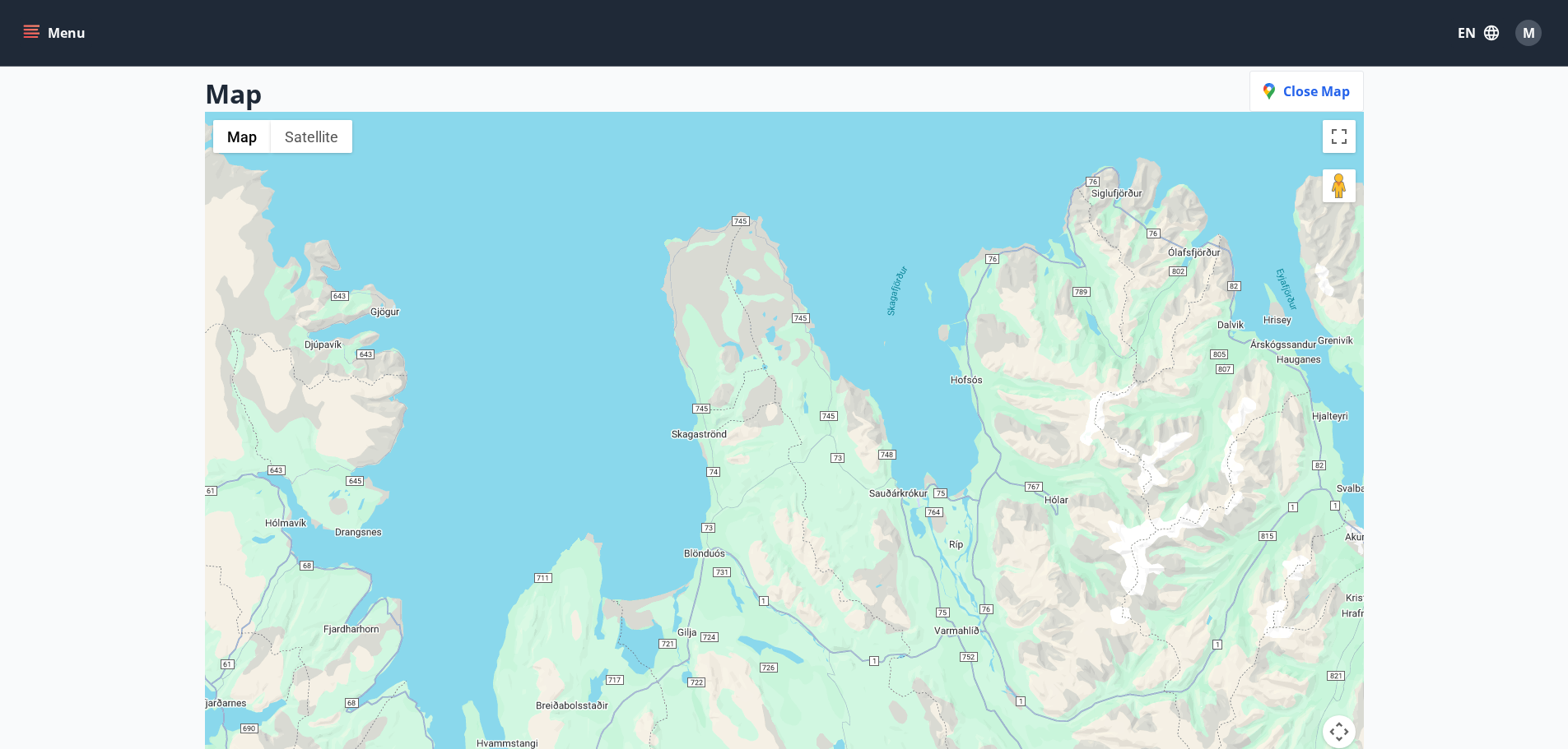
click at [1326, 96] on span "Close map" at bounding box center [1307, 91] width 87 height 18
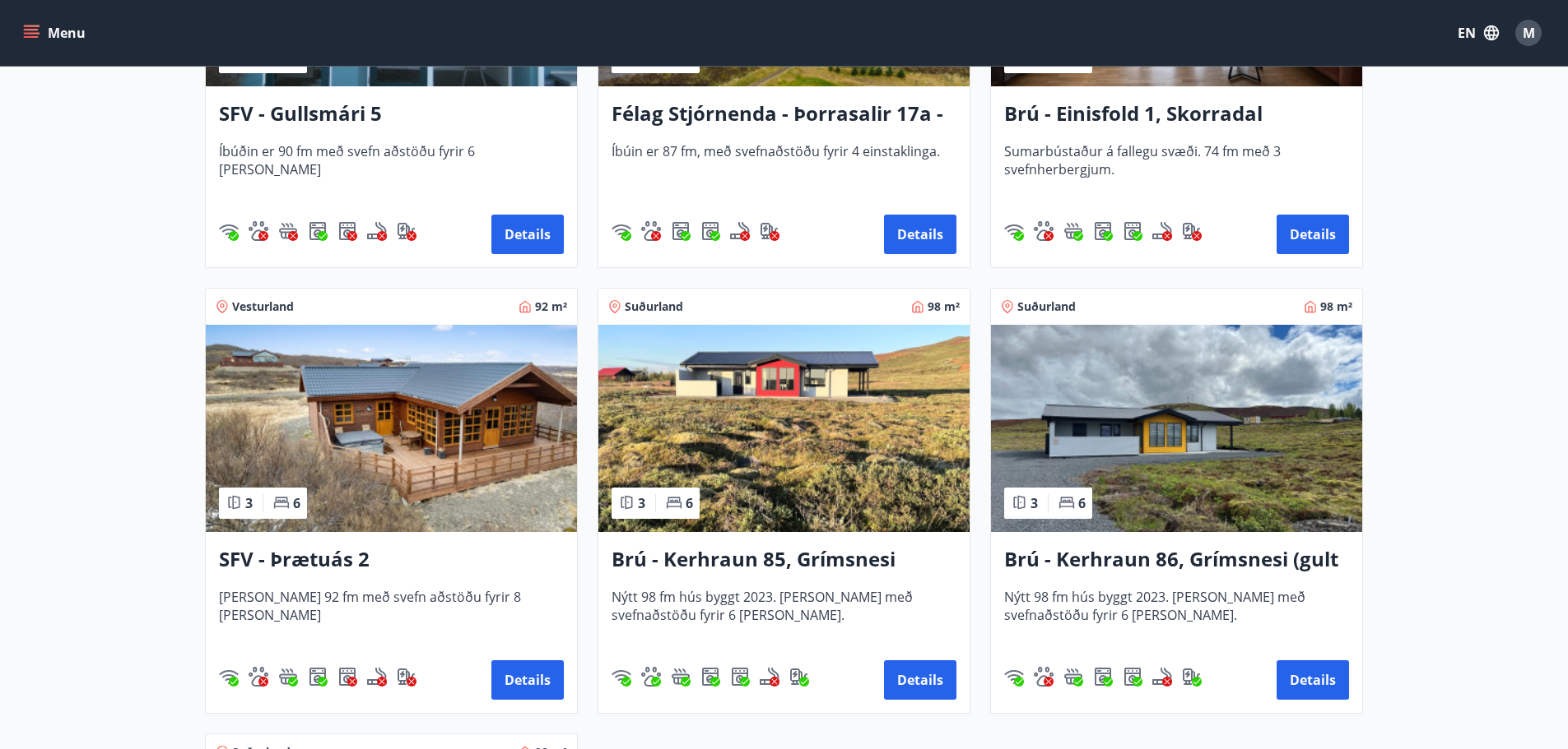
scroll to position [1039, 0]
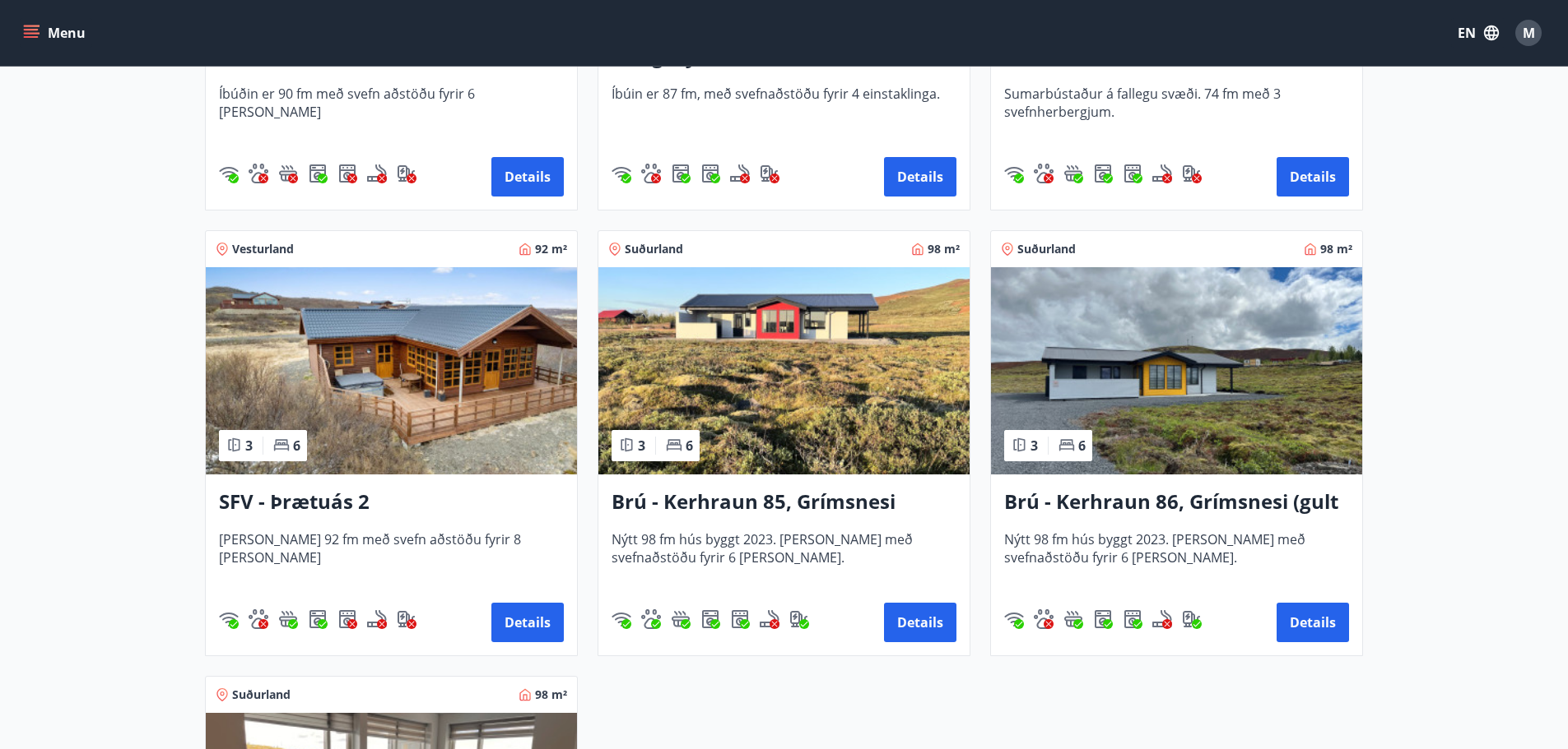
click at [394, 421] on img at bounding box center [390, 370] width 371 height 207
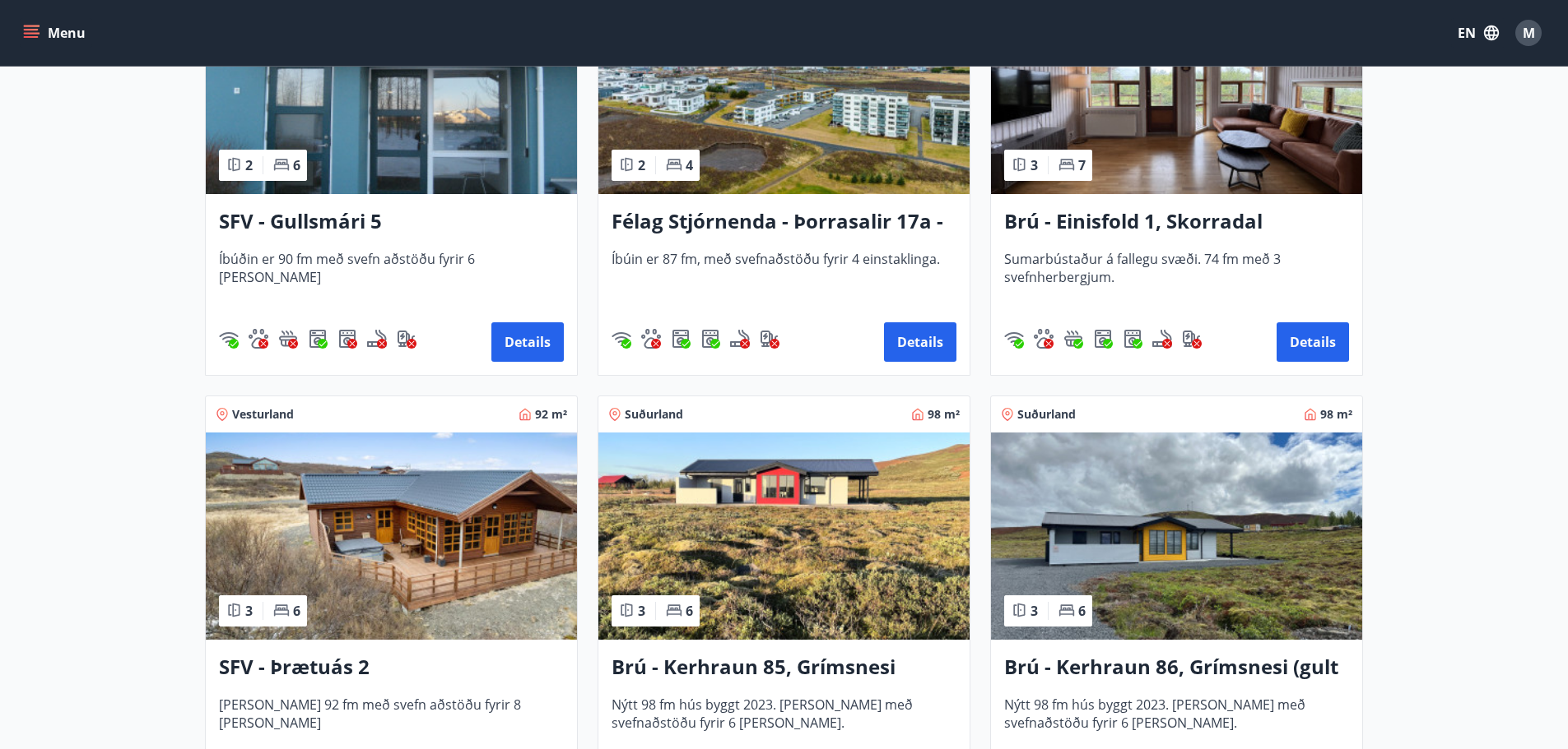
scroll to position [989, 0]
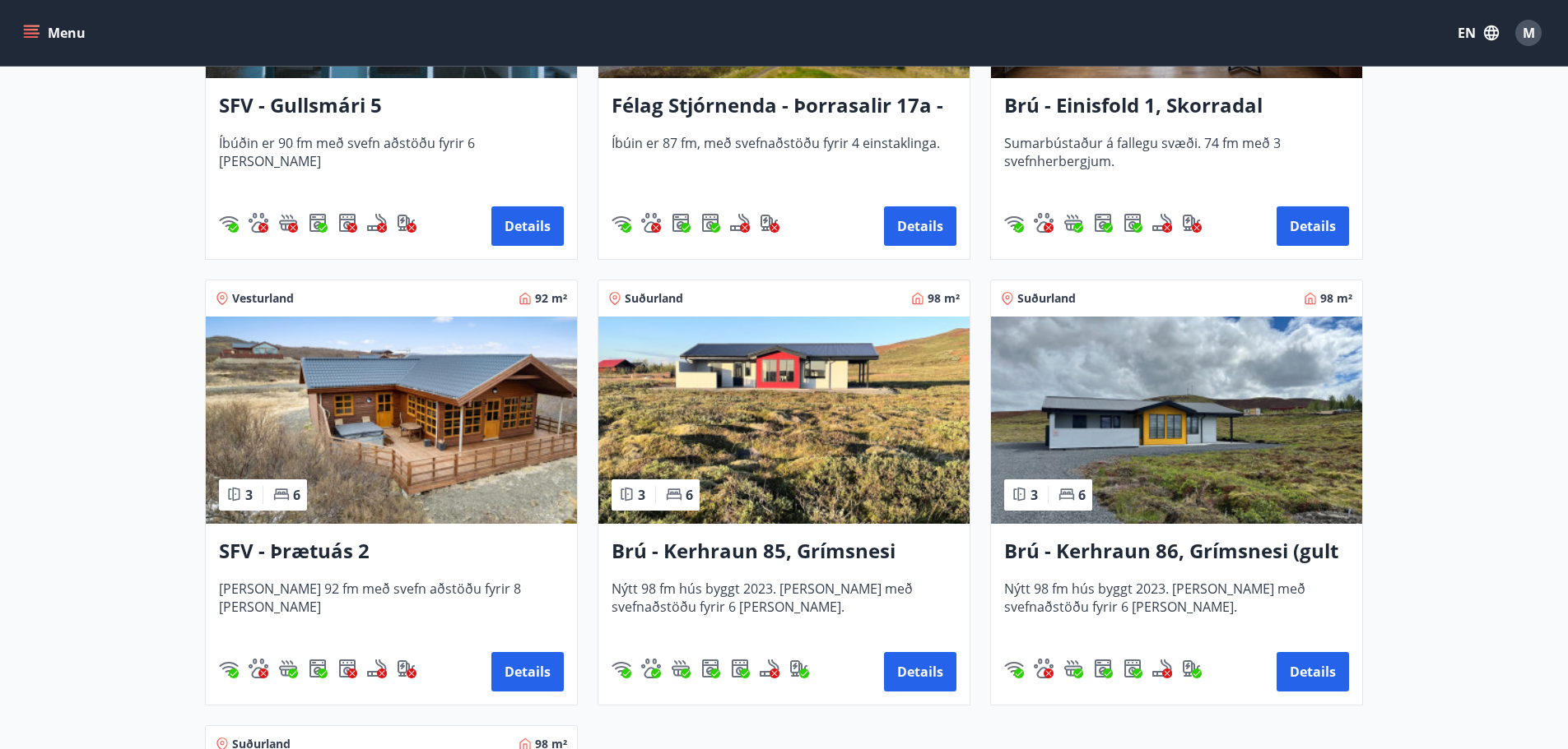
click at [1184, 414] on img at bounding box center [1176, 420] width 371 height 207
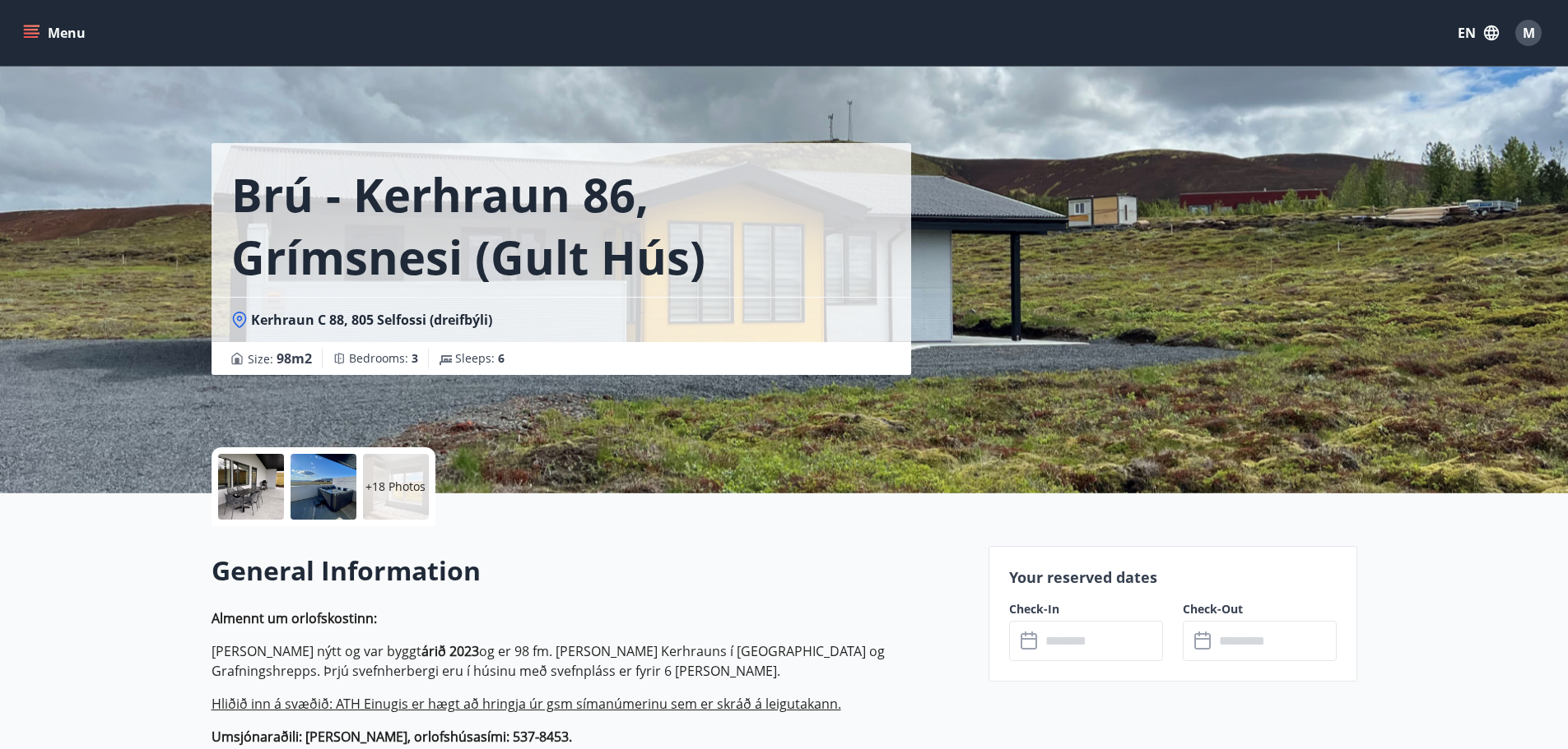
click at [403, 494] on p "+18 Photos" at bounding box center [395, 487] width 60 height 17
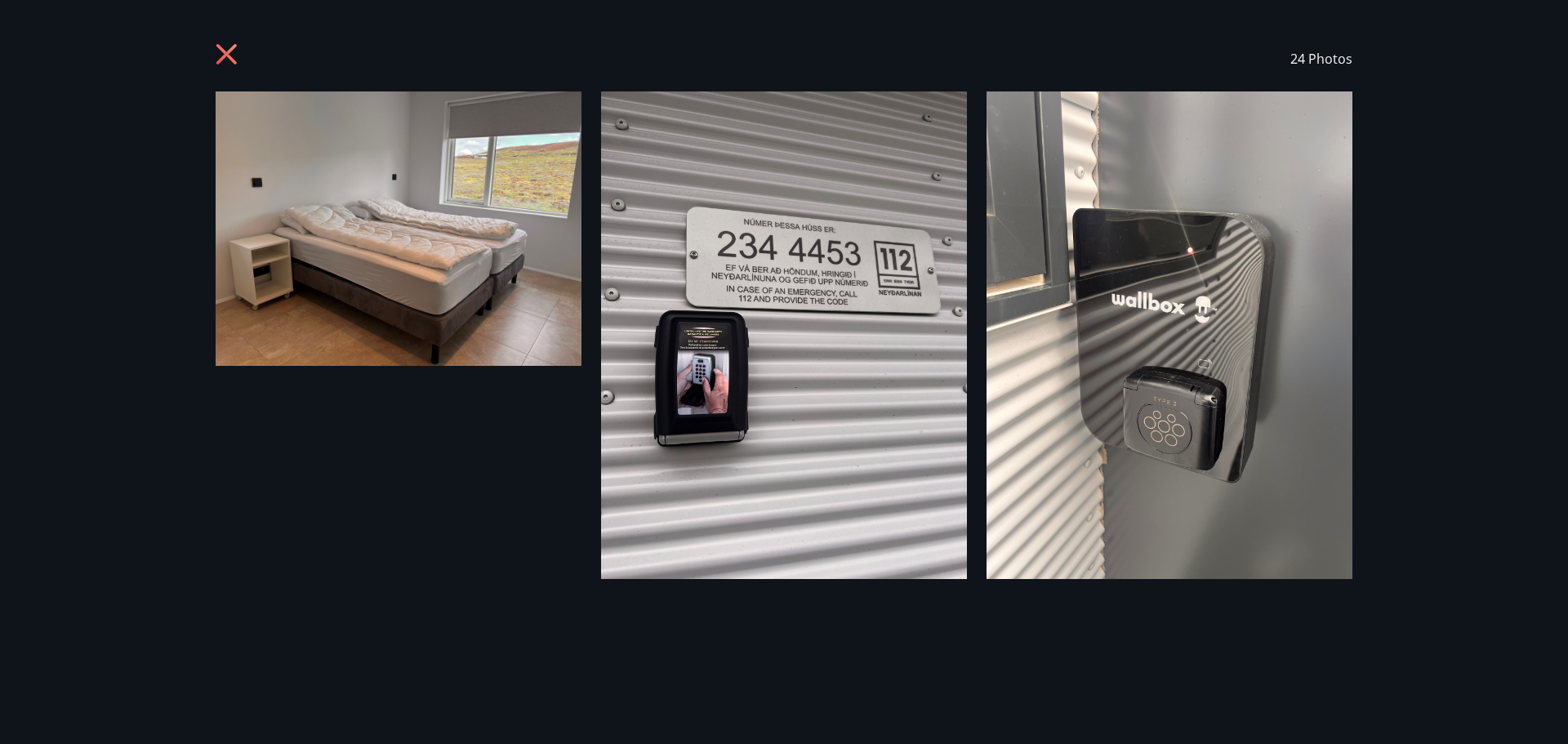
click at [223, 53] on icon at bounding box center [228, 56] width 26 height 27
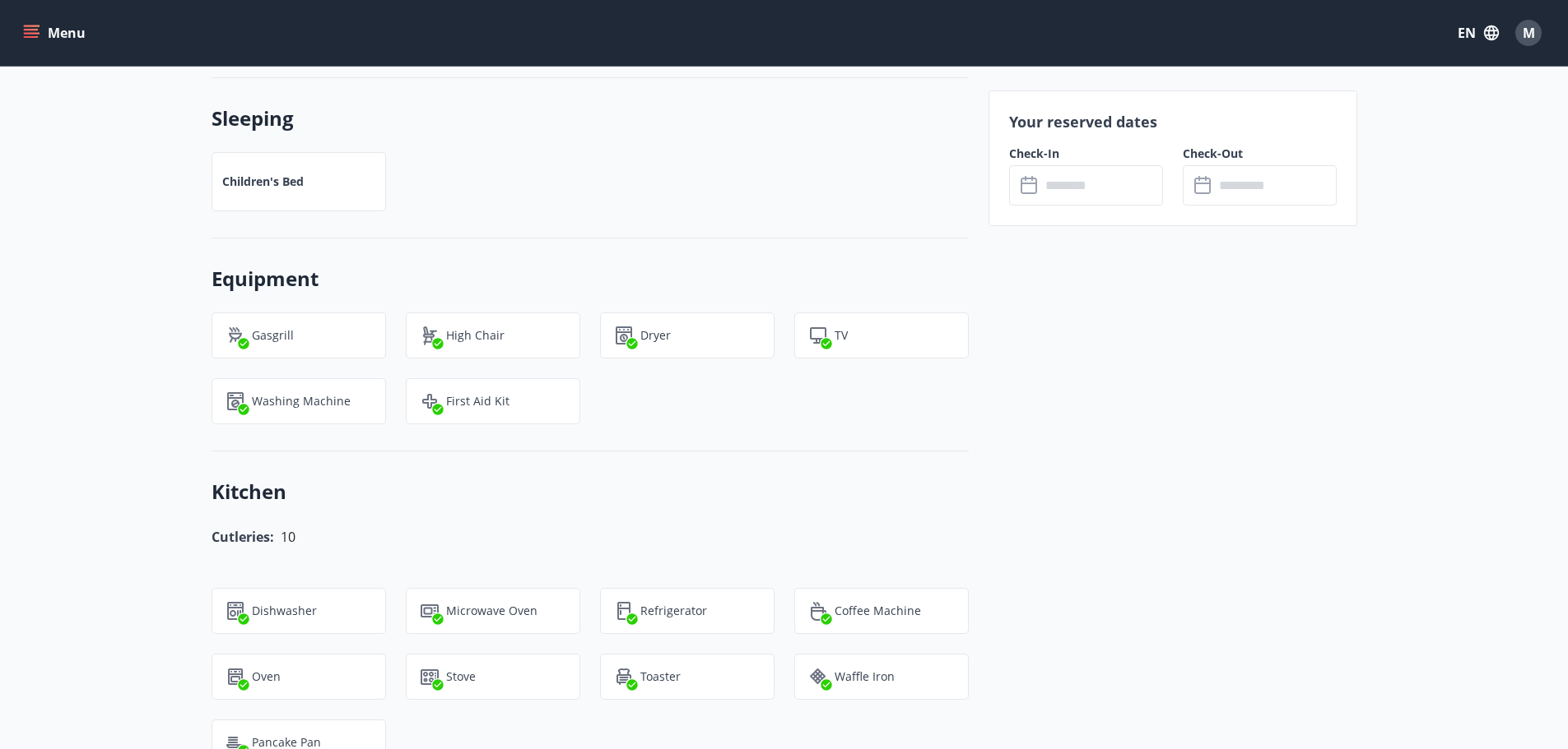
scroll to position [1481, 0]
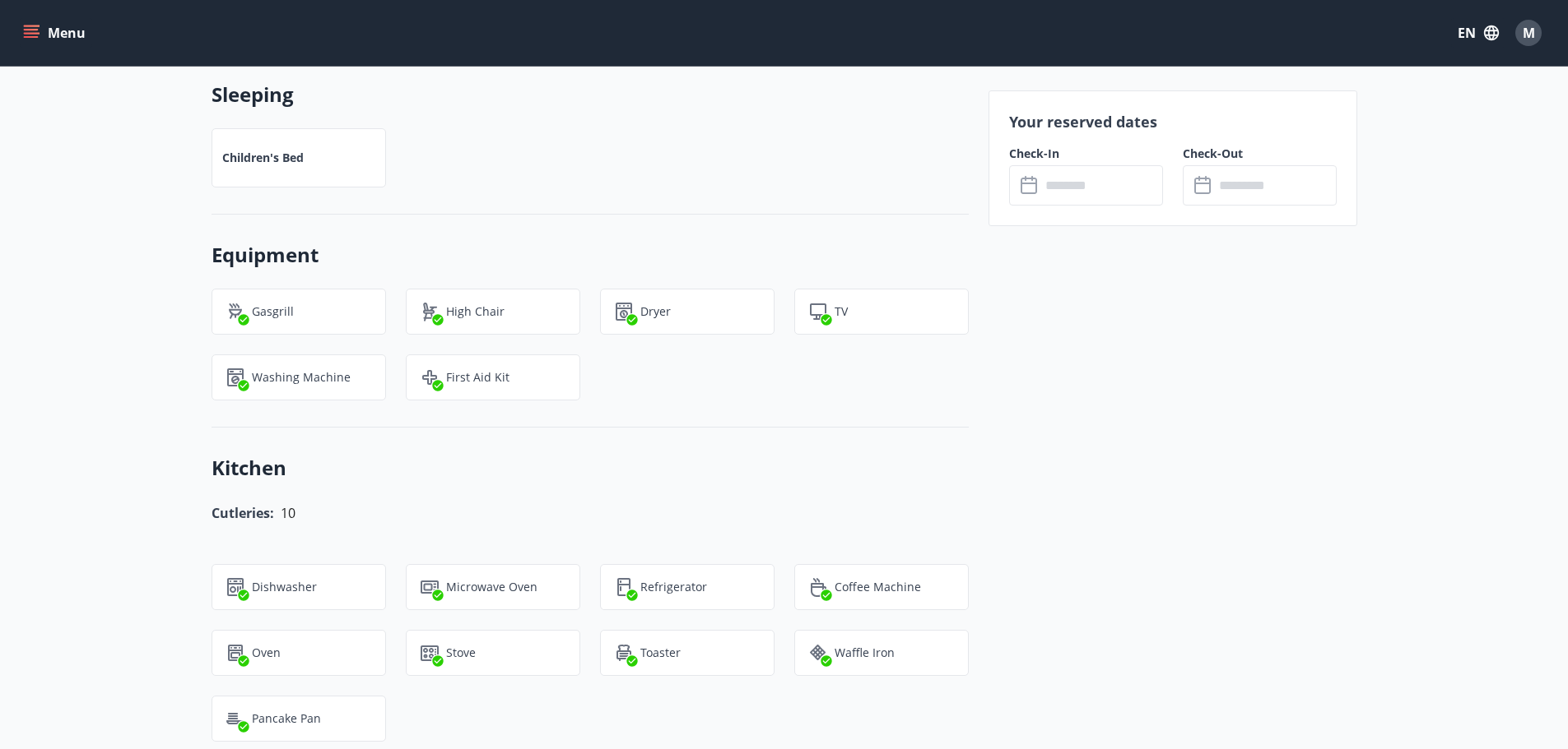
click at [1073, 182] on input "text" at bounding box center [1101, 186] width 122 height 40
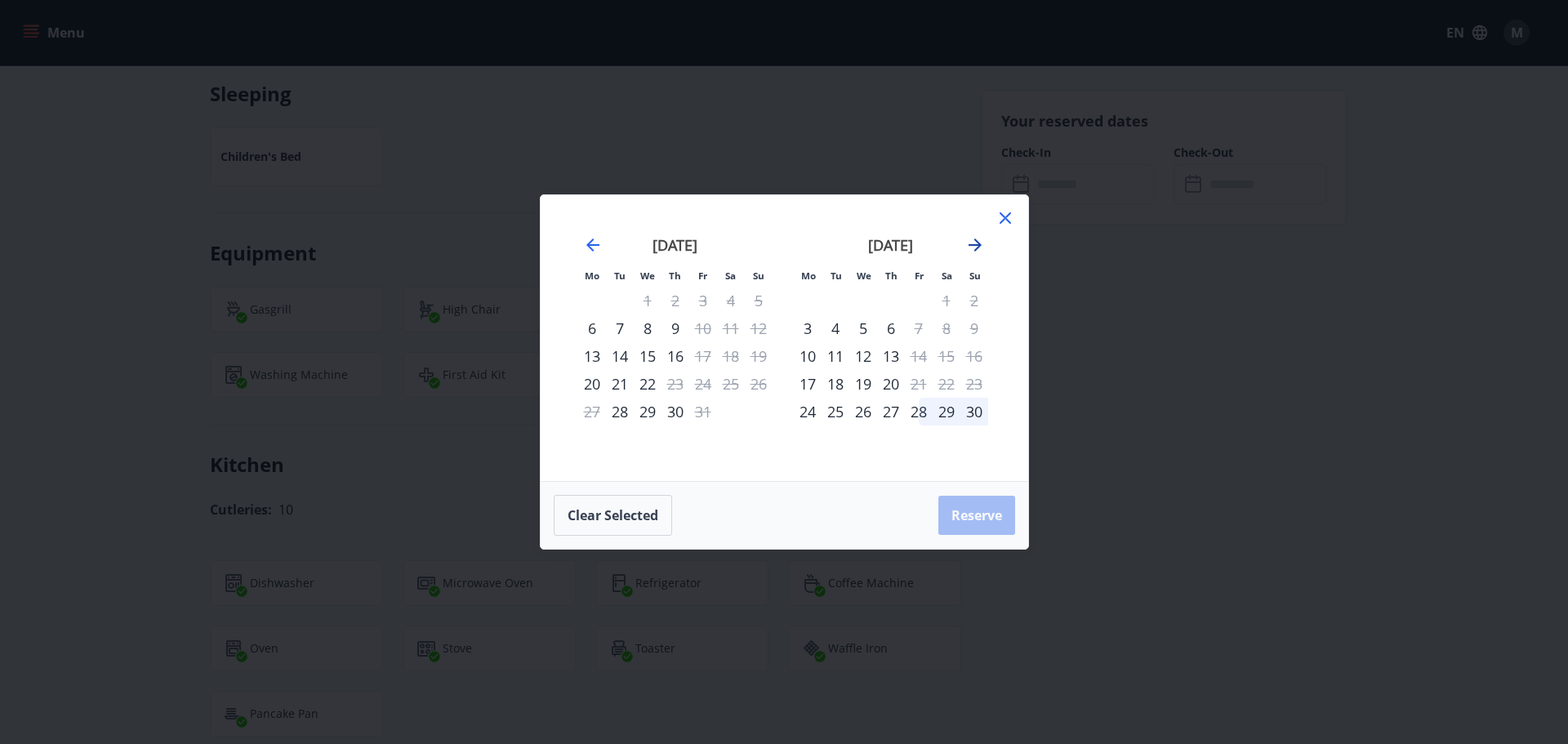
click at [975, 241] on icon "Move forward to switch to the next month." at bounding box center [975, 245] width 13 height 13
click at [972, 248] on icon "Move forward to switch to the next month." at bounding box center [974, 244] width 19 height 19
click at [972, 245] on icon "Move forward to switch to the next month." at bounding box center [975, 245] width 13 height 13
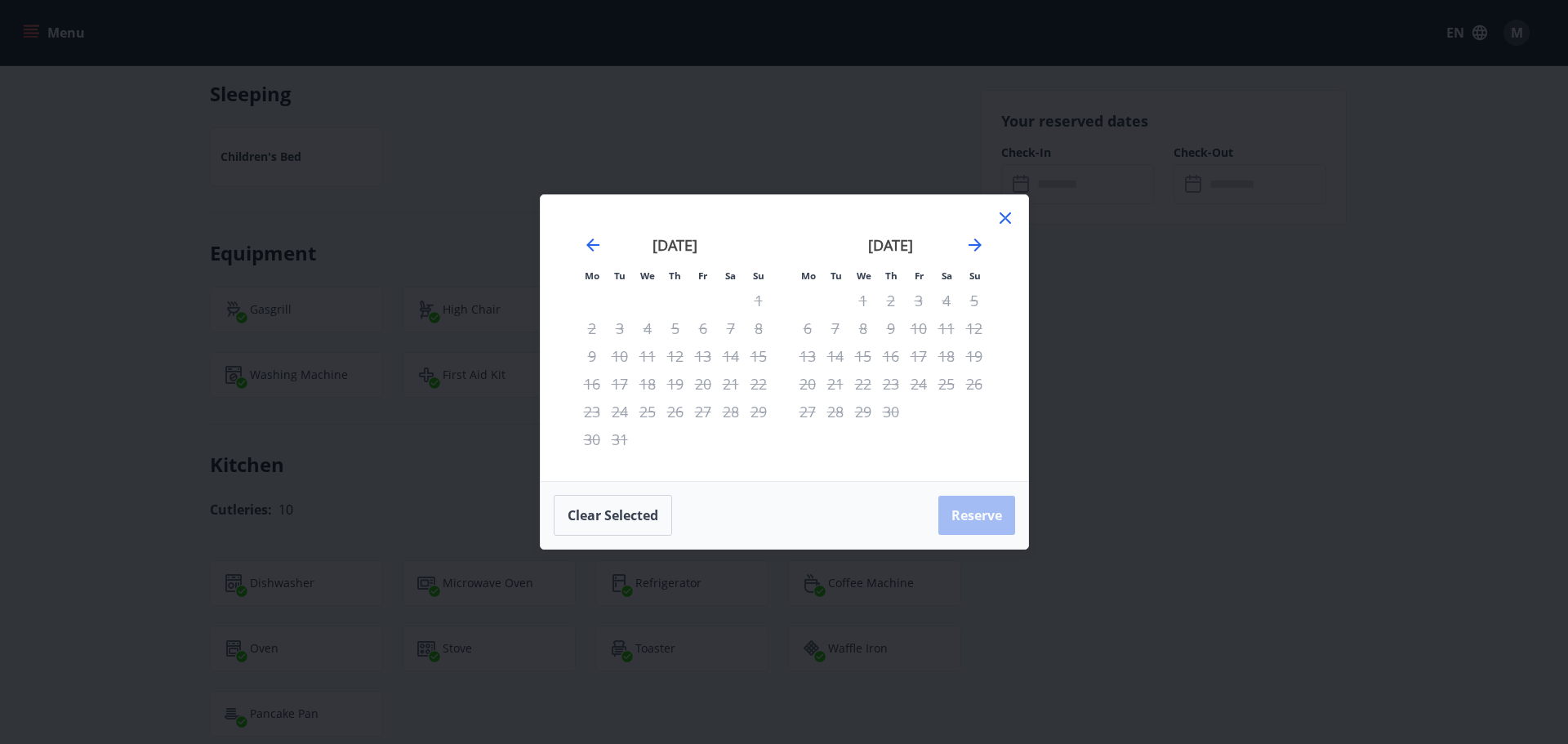
click at [880, 327] on div "9" at bounding box center [891, 328] width 27 height 27
click at [864, 334] on div "8" at bounding box center [863, 328] width 27 height 27
click at [598, 238] on icon "Move backward to switch to the previous month." at bounding box center [592, 244] width 19 height 19
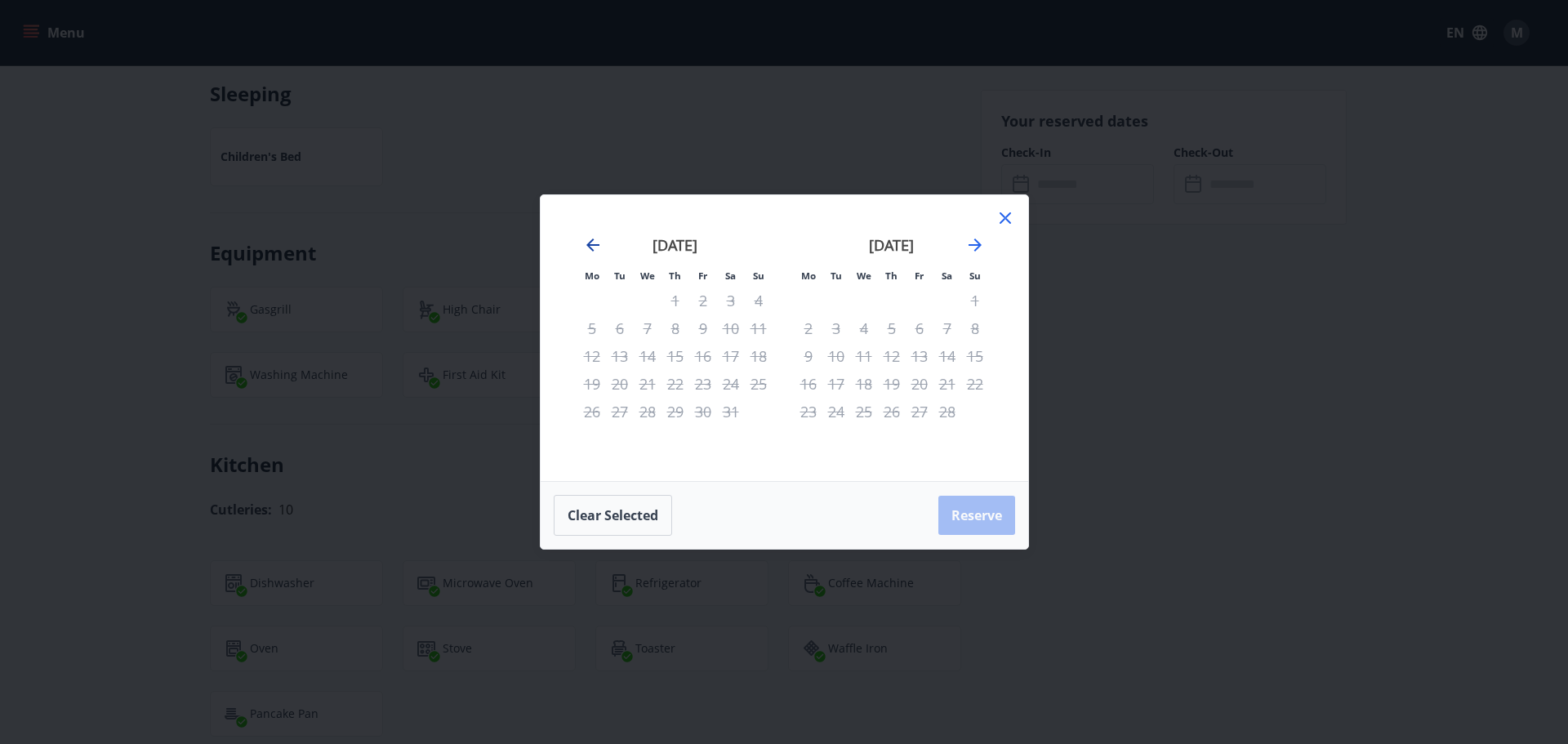
click at [598, 238] on icon "Move backward to switch to the previous month." at bounding box center [592, 244] width 19 height 19
click at [594, 242] on icon "Move backward to switch to the previous month." at bounding box center [592, 244] width 19 height 19
click at [1011, 223] on icon at bounding box center [1005, 218] width 12 height 12
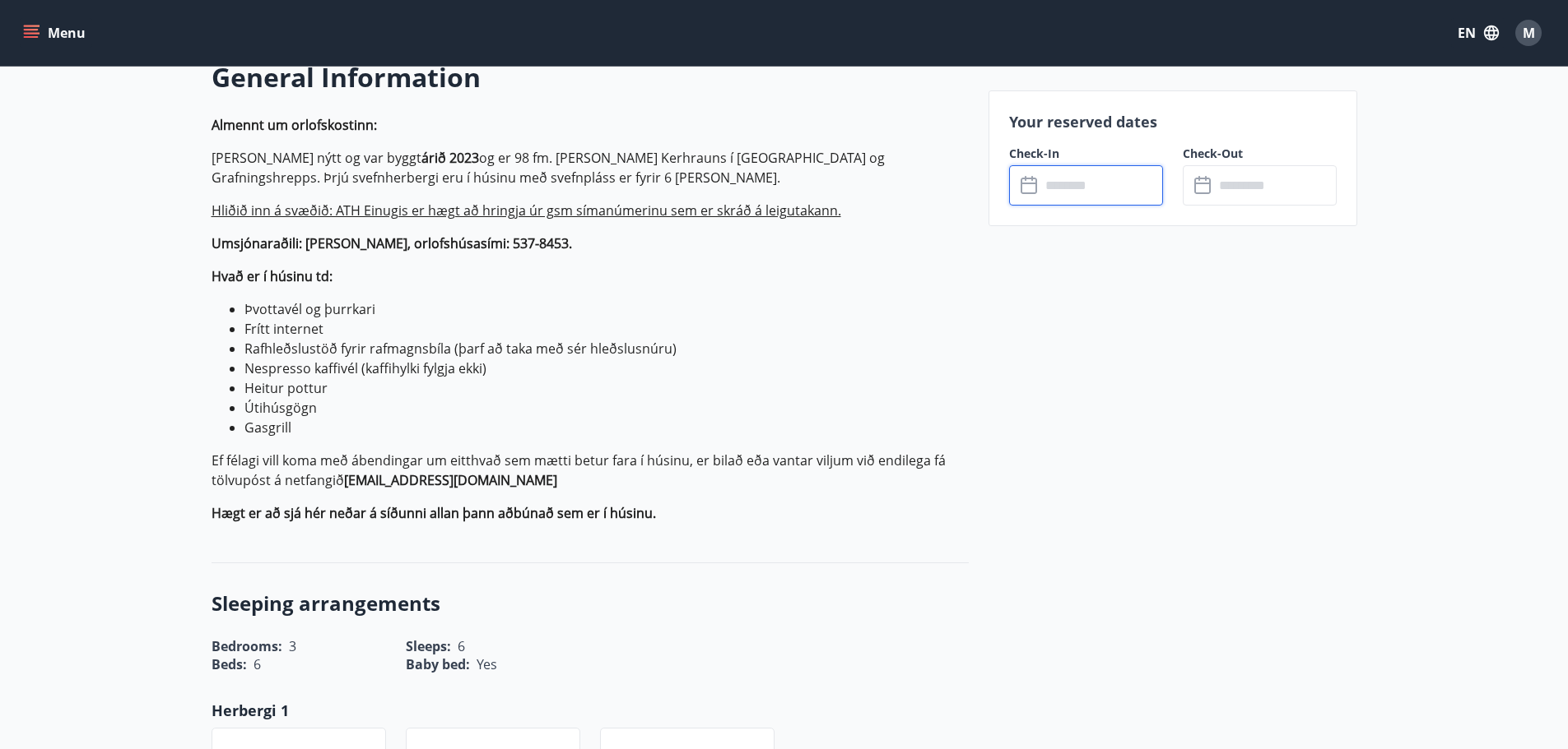
scroll to position [0, 0]
